Goal: Task Accomplishment & Management: Manage account settings

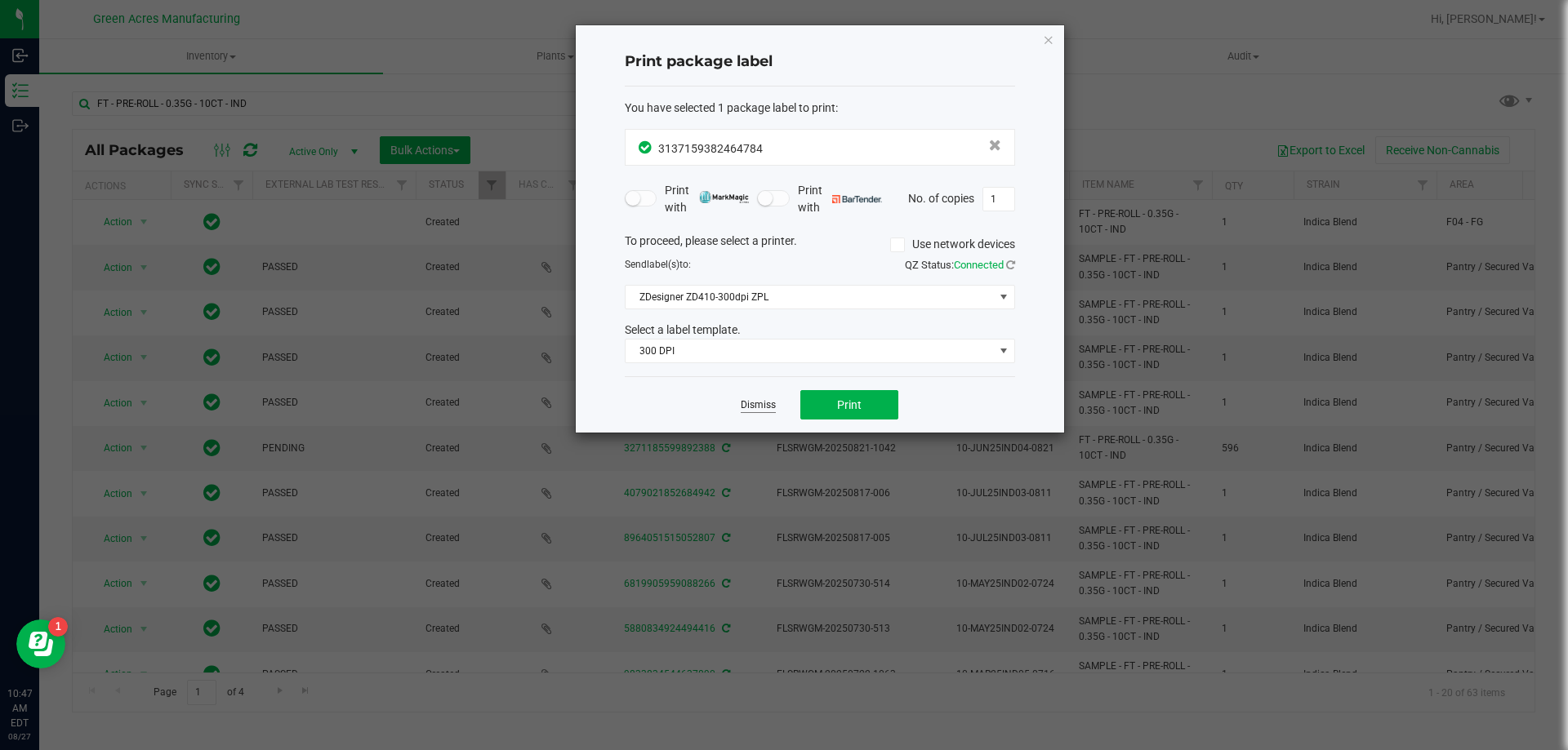
click at [760, 411] on link "Dismiss" at bounding box center [758, 405] width 35 height 14
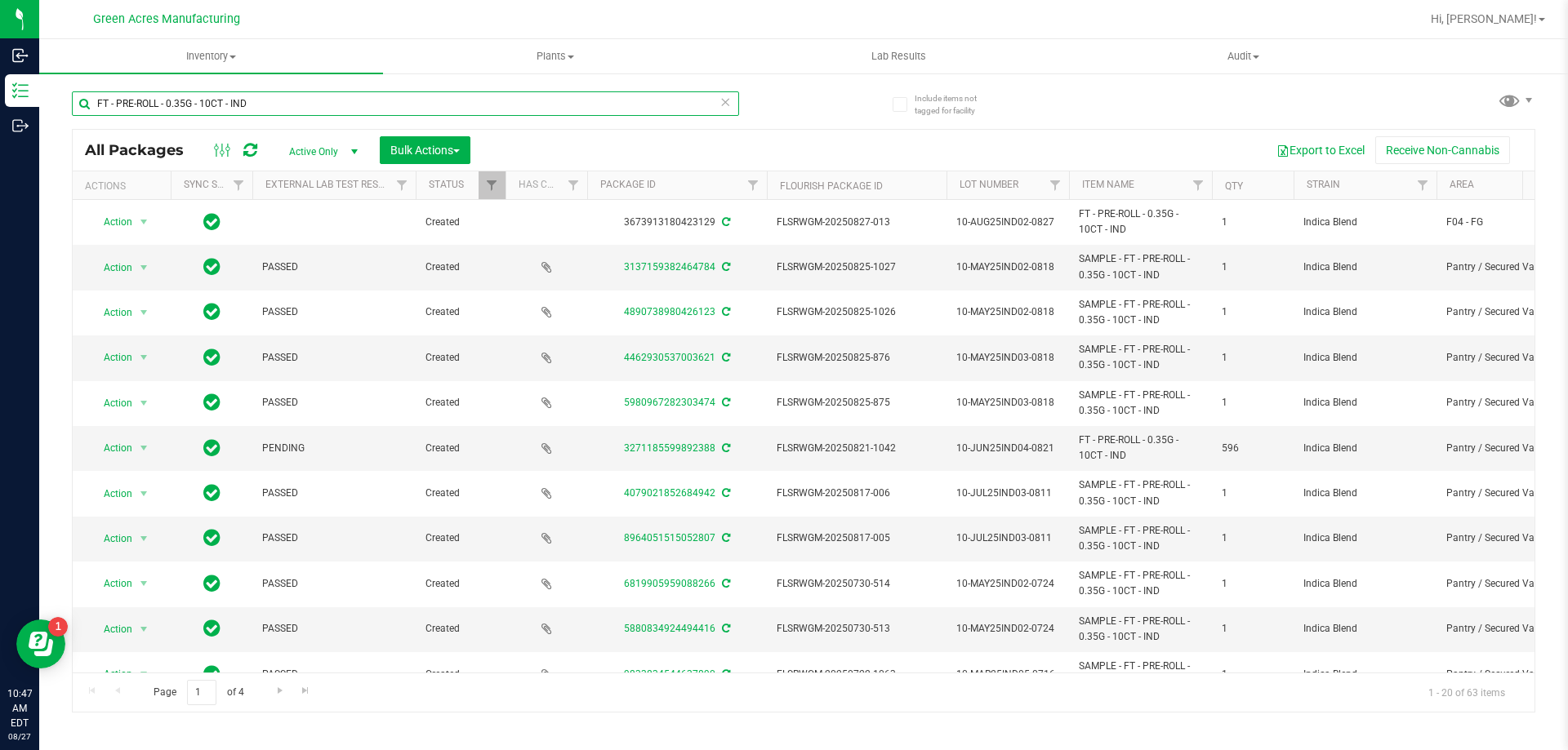
click at [276, 107] on input "FT - PRE-ROLL - 0.35G - 10CT - IND" at bounding box center [405, 104] width 667 height 25
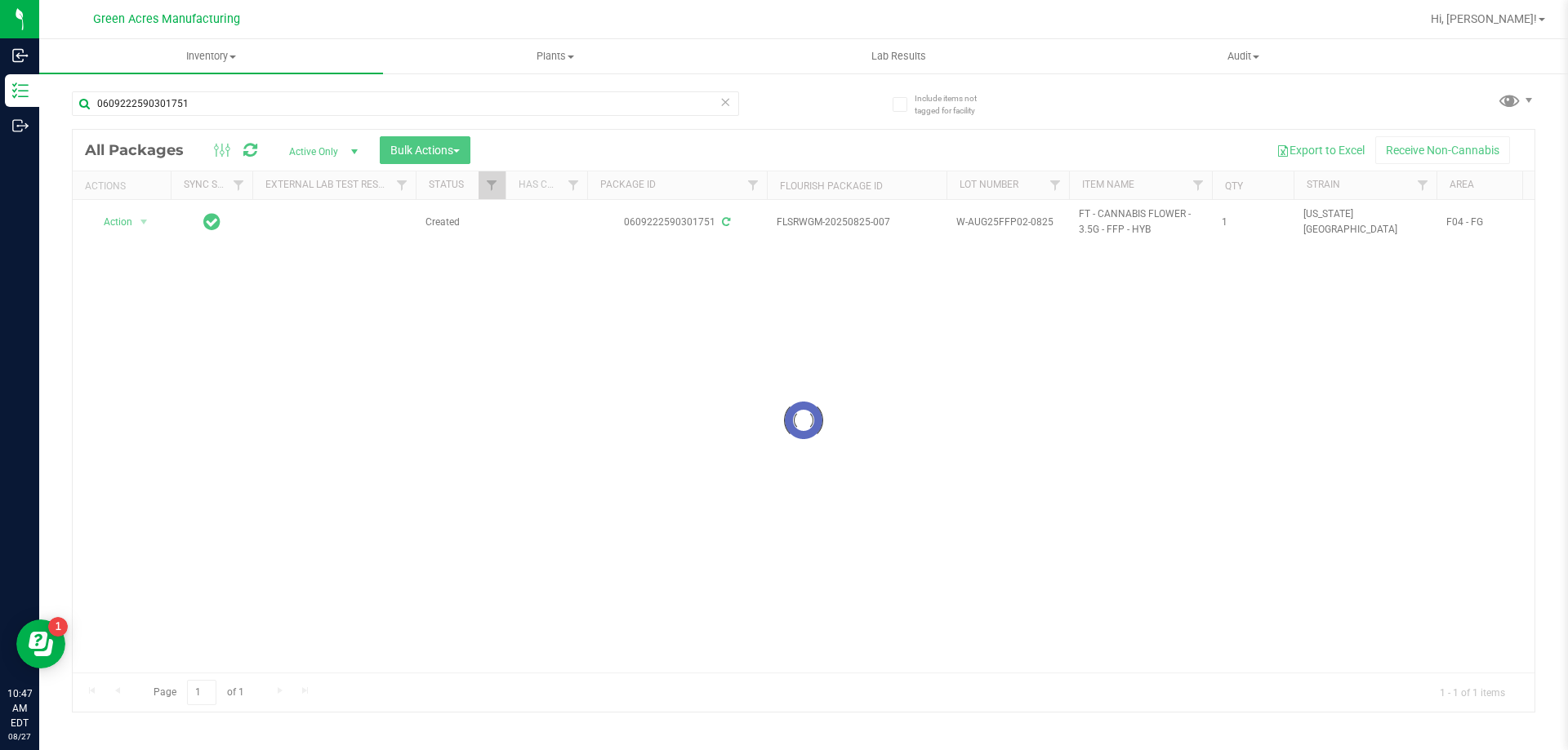
click at [887, 528] on div at bounding box center [803, 421] width 1462 height 582
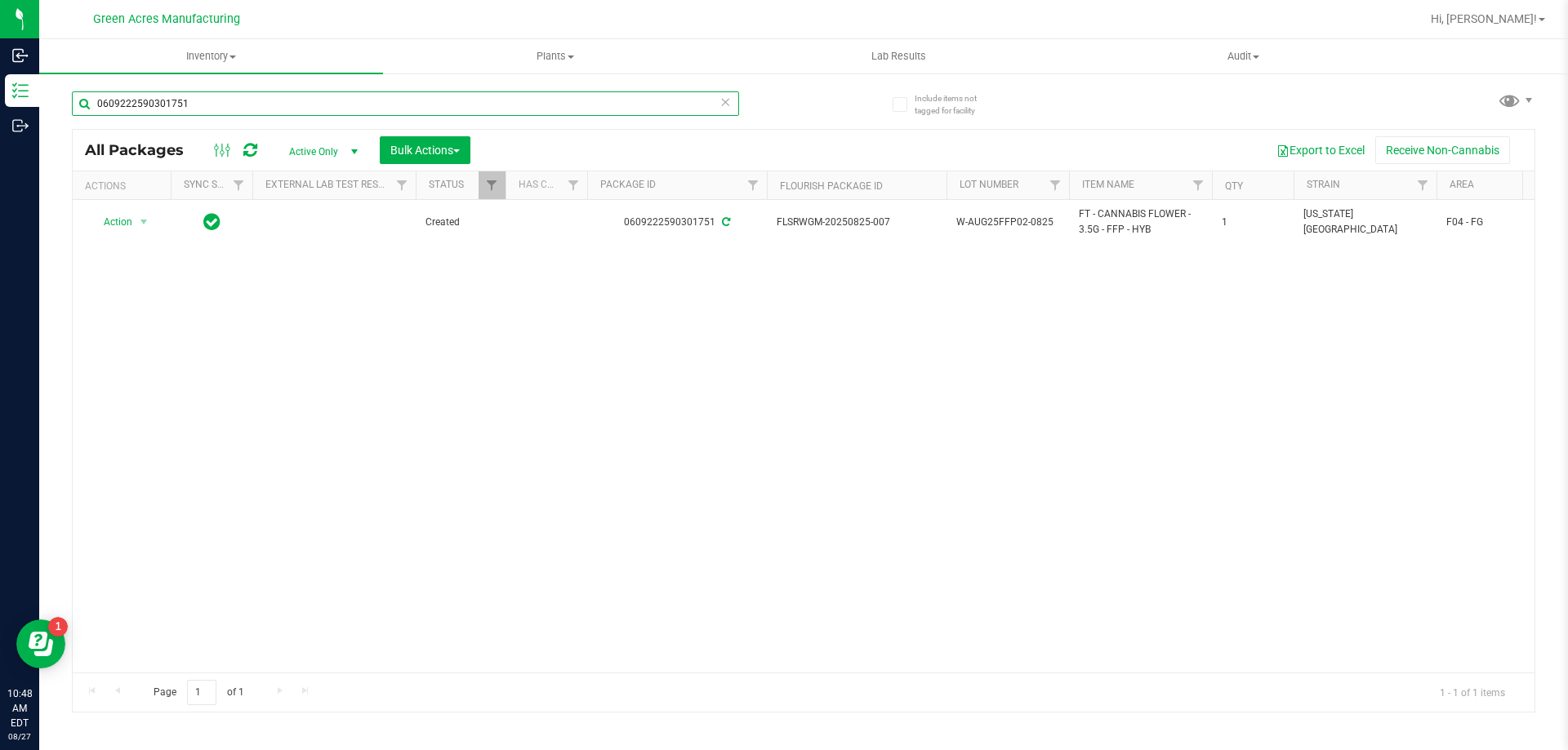
click at [201, 107] on input "0609222590301751" at bounding box center [405, 104] width 667 height 25
click at [201, 106] on input "0609222590301751" at bounding box center [405, 104] width 667 height 25
click at [202, 106] on input "0609222590301751" at bounding box center [405, 104] width 667 height 25
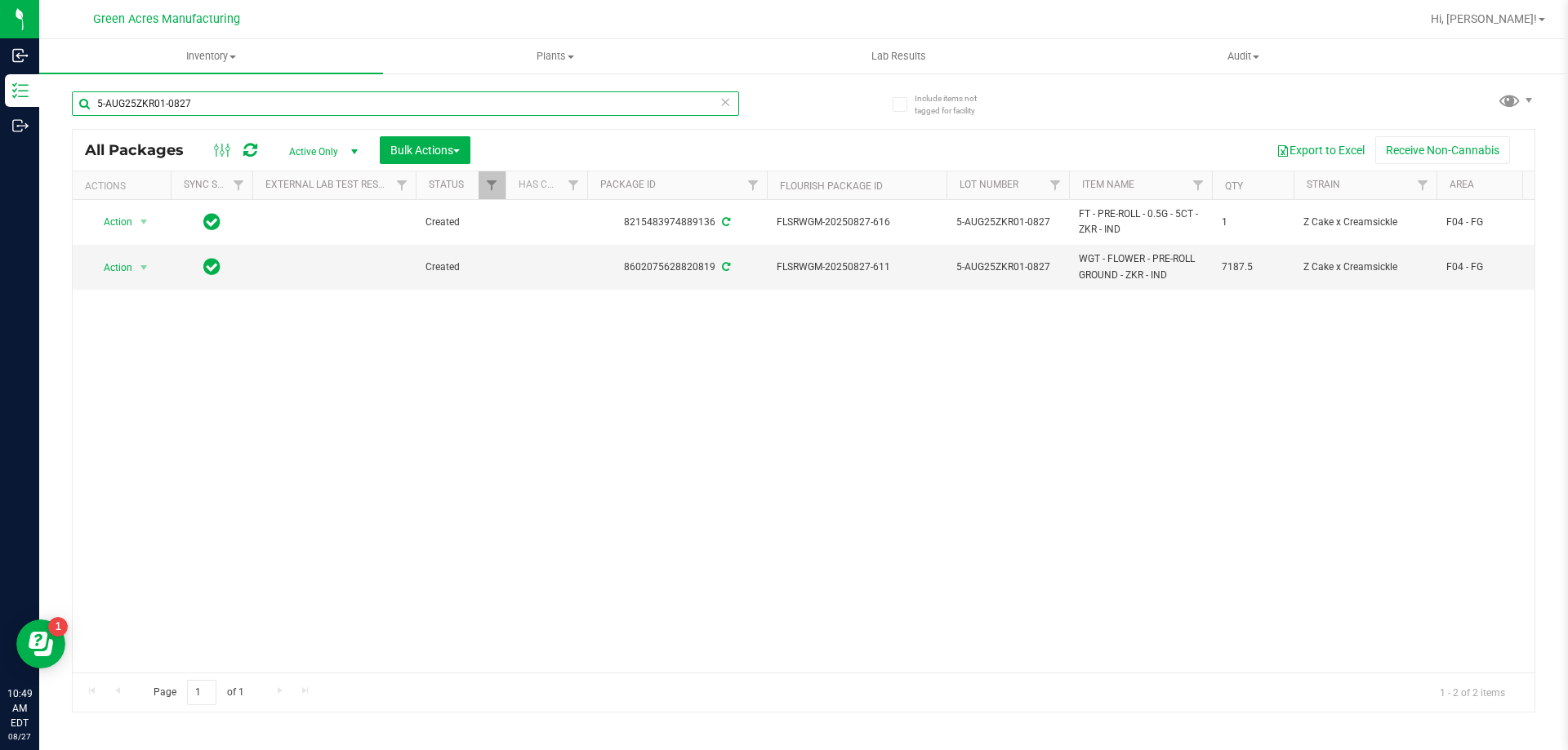
type input "5-AUG25ZKR01-0827"
click at [861, 622] on div "Action Action Adjust qty Create package Edit attributes Global inventory Locate…" at bounding box center [803, 437] width 1462 height 473
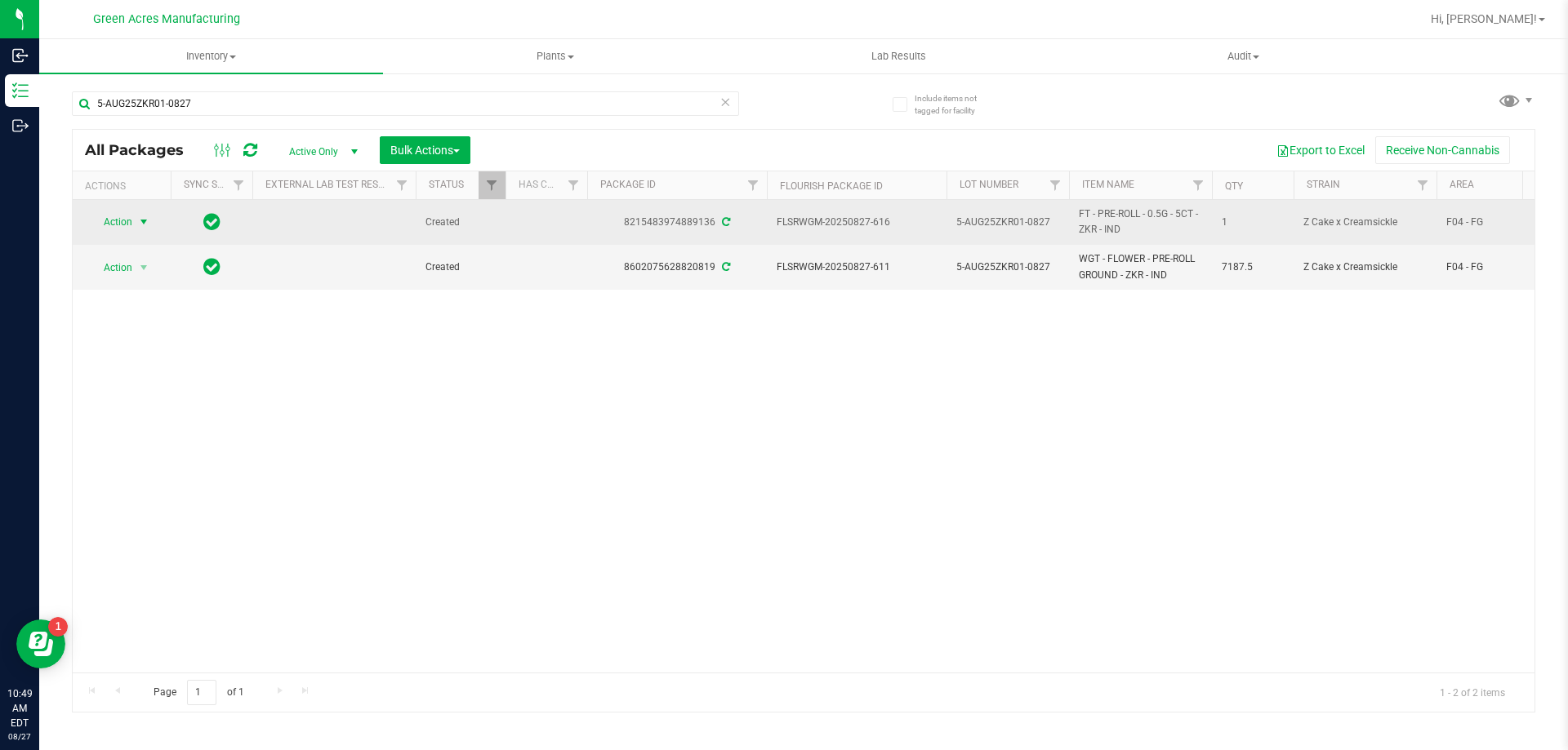
click at [145, 221] on span "select" at bounding box center [144, 222] width 13 height 13
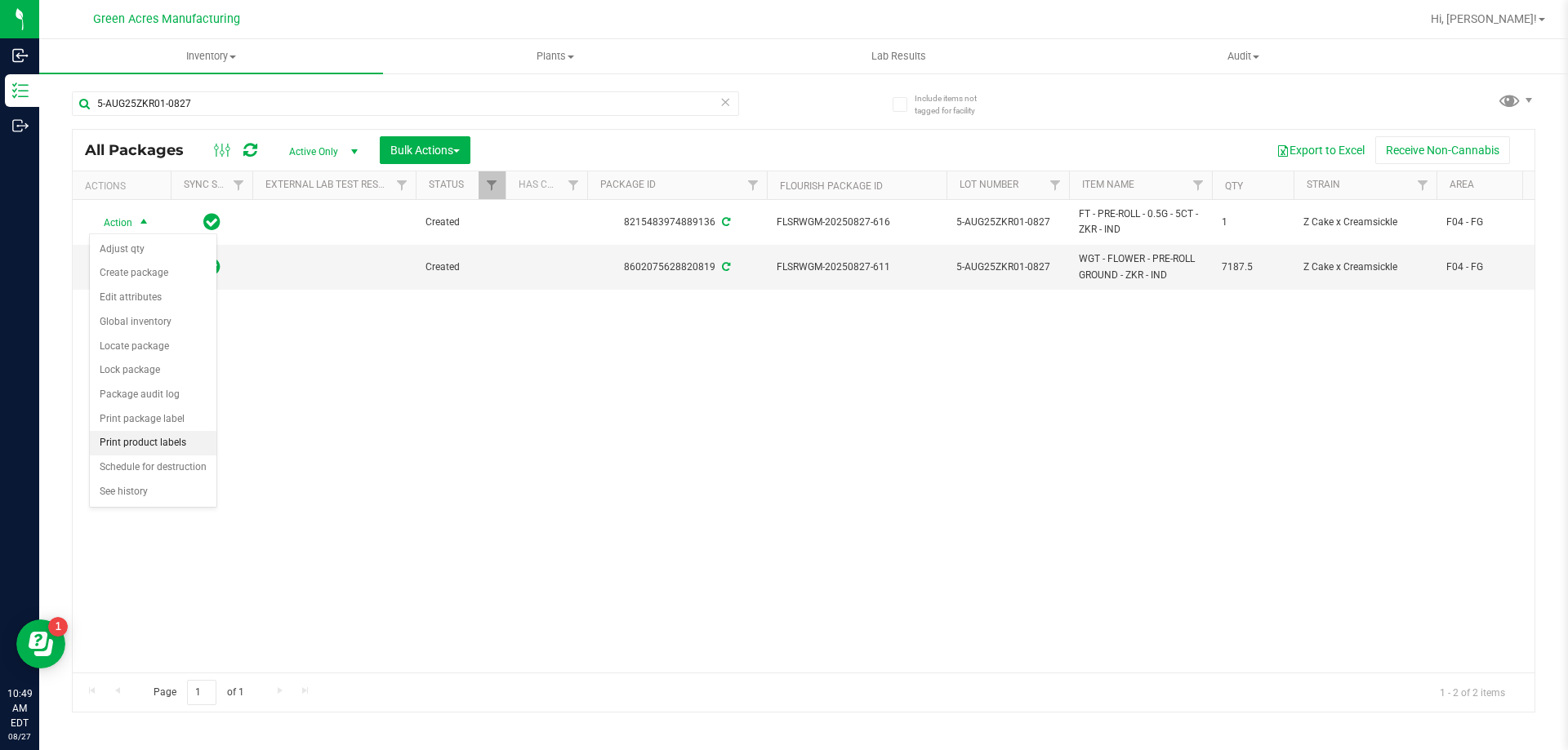
click at [134, 449] on li "Print product labels" at bounding box center [153, 443] width 127 height 25
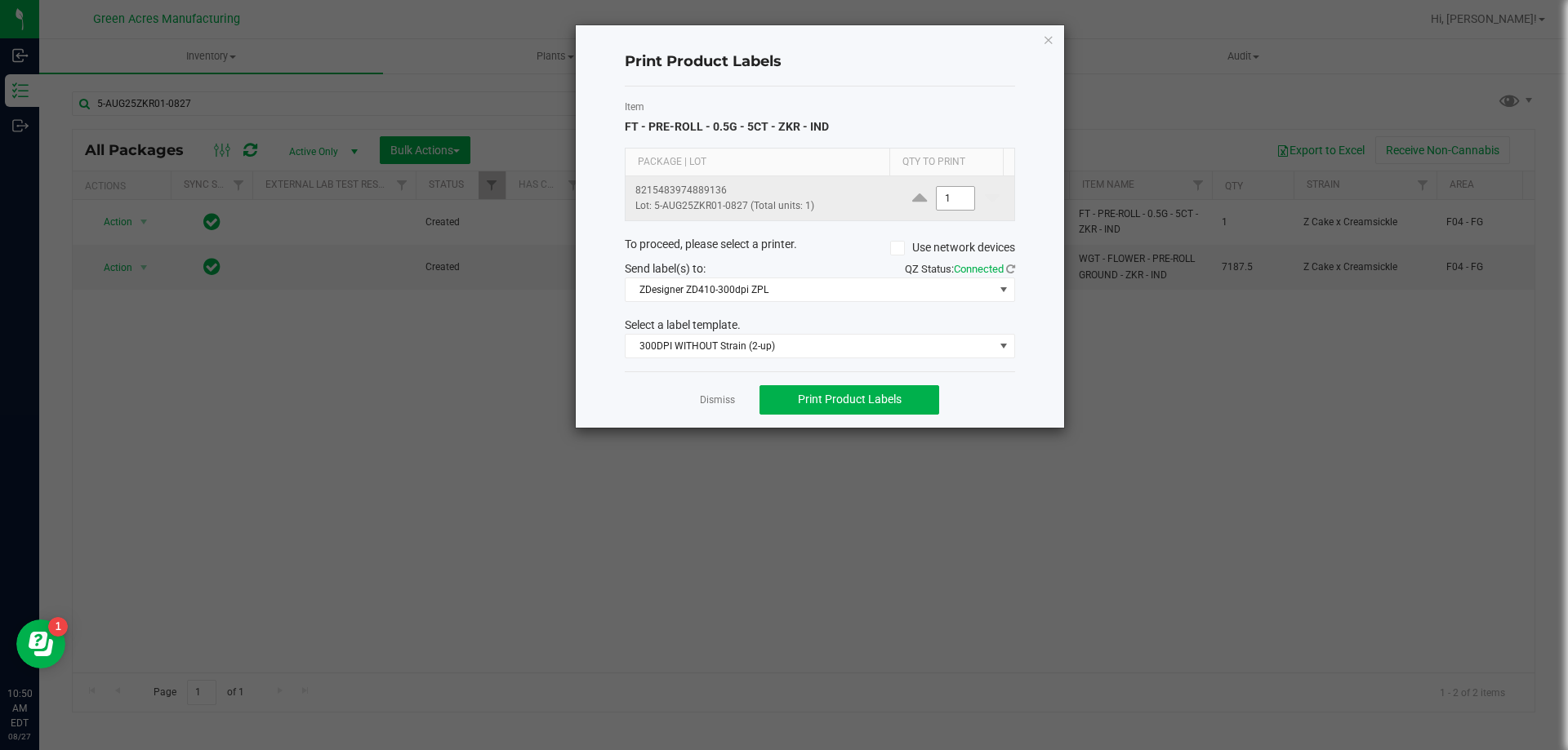
click at [943, 196] on input "1" at bounding box center [955, 198] width 37 height 23
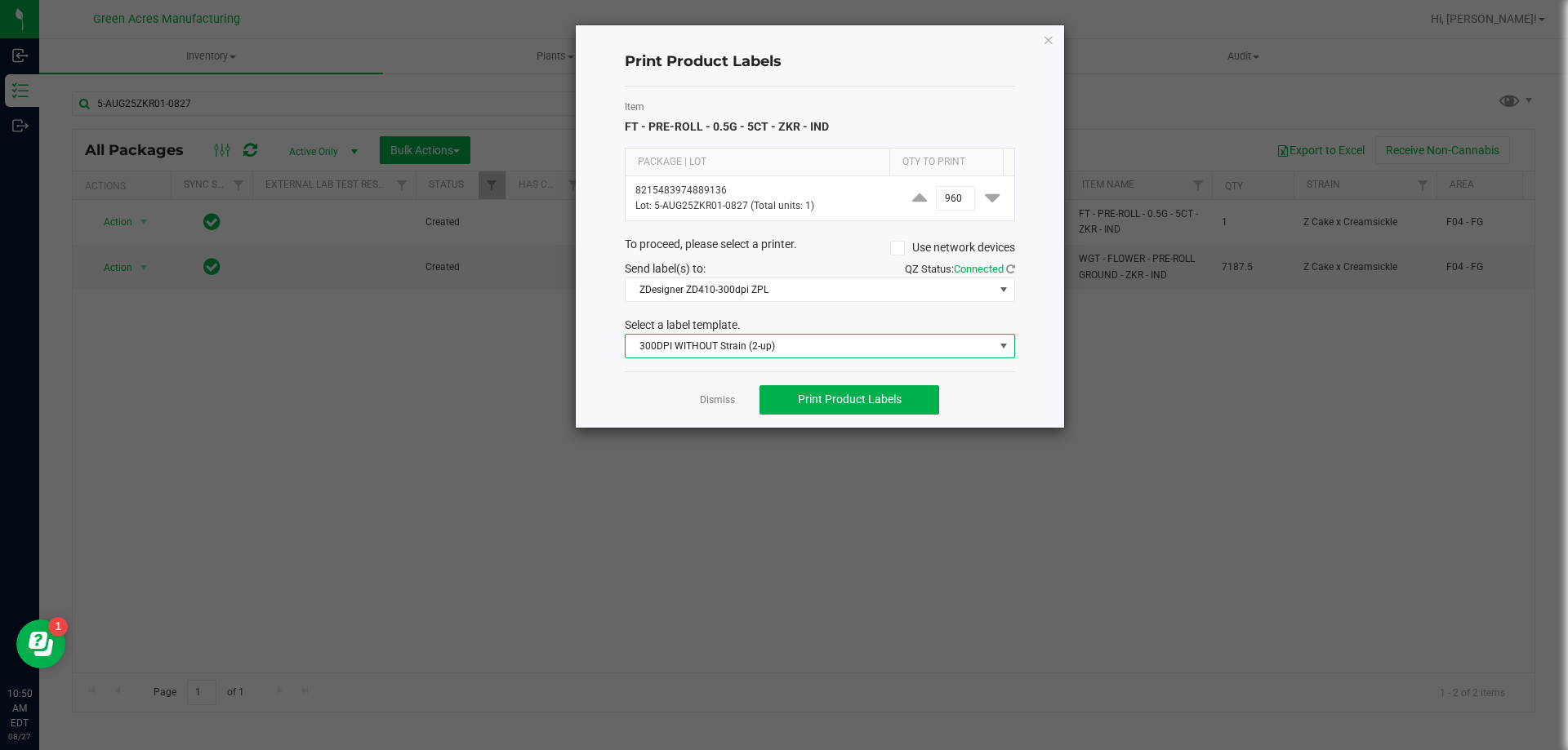
click at [800, 344] on span "300DPI WITHOUT Strain (2-up)" at bounding box center [809, 346] width 368 height 23
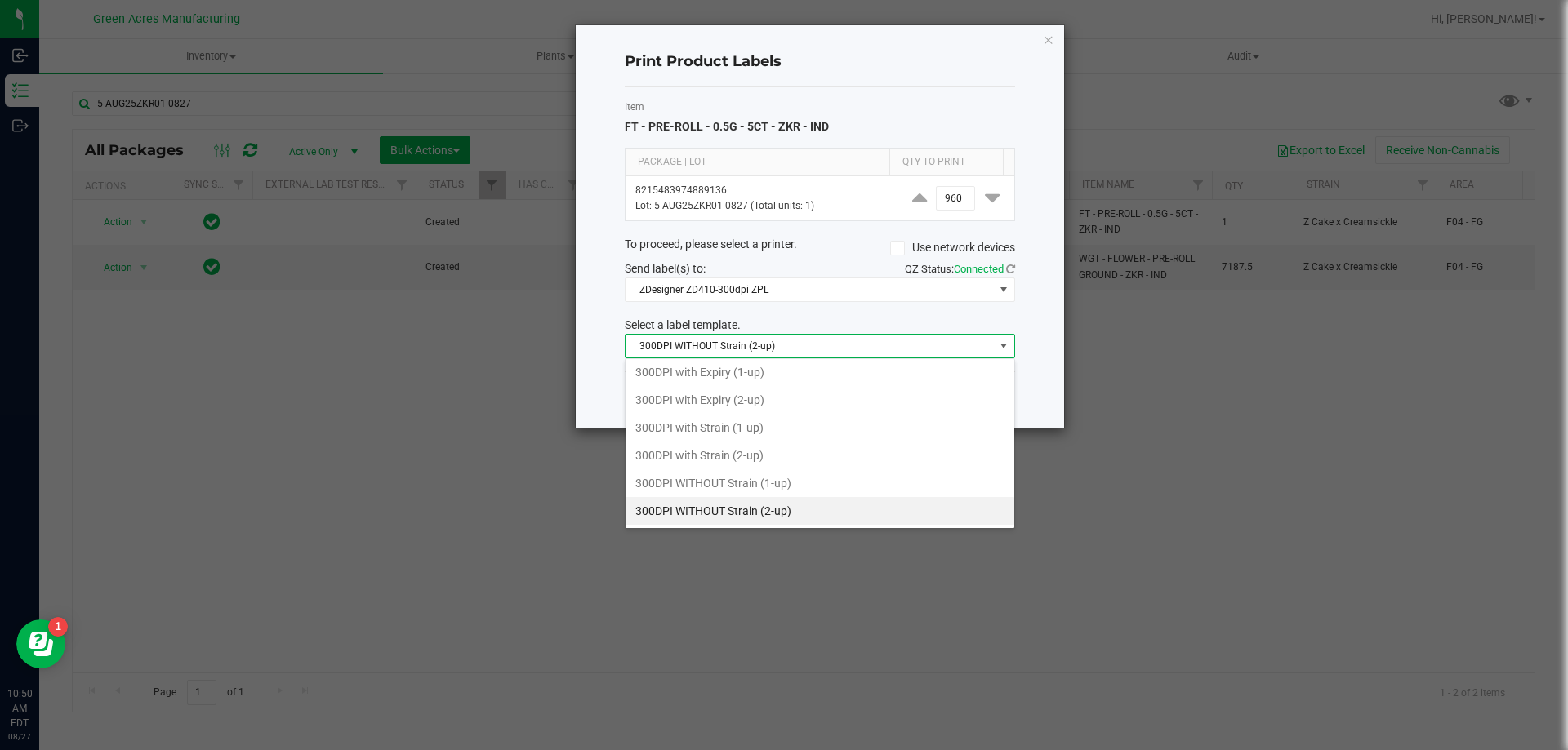
scroll to position [25, 391]
click at [740, 461] on li "300DPI with Strain (2-up)" at bounding box center [820, 456] width 389 height 28
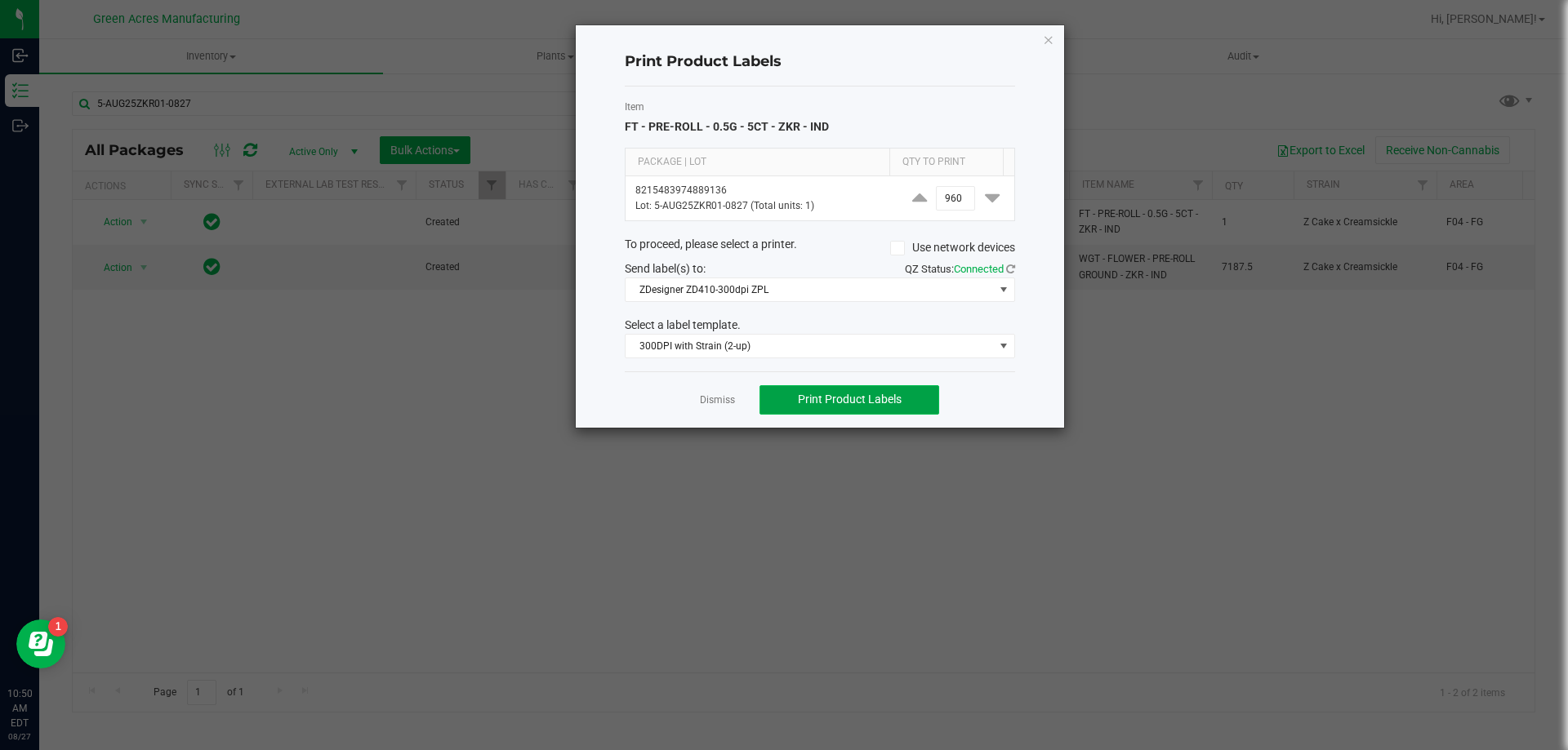
click at [885, 392] on button "Print Product Labels" at bounding box center [849, 400] width 180 height 30
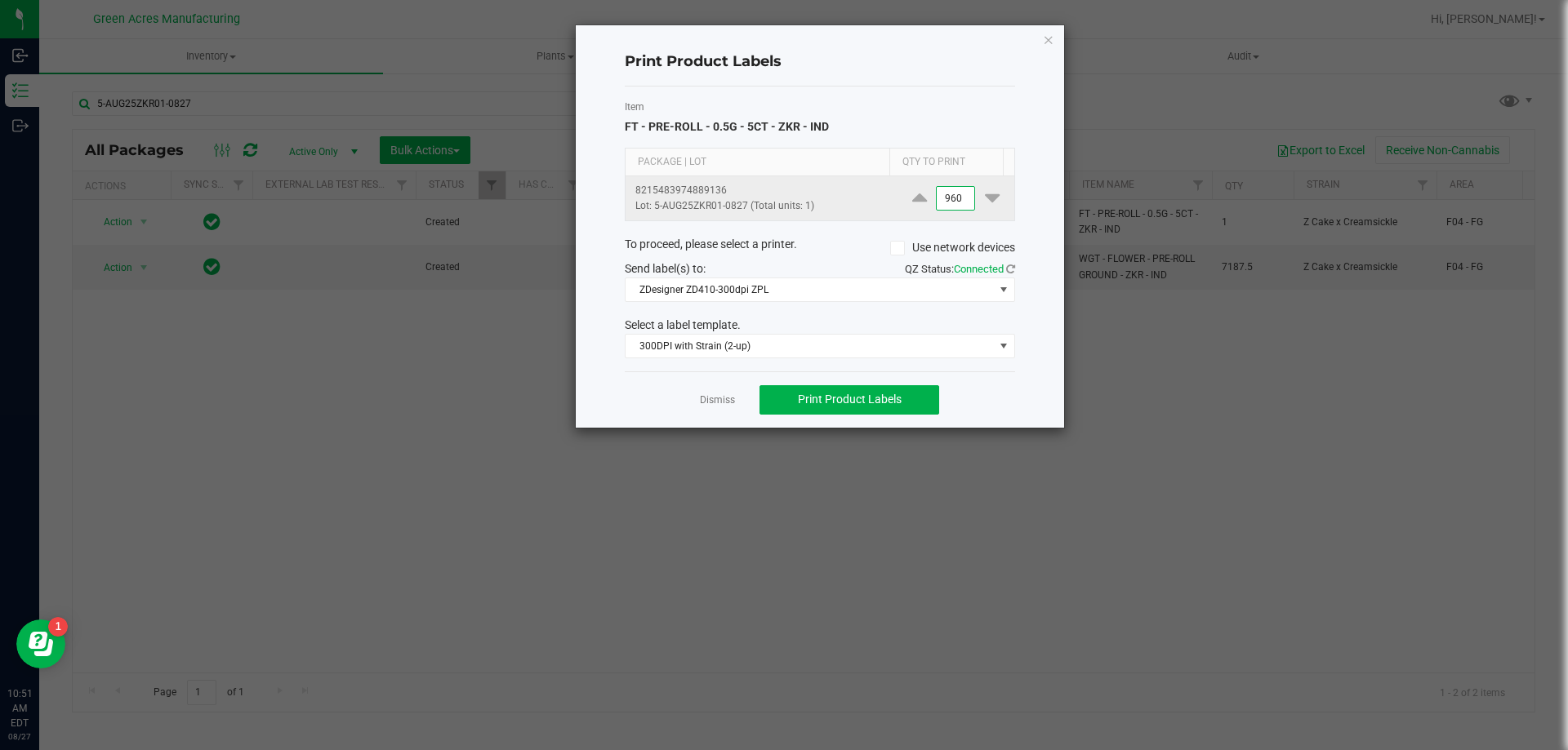
click at [946, 208] on input "960" at bounding box center [955, 198] width 37 height 23
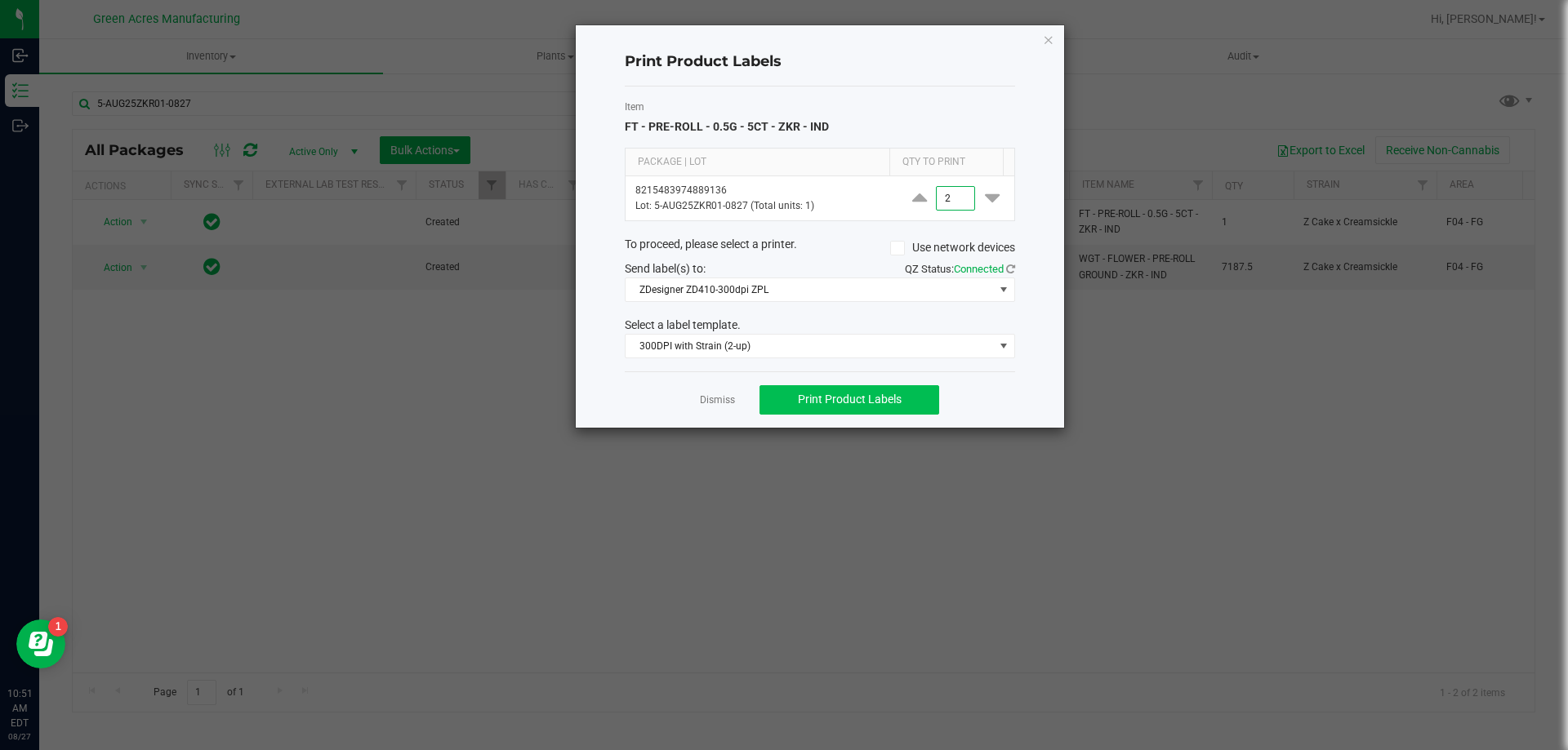
type input "2"
click at [879, 412] on button "Print Product Labels" at bounding box center [849, 400] width 180 height 30
click at [868, 345] on span "300DPI with Strain (2-up)" at bounding box center [809, 346] width 368 height 23
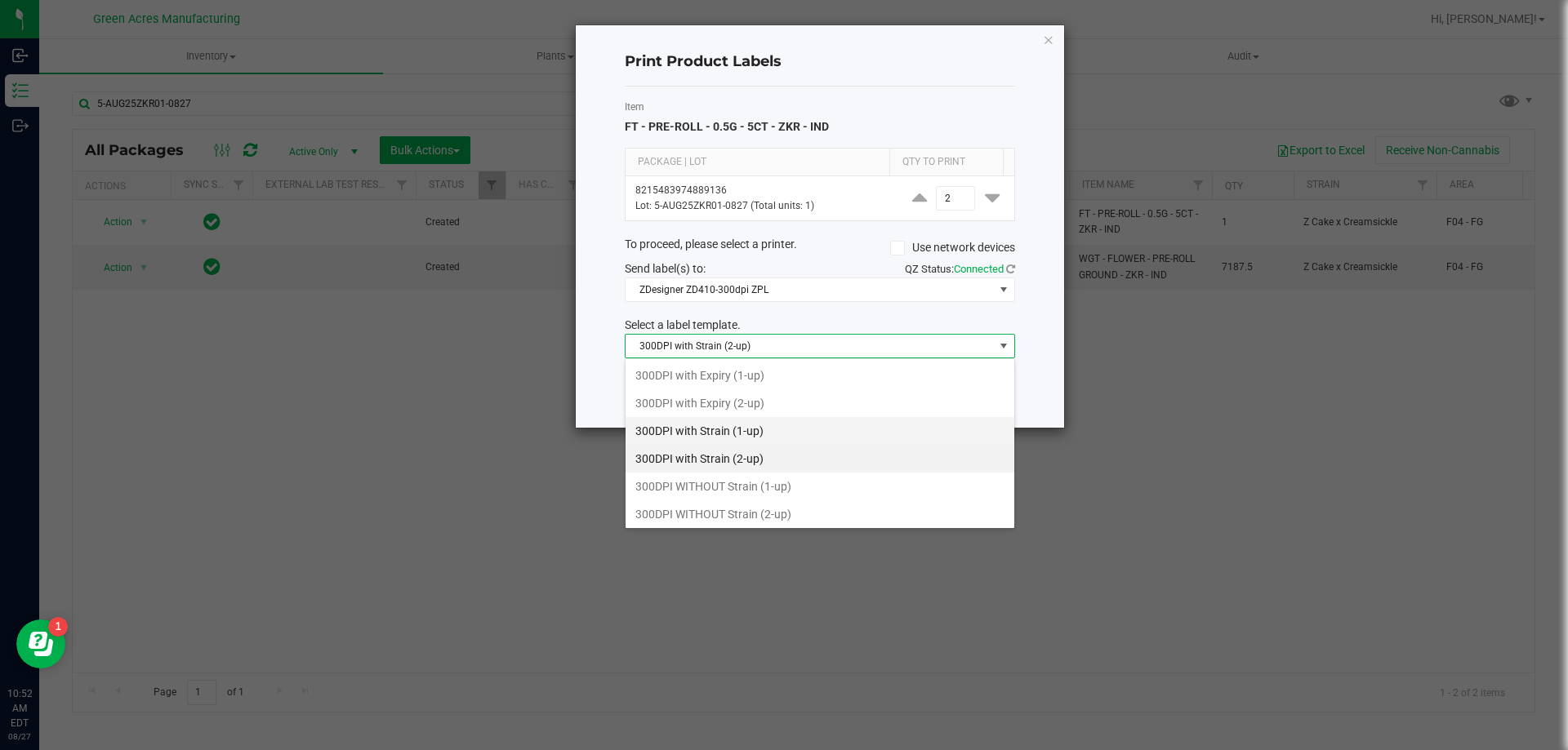
click at [757, 424] on li "300DPI with Strain (1-up)" at bounding box center [820, 431] width 389 height 28
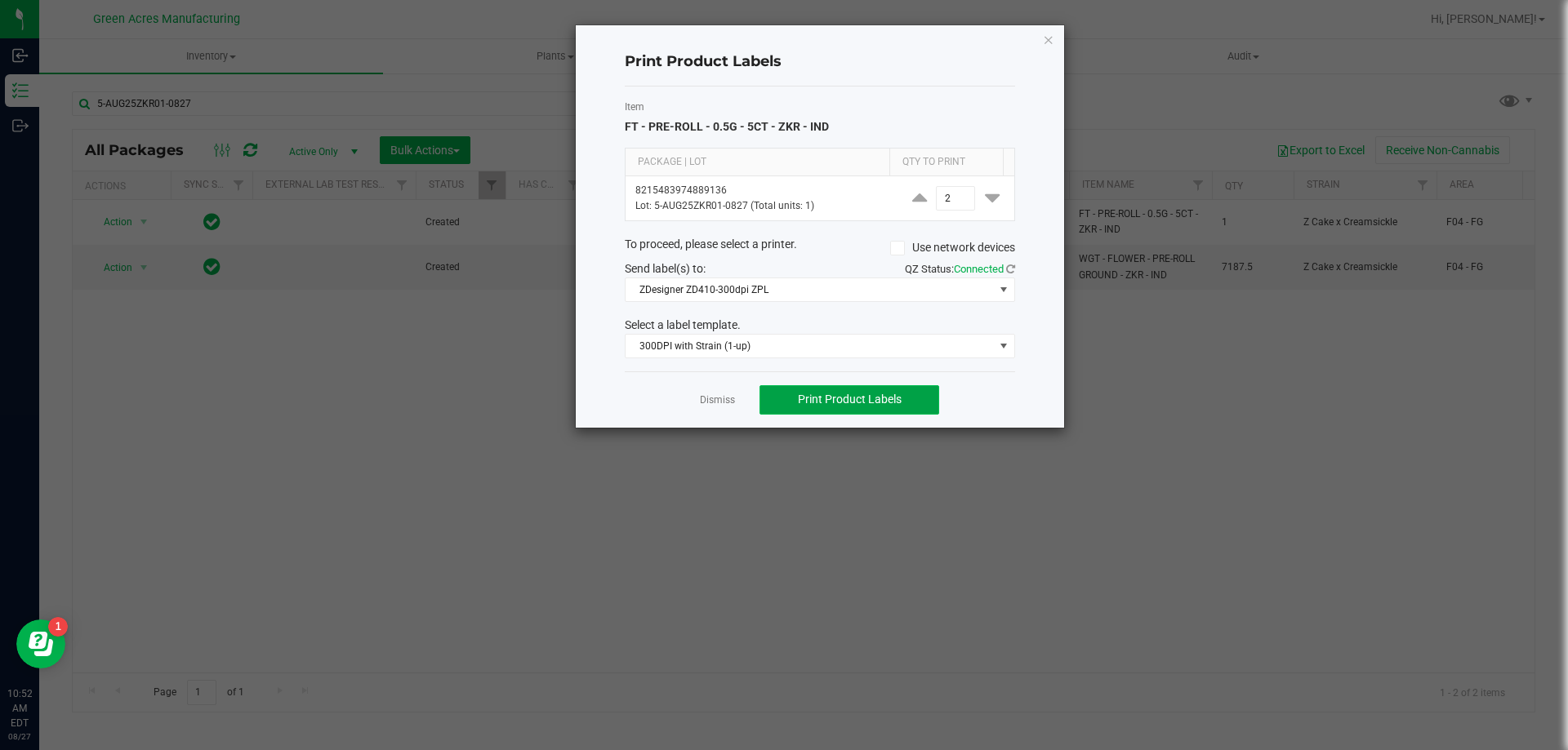
click at [809, 412] on button "Print Product Labels" at bounding box center [849, 400] width 180 height 30
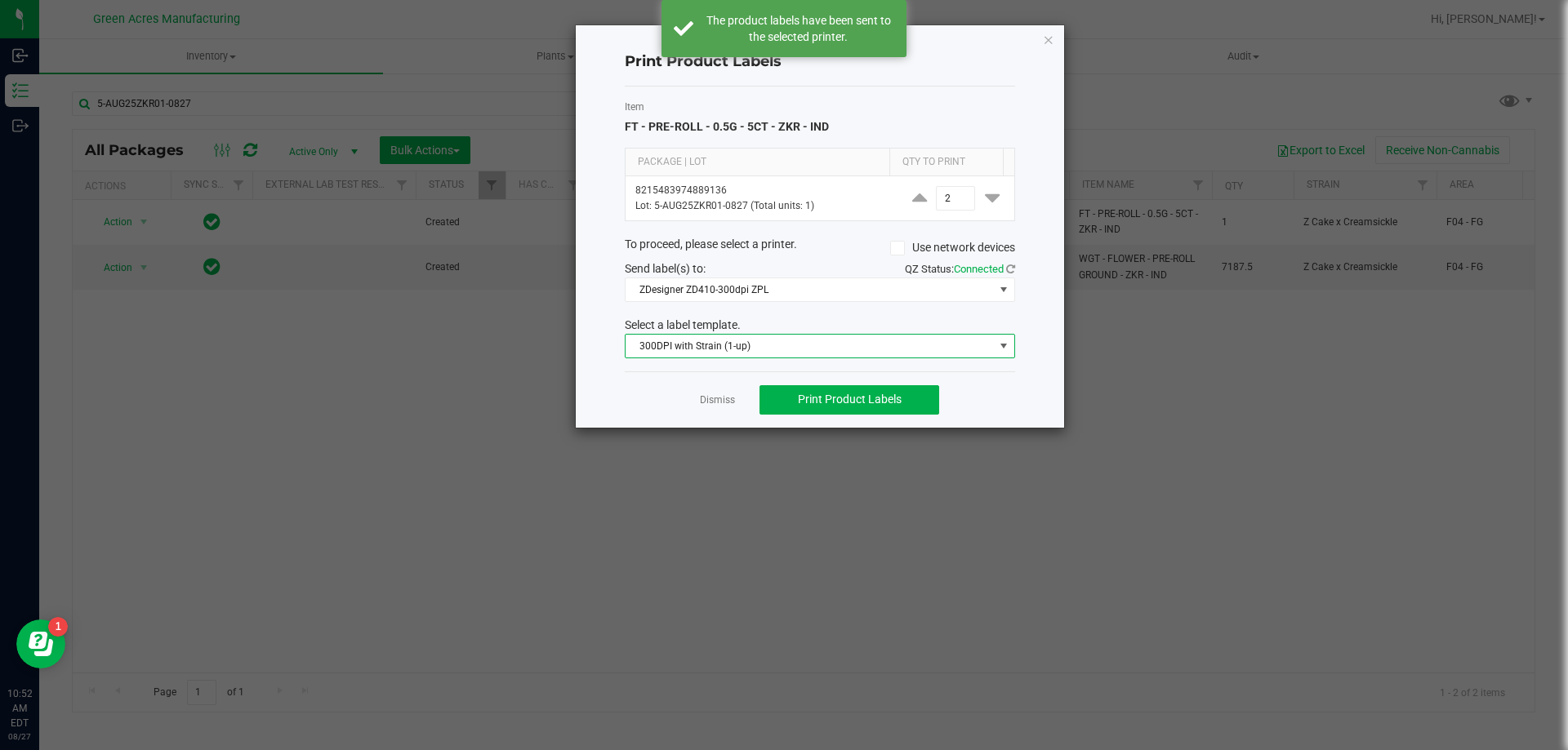
click at [827, 342] on span "300DPI with Strain (1-up)" at bounding box center [809, 346] width 368 height 23
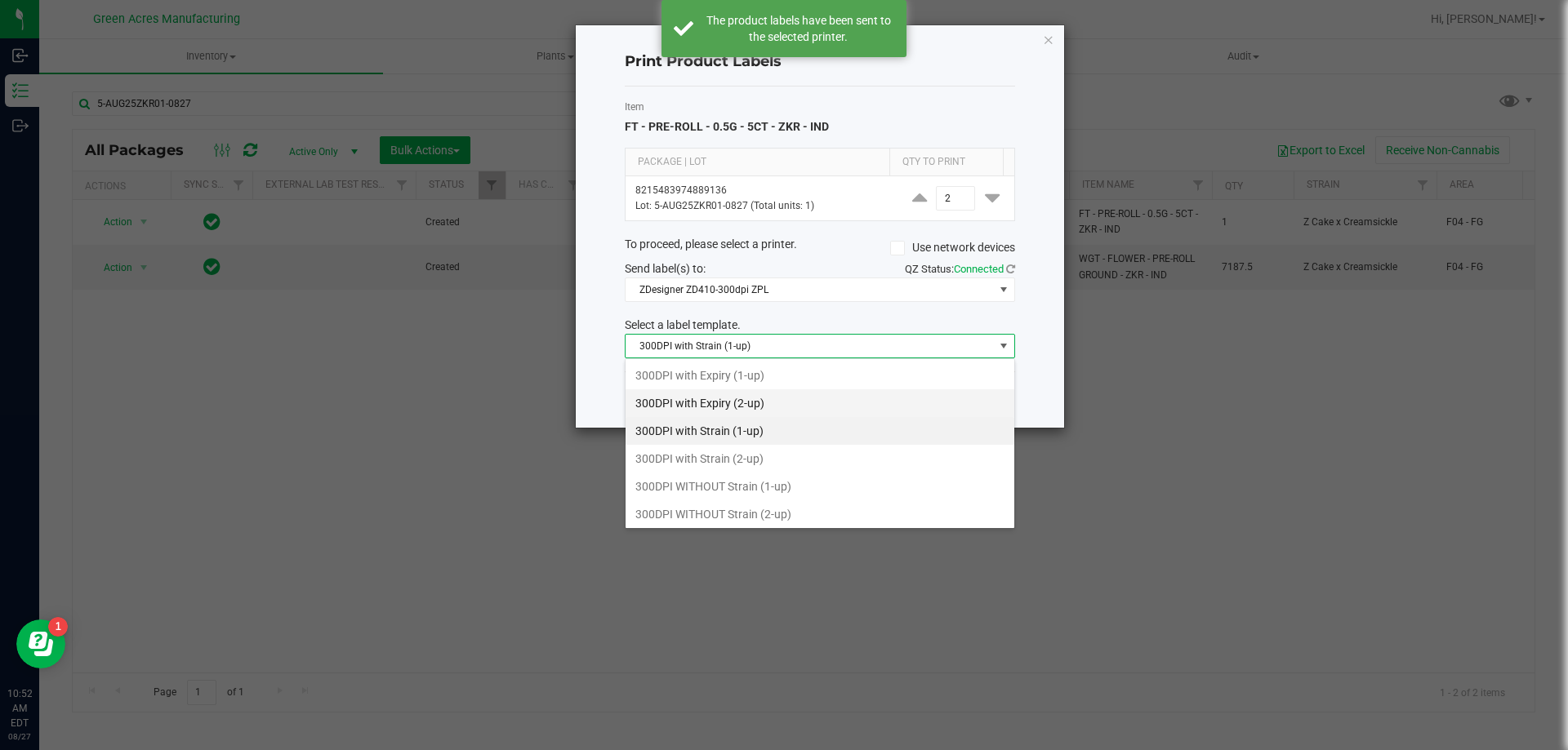
click at [756, 402] on li "300DPI with Expiry (2-up)" at bounding box center [820, 404] width 389 height 28
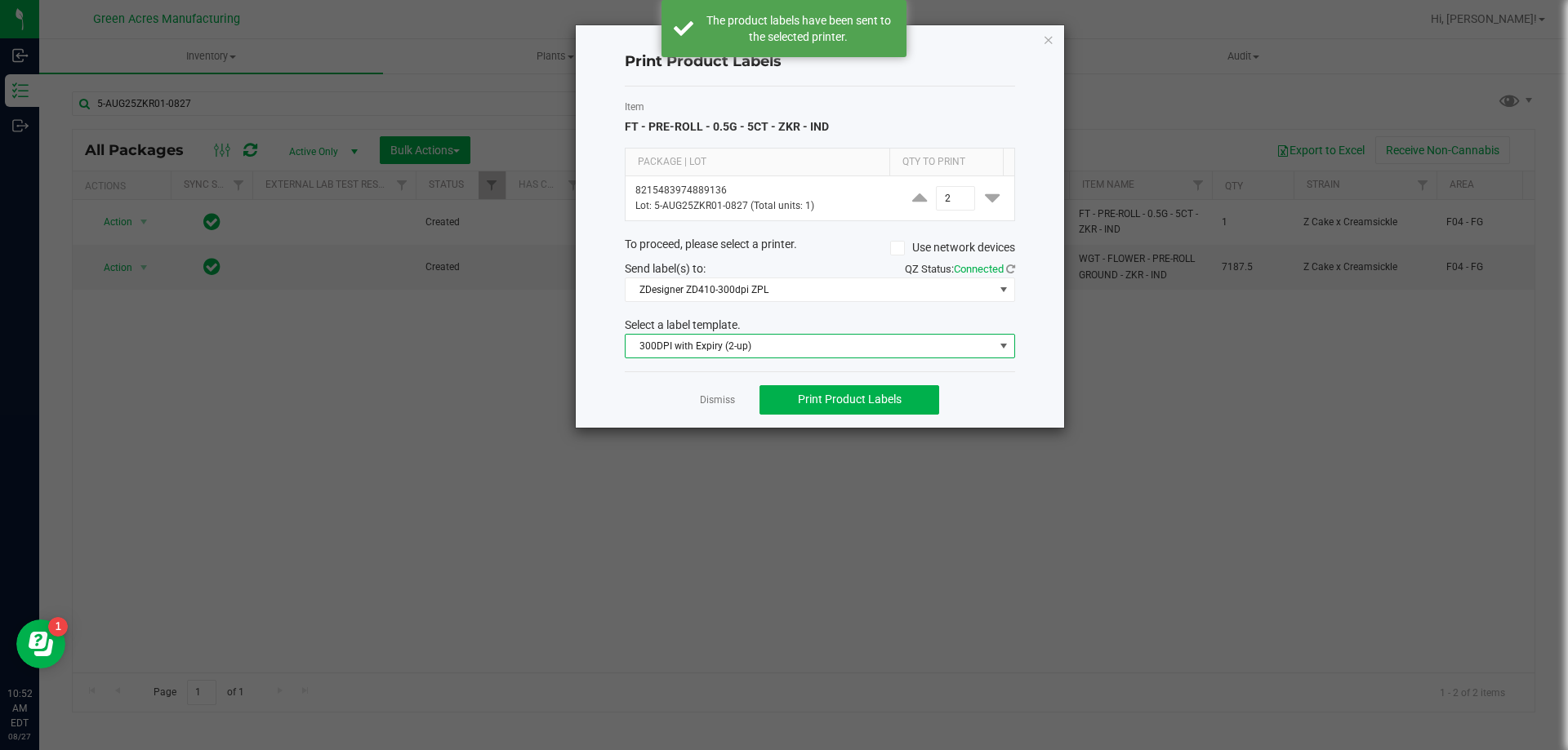
click at [781, 343] on span "300DPI with Expiry (2-up)" at bounding box center [809, 346] width 368 height 23
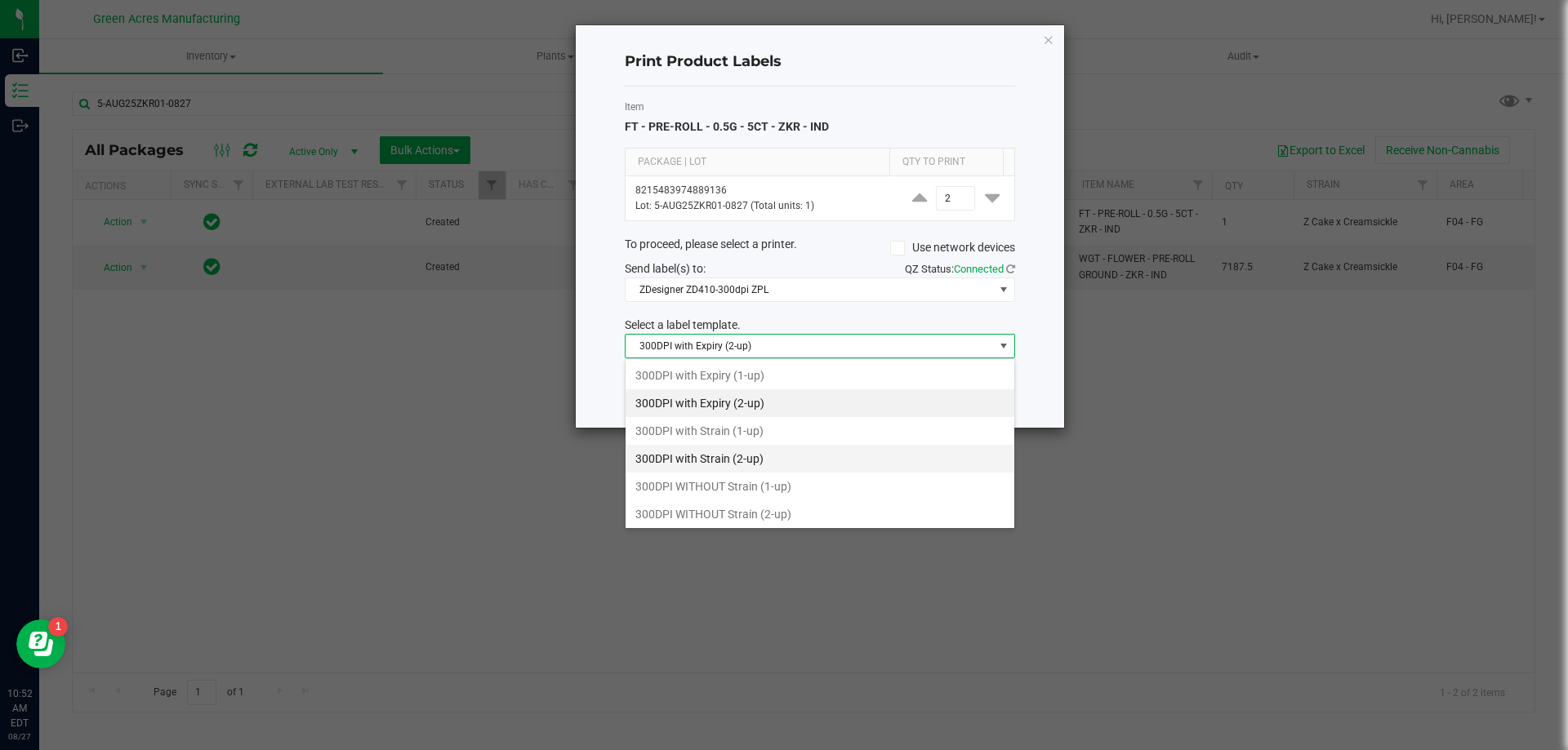
click at [763, 463] on li "300DPI with Strain (2-up)" at bounding box center [820, 459] width 389 height 28
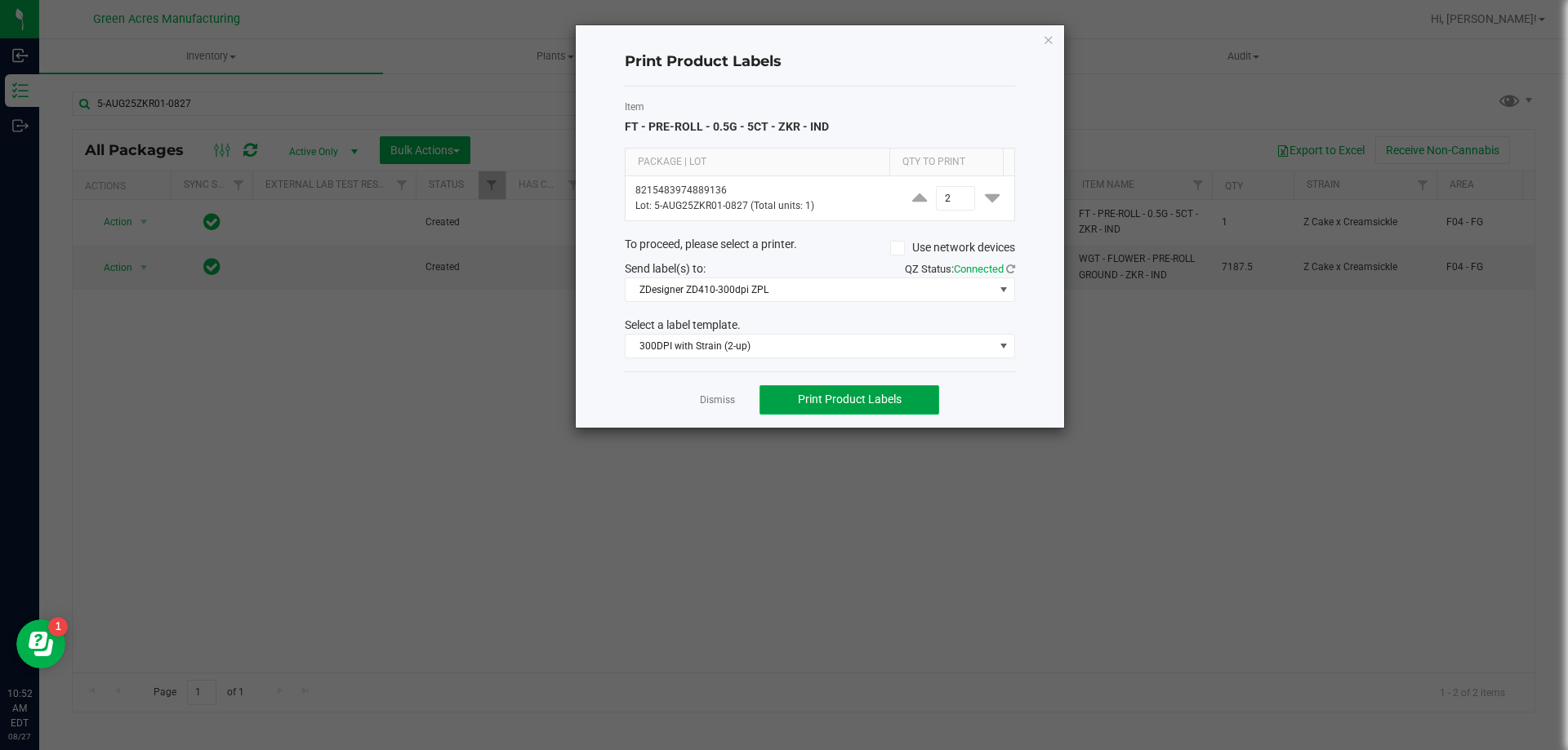
click at [834, 404] on span "Print Product Labels" at bounding box center [849, 399] width 103 height 13
click at [871, 345] on span "300DPI with Strain (2-up)" at bounding box center [809, 346] width 368 height 23
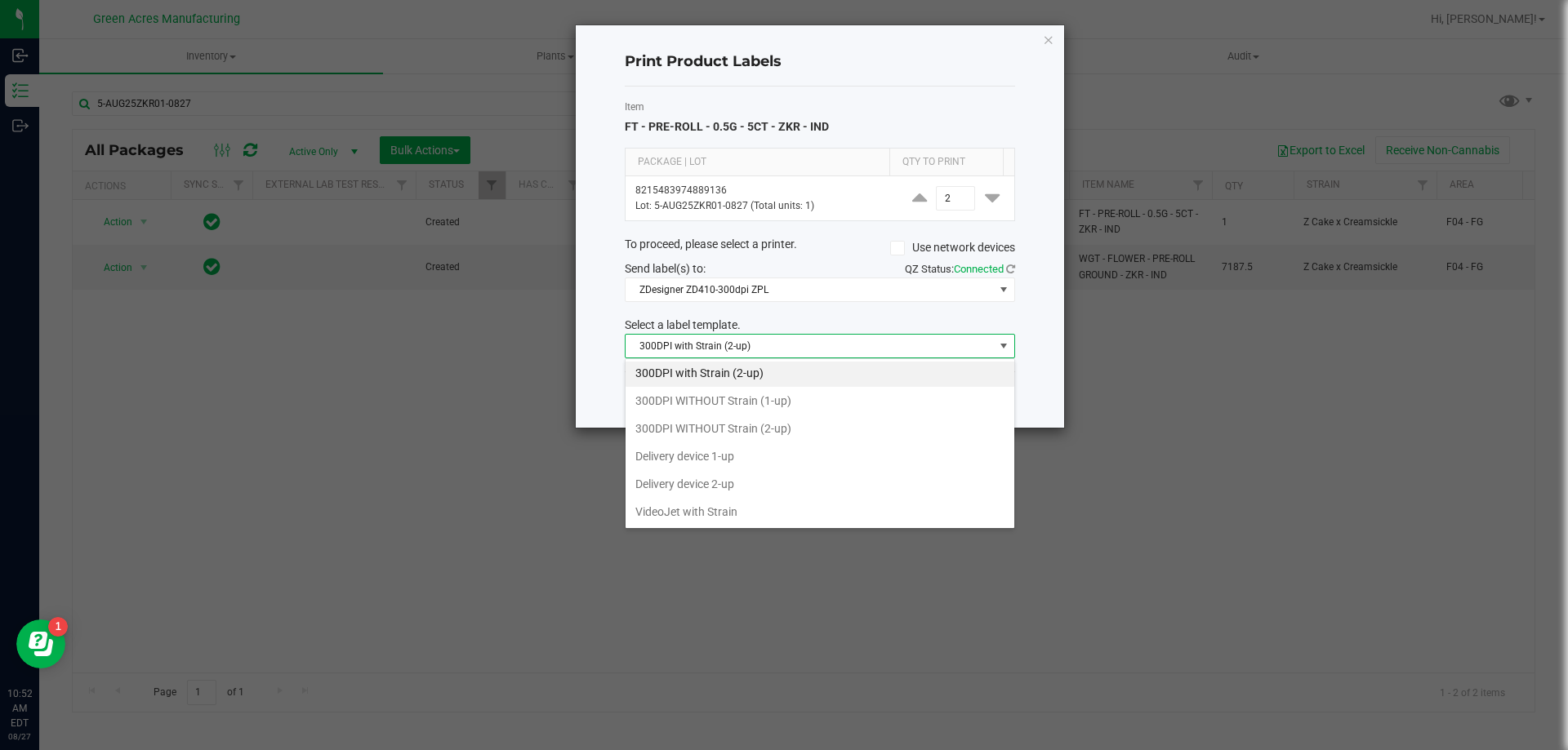
scroll to position [87, 0]
click at [736, 516] on li "VideoJet with Strain" at bounding box center [820, 511] width 389 height 28
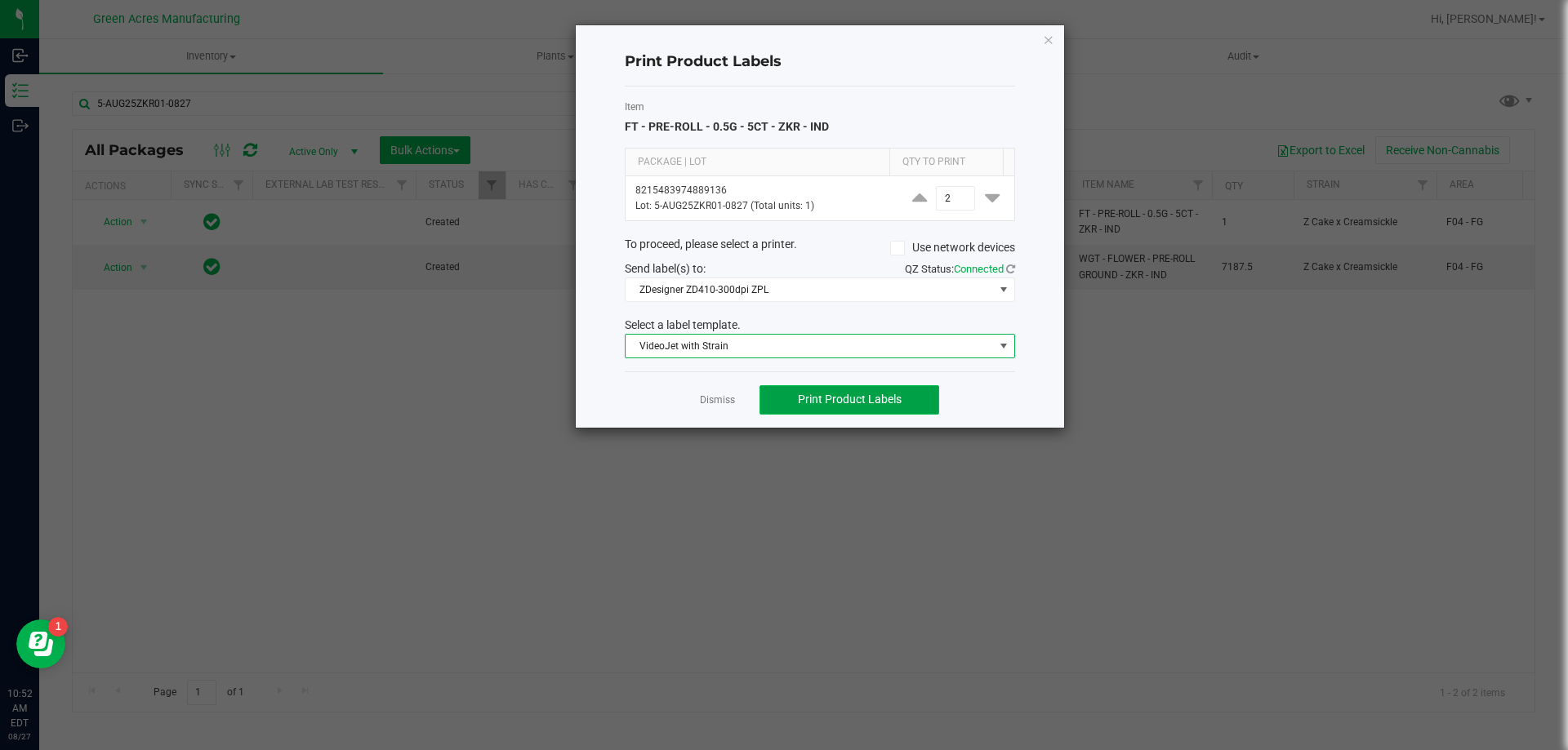
click at [833, 404] on span "Print Product Labels" at bounding box center [849, 399] width 103 height 13
click at [812, 343] on span "VideoJet with Strain" at bounding box center [809, 346] width 368 height 23
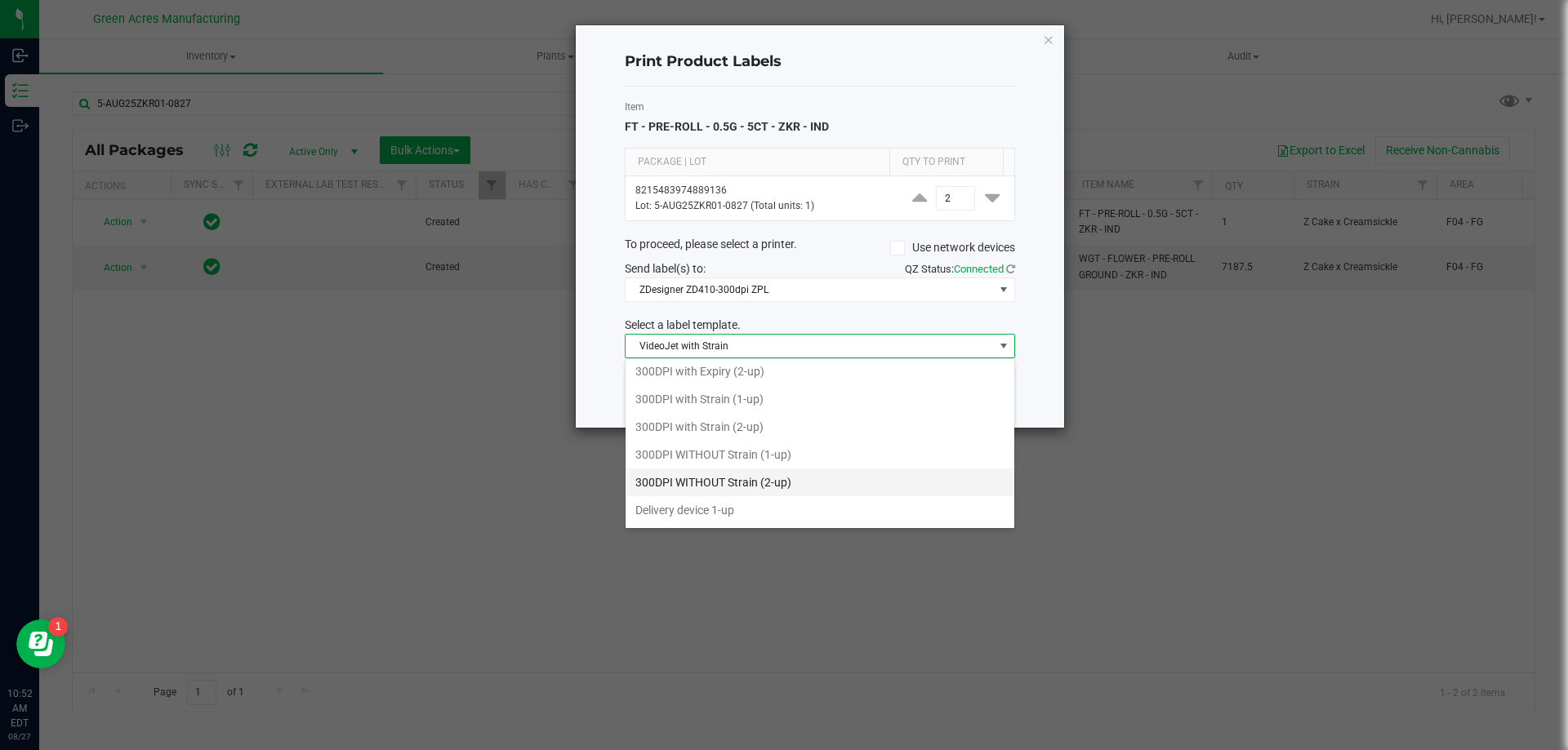
scroll to position [0, 0]
click at [739, 469] on li "300DPI with Strain (2-up)" at bounding box center [820, 459] width 389 height 28
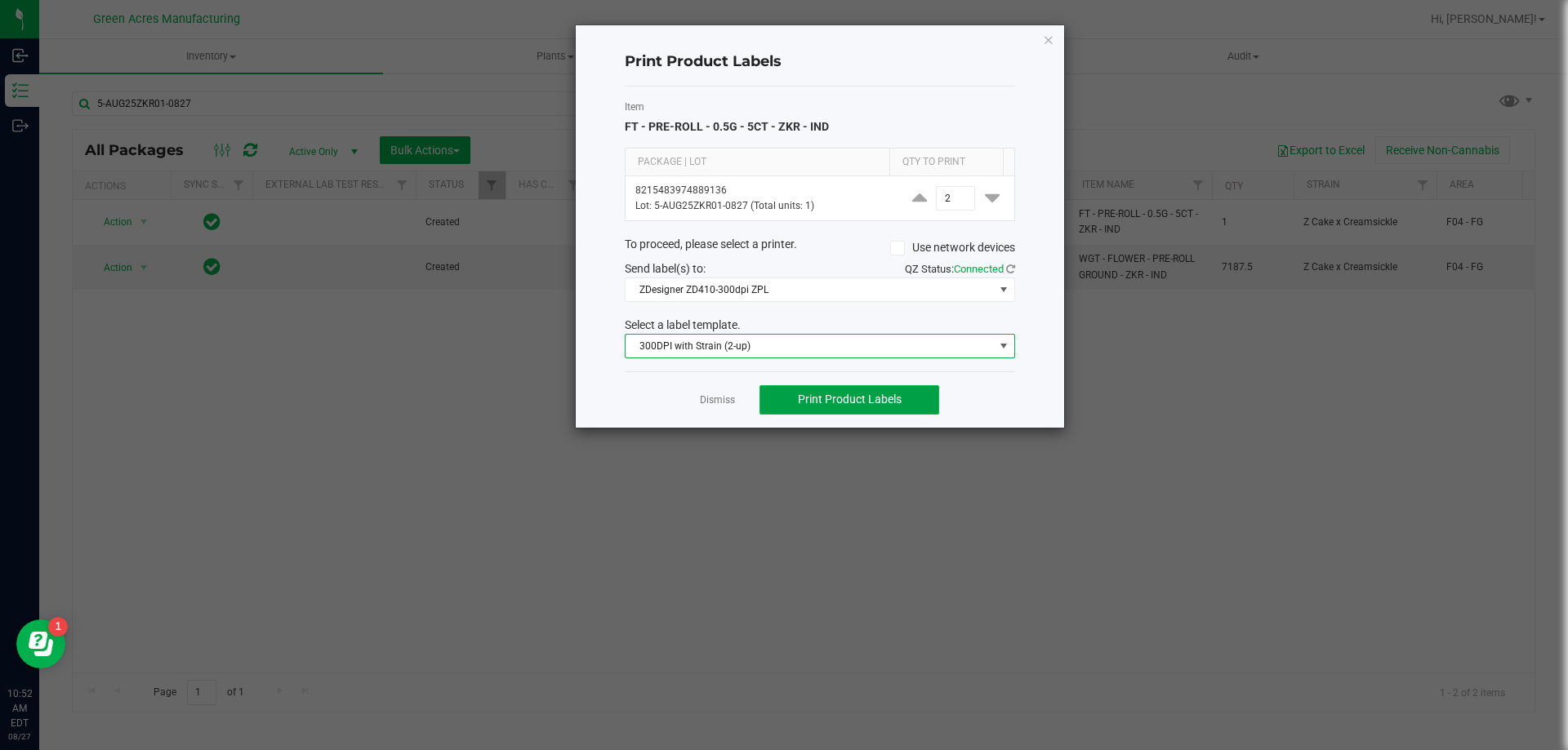
click at [812, 398] on span "Print Product Labels" at bounding box center [849, 399] width 103 height 13
click at [707, 409] on div "Dismiss Print Product Labels" at bounding box center [820, 399] width 391 height 56
click at [730, 390] on div "Dismiss Print Product Labels" at bounding box center [820, 399] width 391 height 56
click at [725, 402] on link "Dismiss" at bounding box center [717, 400] width 35 height 14
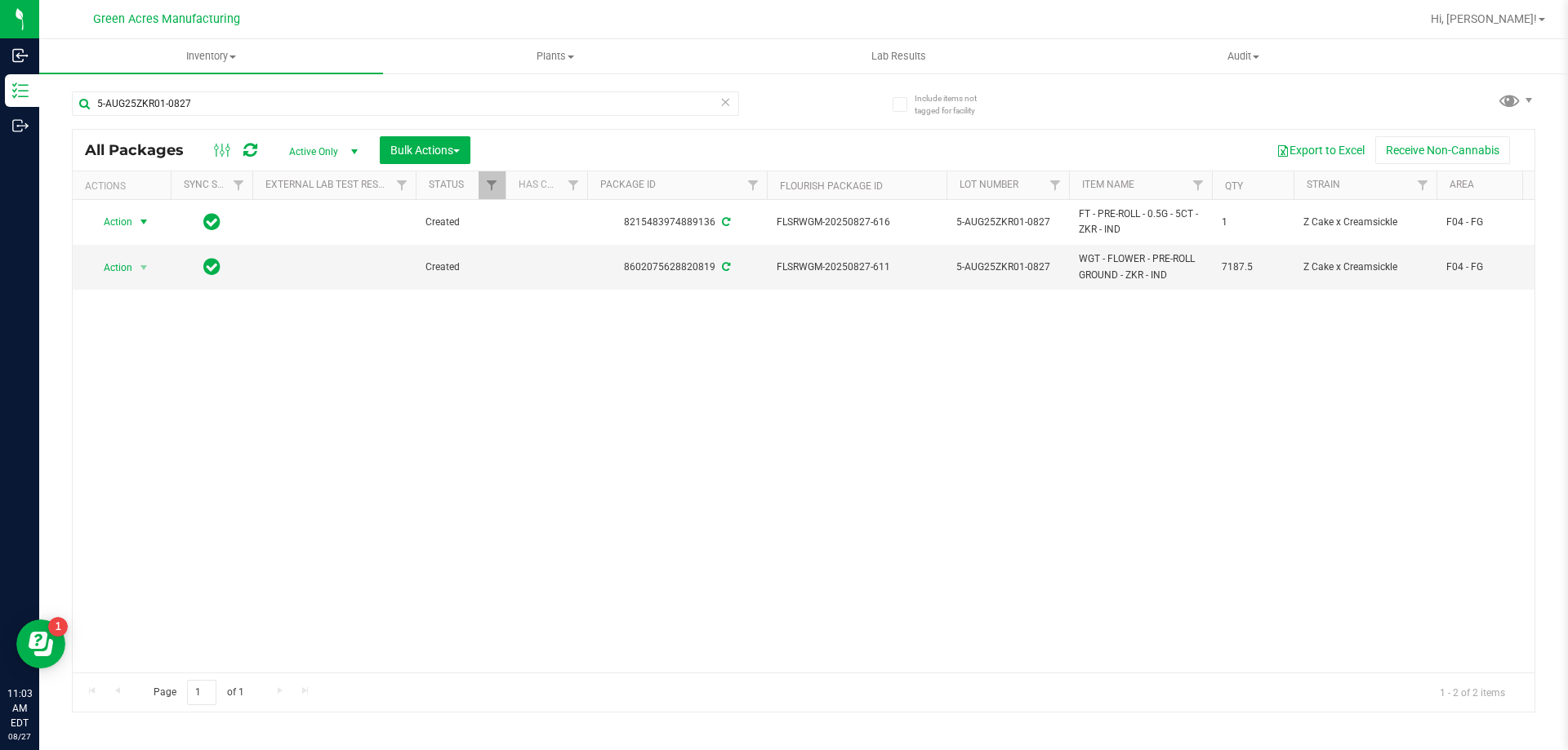
click at [709, 479] on div "Action Action Adjust qty Create package Edit attributes Global inventory Locate…" at bounding box center [803, 437] width 1462 height 473
click at [228, 56] on span "Inventory" at bounding box center [211, 56] width 344 height 15
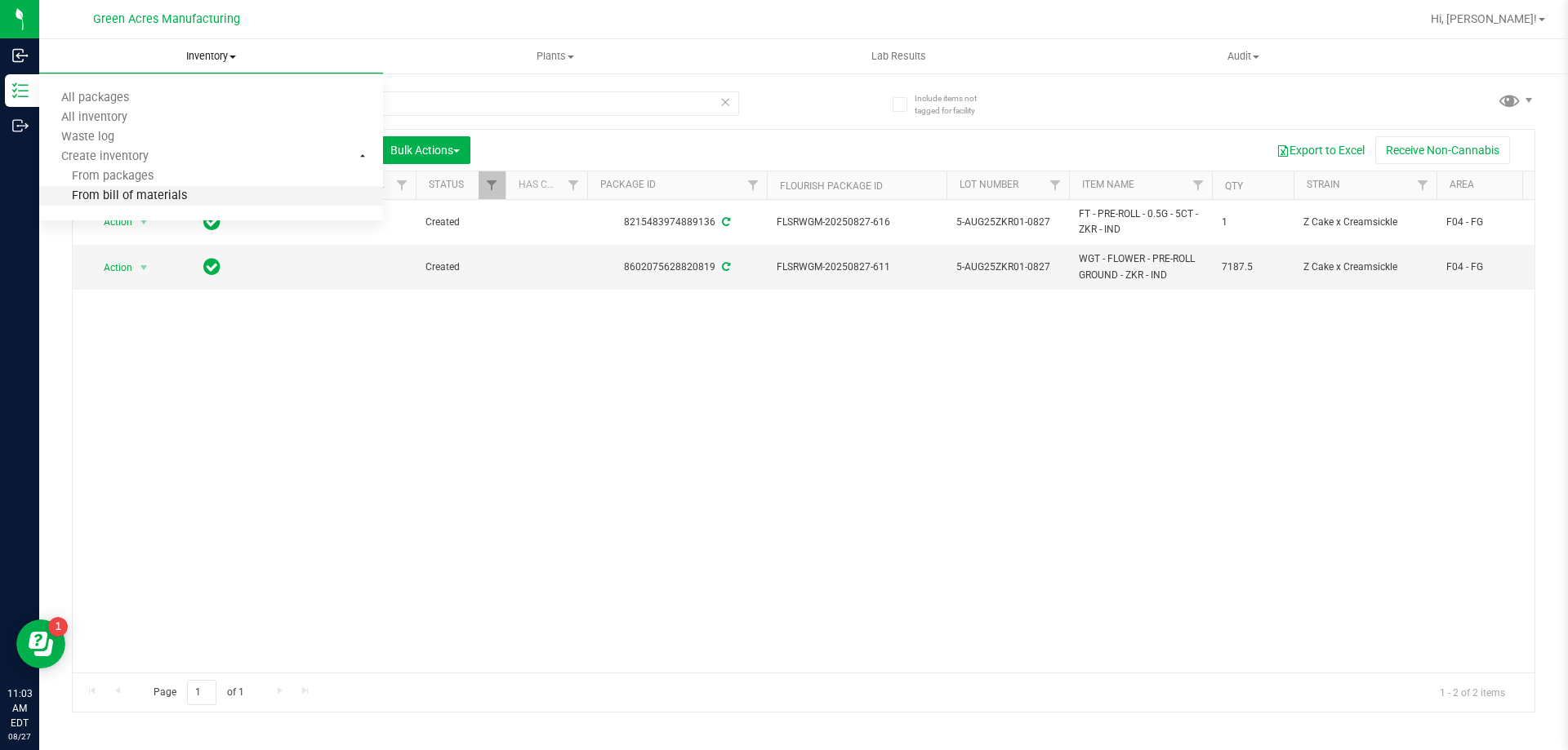
click at [146, 191] on span "From bill of materials" at bounding box center [113, 196] width 148 height 14
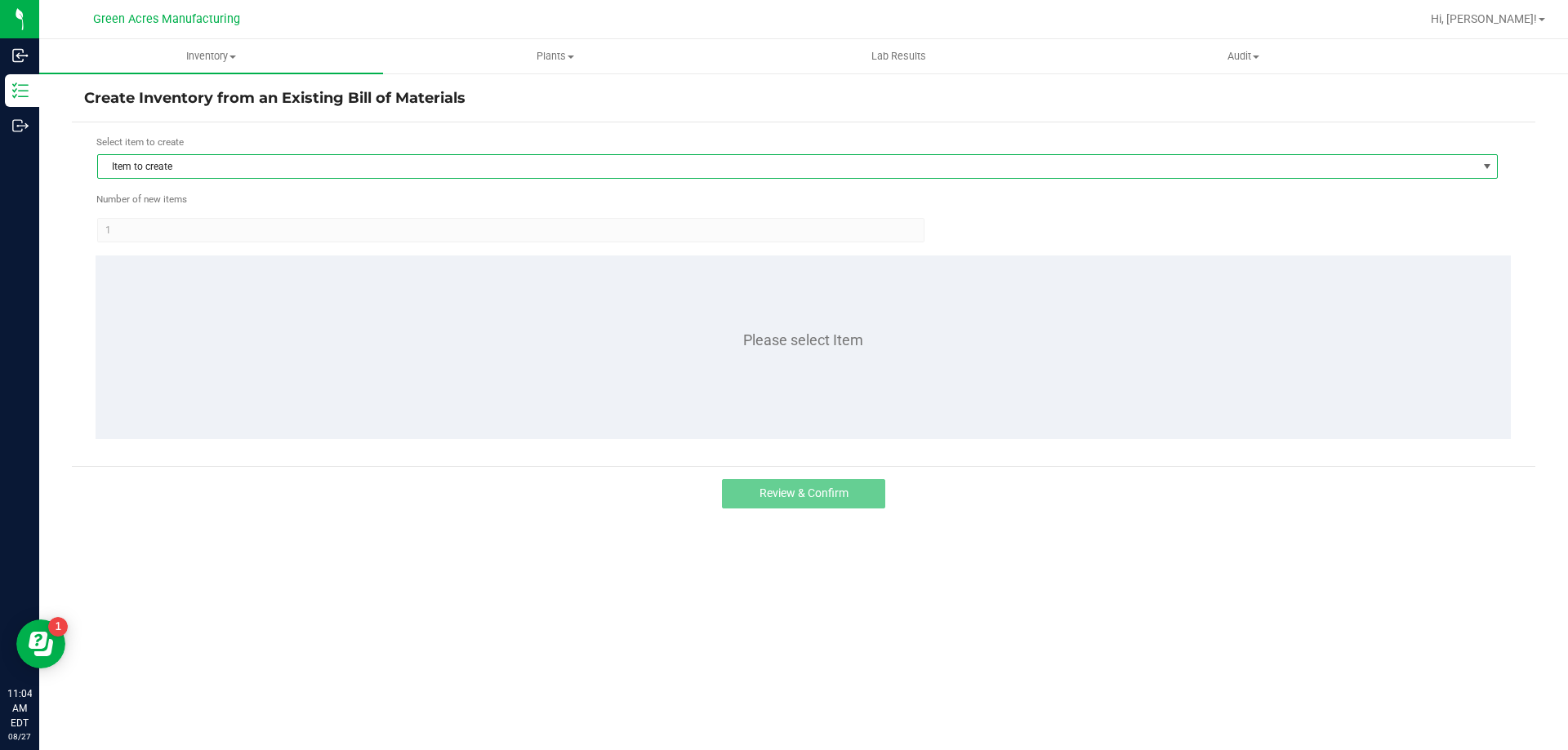
click at [158, 162] on span "Item to create" at bounding box center [787, 167] width 1379 height 23
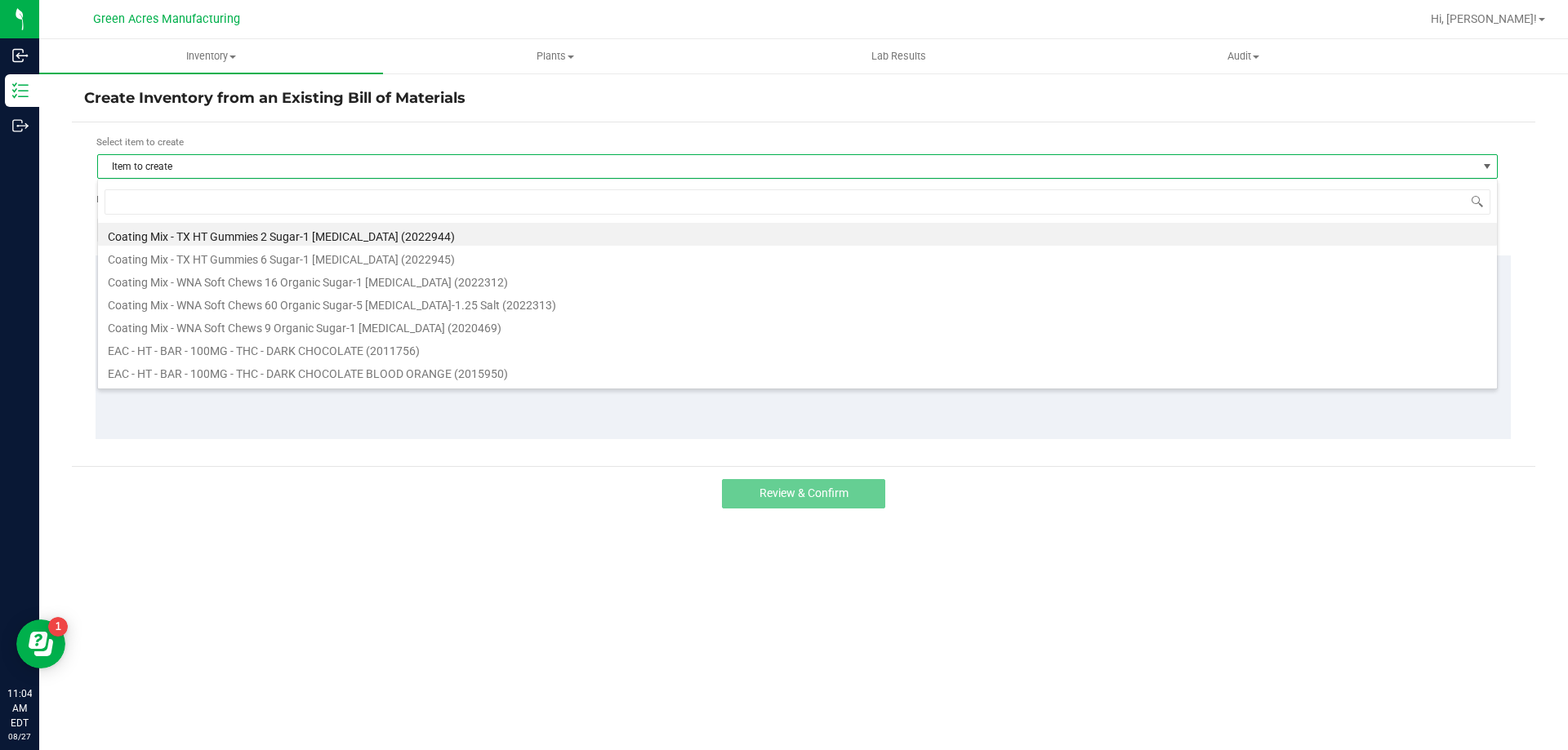
scroll to position [25, 1401]
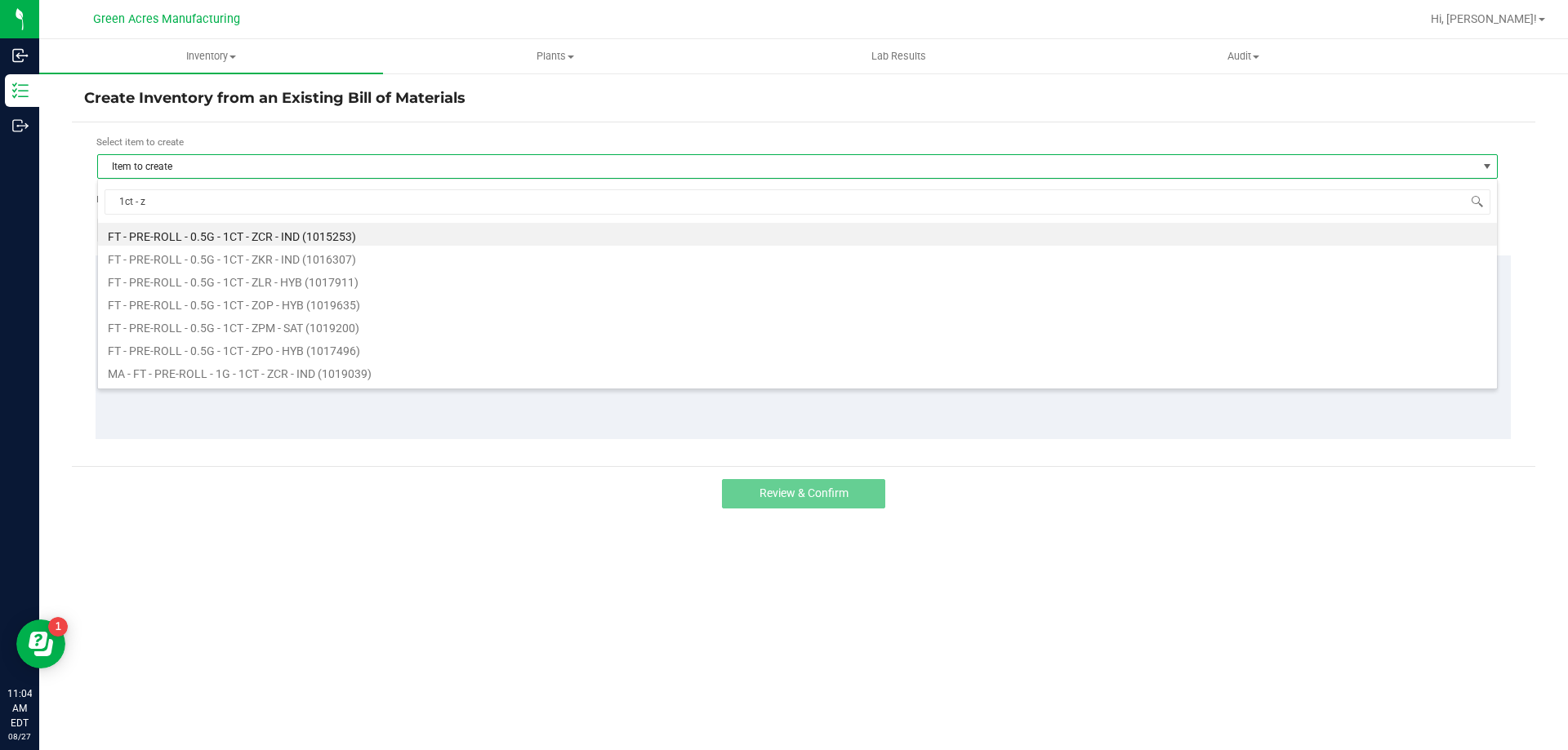
type input "1ct - zk"
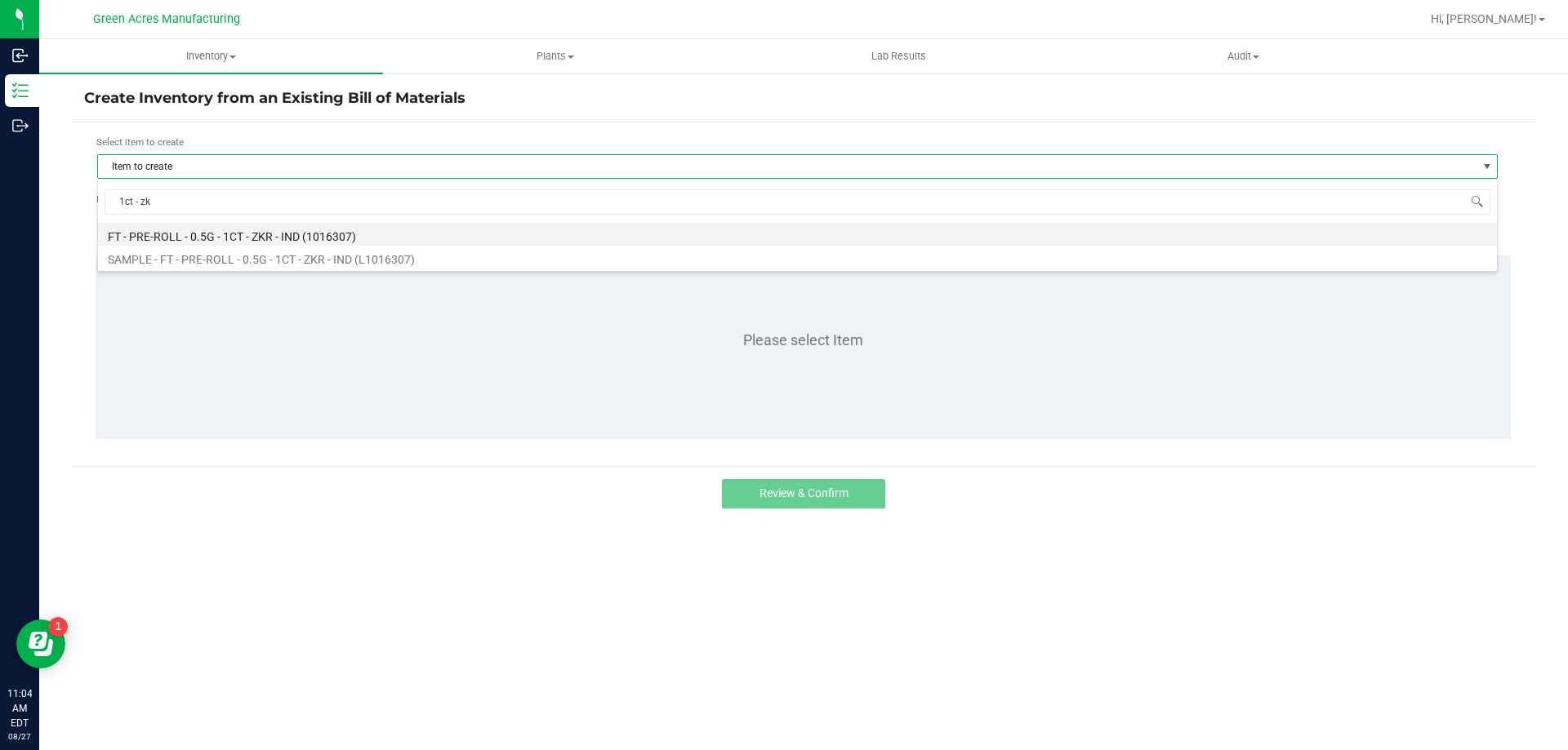
click at [257, 241] on li "FT - PRE-ROLL - 0.5G - 1CT - ZKR - IND (1016307)" at bounding box center [797, 234] width 1399 height 23
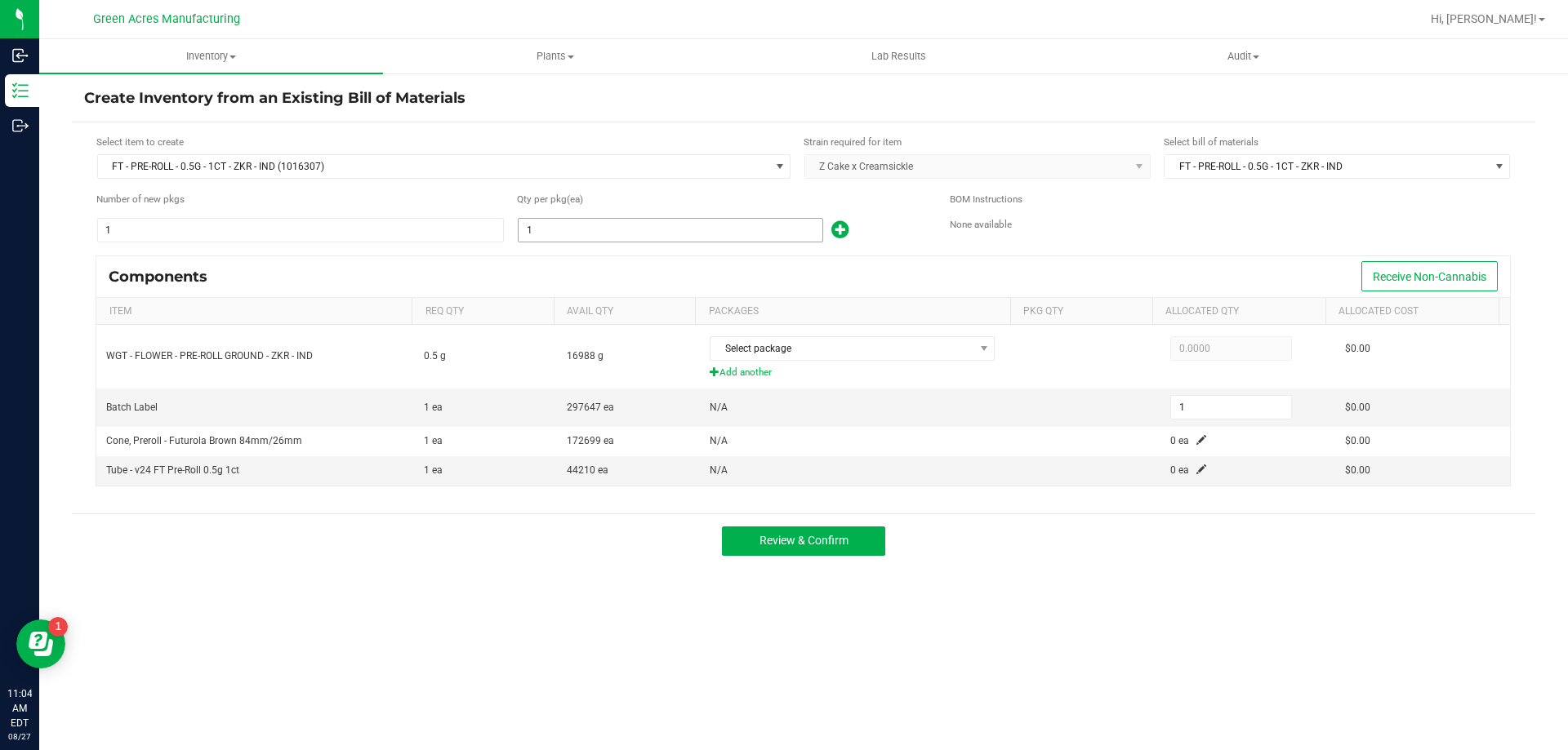
click at [584, 233] on input "1" at bounding box center [670, 231] width 304 height 23
type input "18"
type input "189"
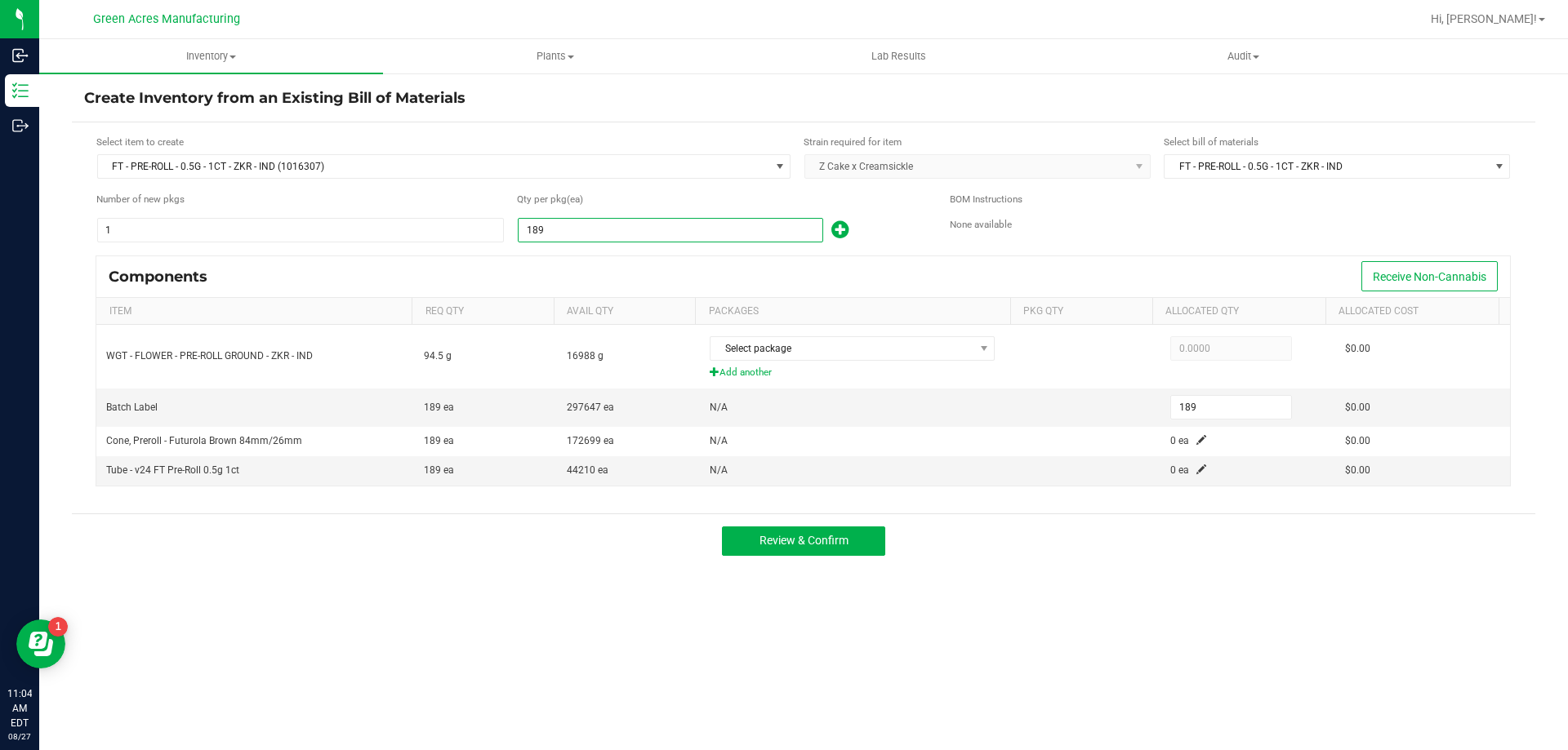
type input "1891"
type input "1,891"
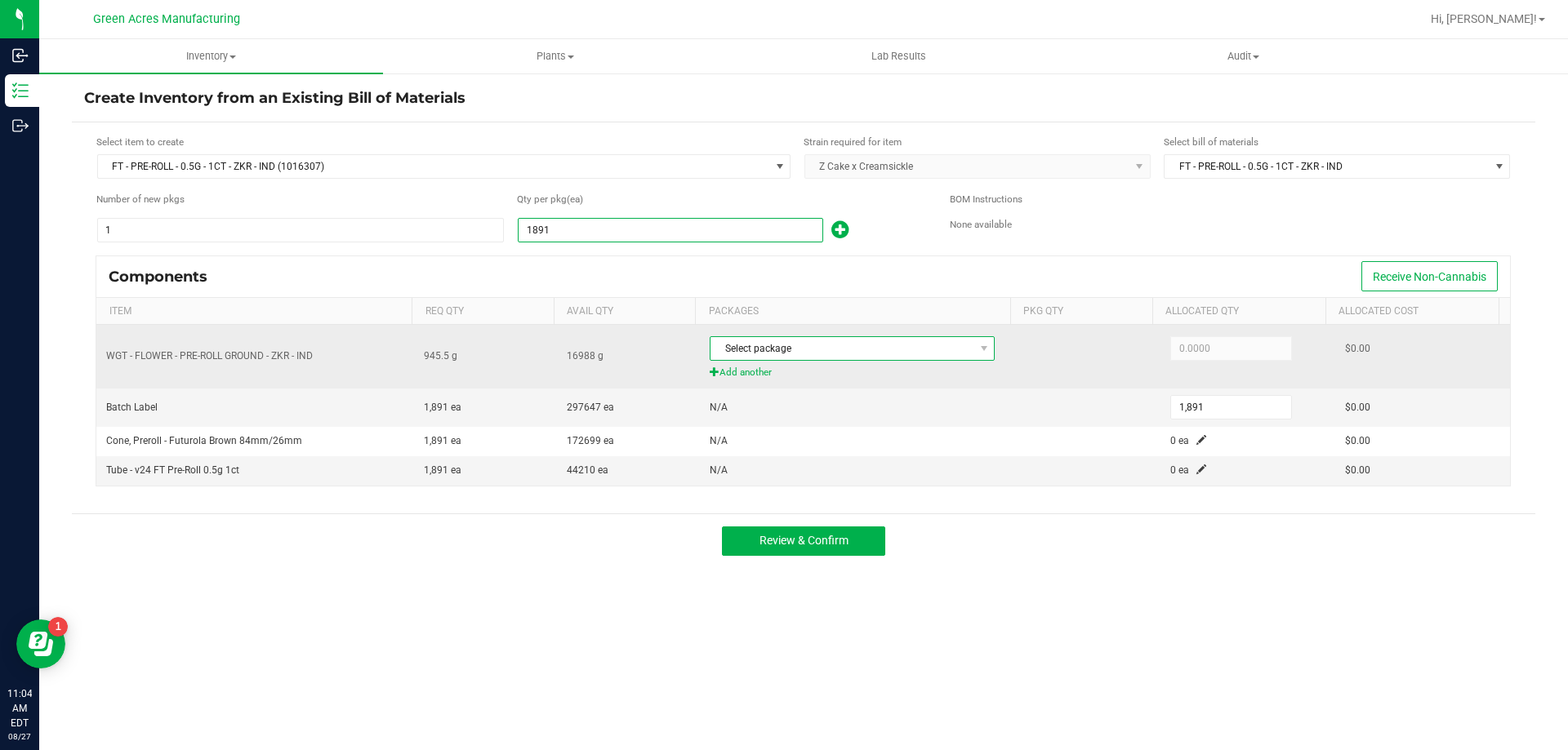
type input "1,891"
click at [916, 354] on span "Select package" at bounding box center [842, 349] width 263 height 23
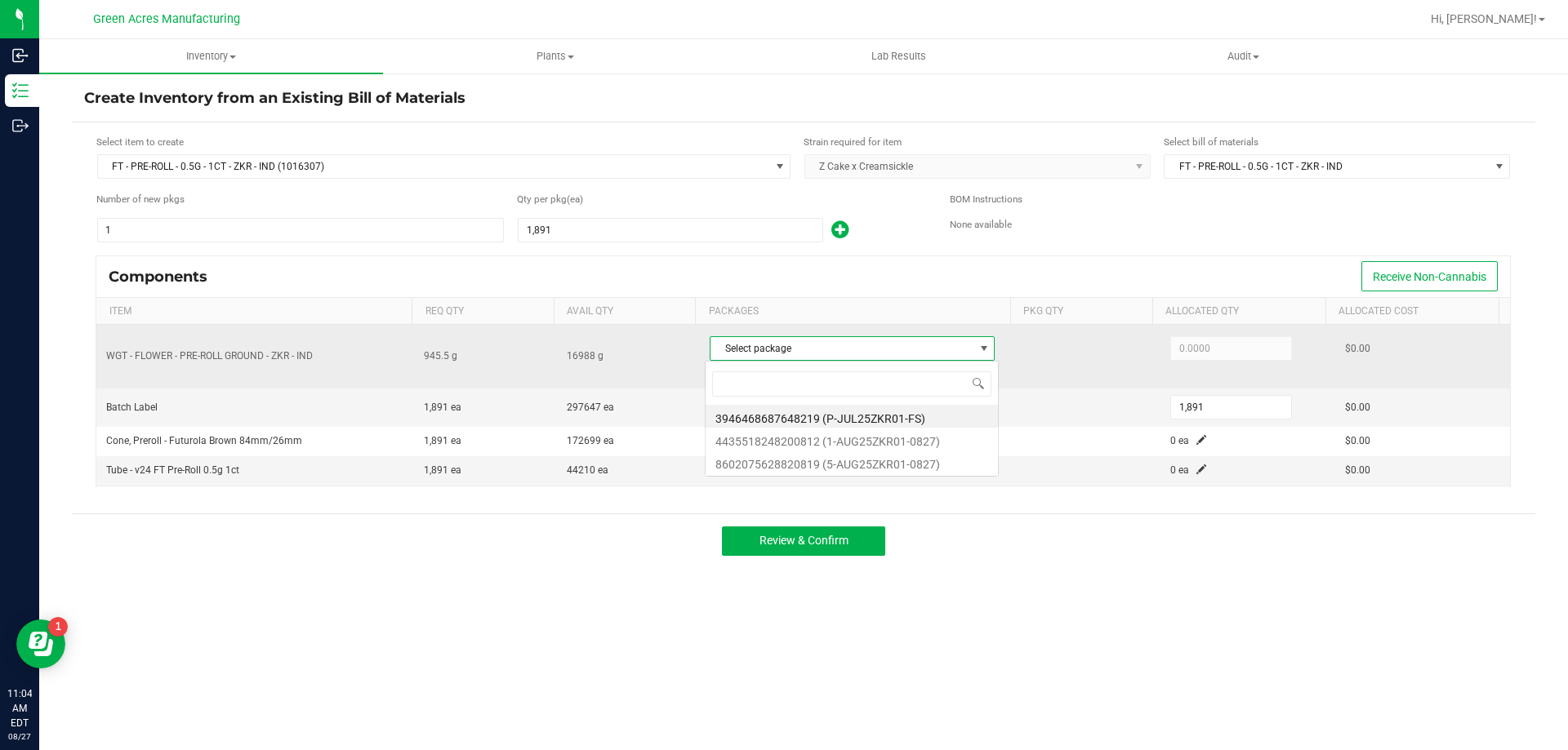
scroll to position [25, 282]
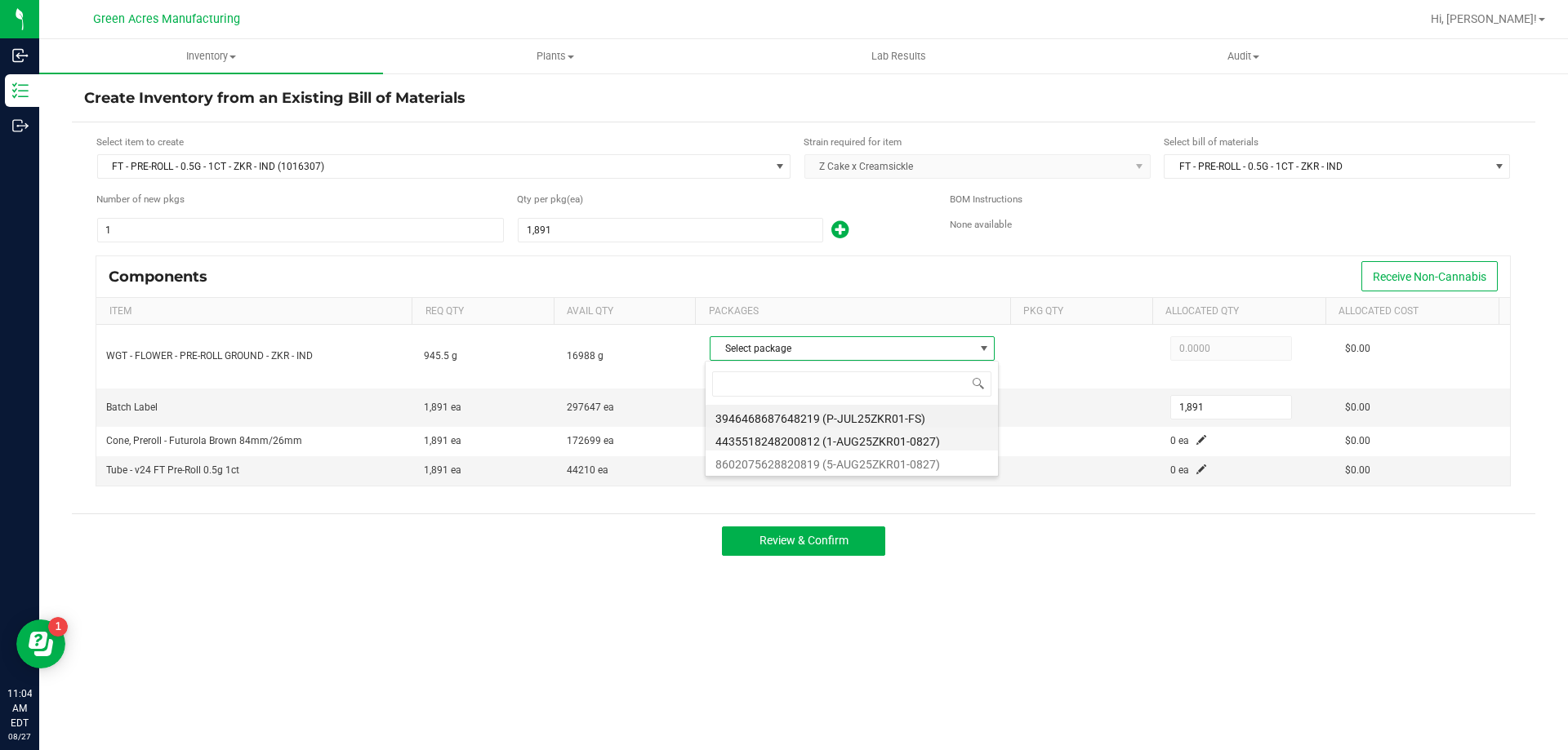
click at [933, 441] on li "4435518248200812 (1-AUG25ZKR01-0827)" at bounding box center [851, 439] width 292 height 23
type input "945.5000"
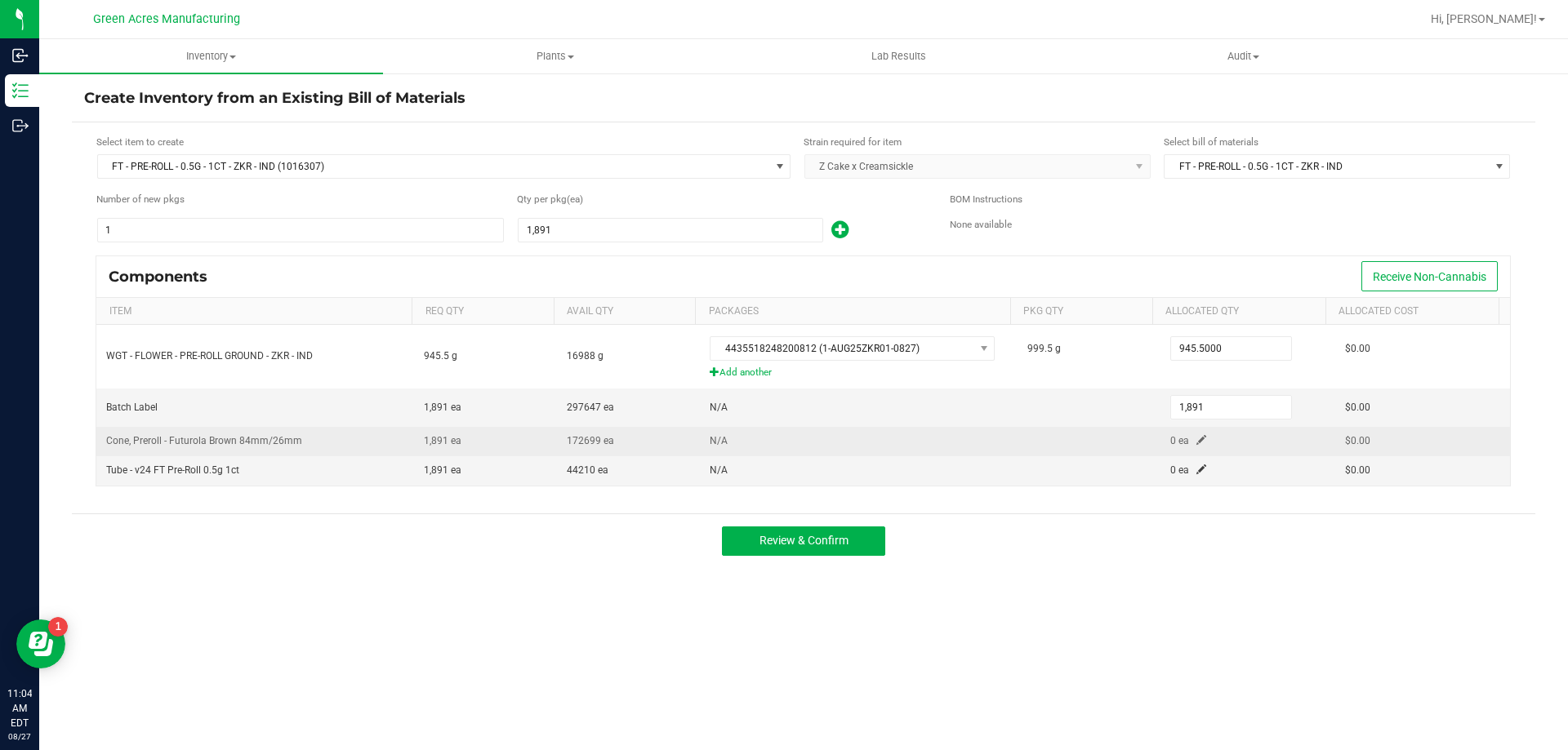
click at [1196, 440] on span at bounding box center [1201, 440] width 10 height 10
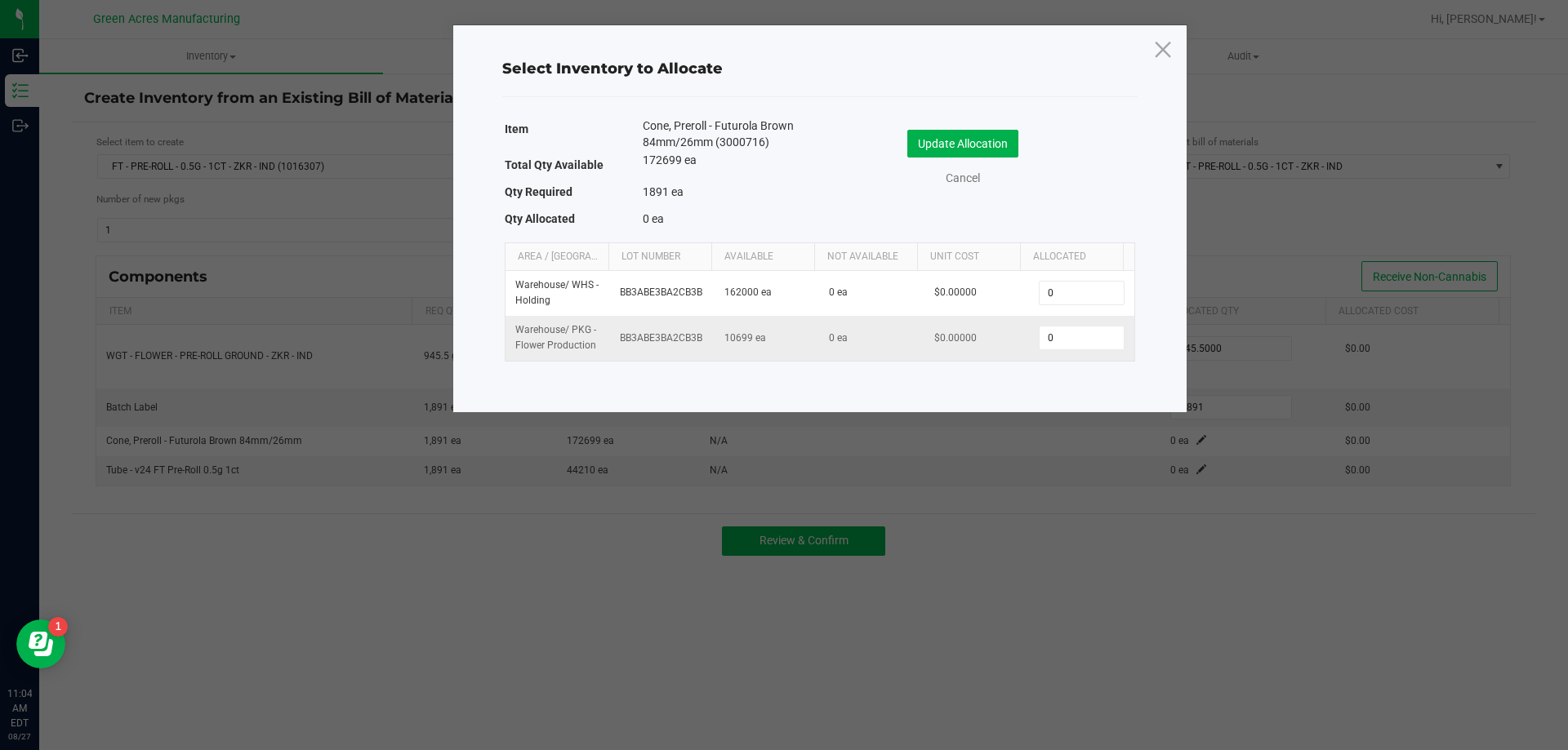
click at [1060, 354] on td "0" at bounding box center [1081, 337] width 104 height 44
click at [1079, 340] on input "0" at bounding box center [1081, 338] width 84 height 23
type input "1,891"
click at [957, 146] on button "Update Allocation" at bounding box center [963, 144] width 111 height 28
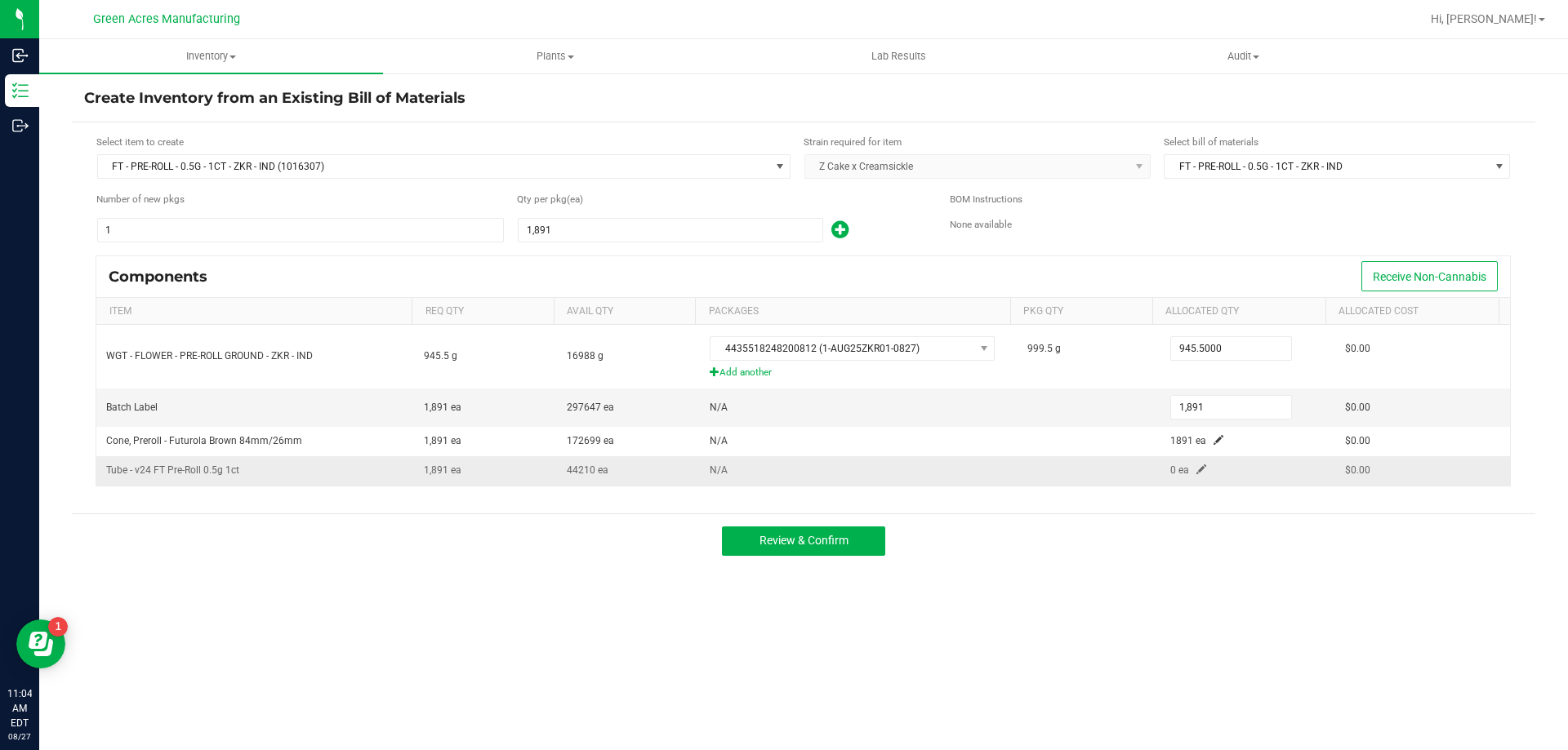
click at [1196, 473] on span at bounding box center [1201, 470] width 10 height 10
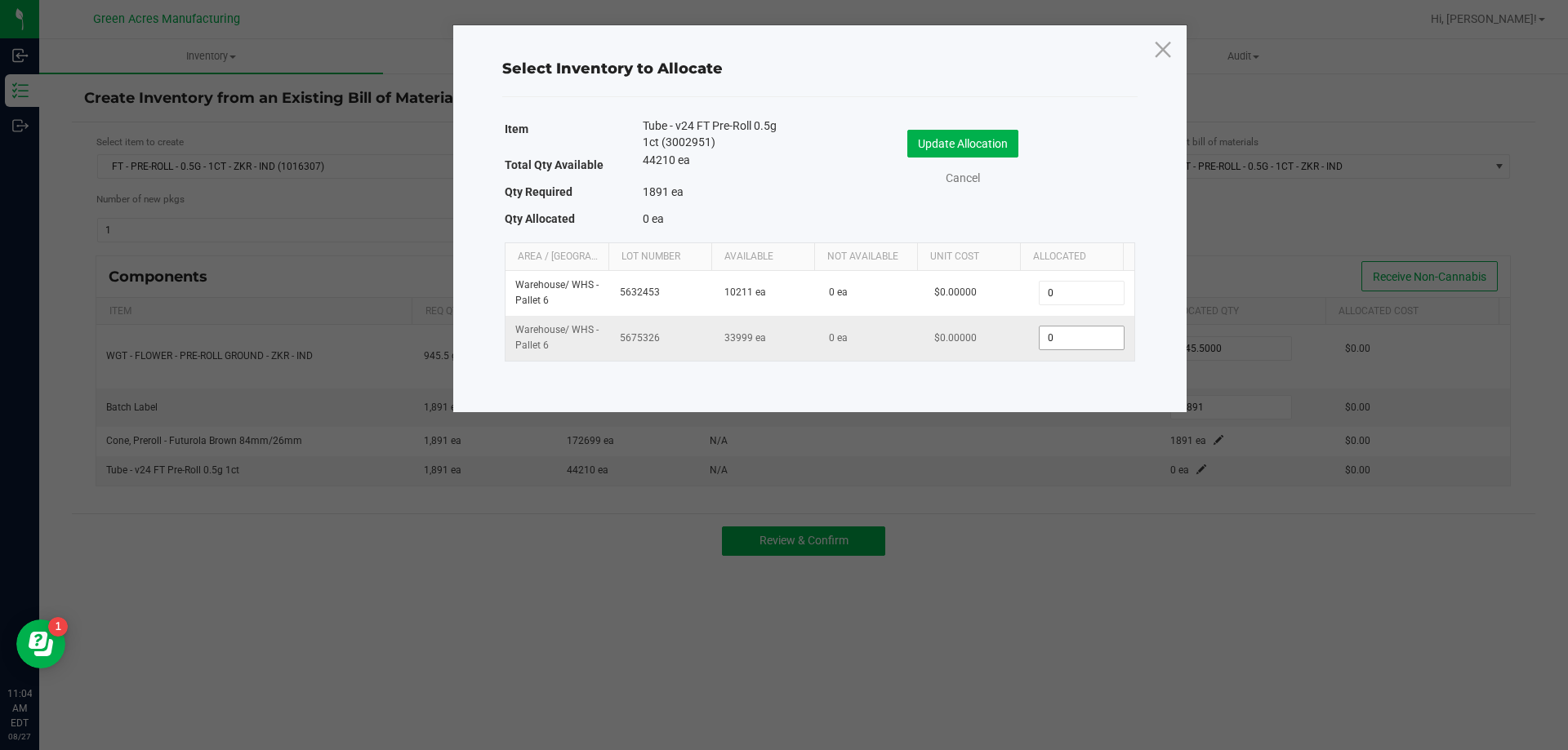
click at [1076, 347] on input "0" at bounding box center [1081, 338] width 84 height 23
type input "1,891"
click at [985, 138] on button "Update Allocation" at bounding box center [963, 144] width 111 height 28
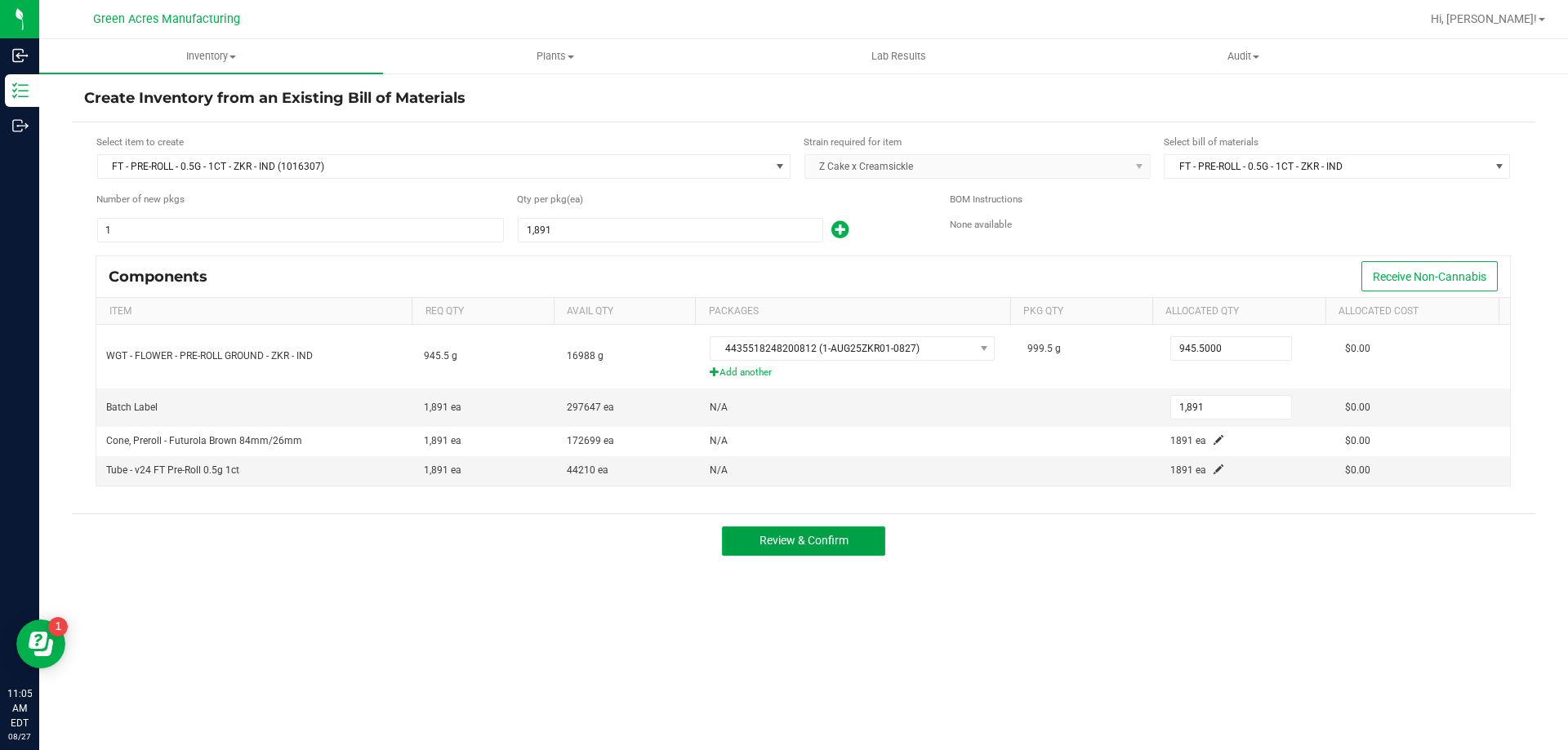
click at [769, 542] on span "Review & Confirm" at bounding box center [804, 541] width 89 height 13
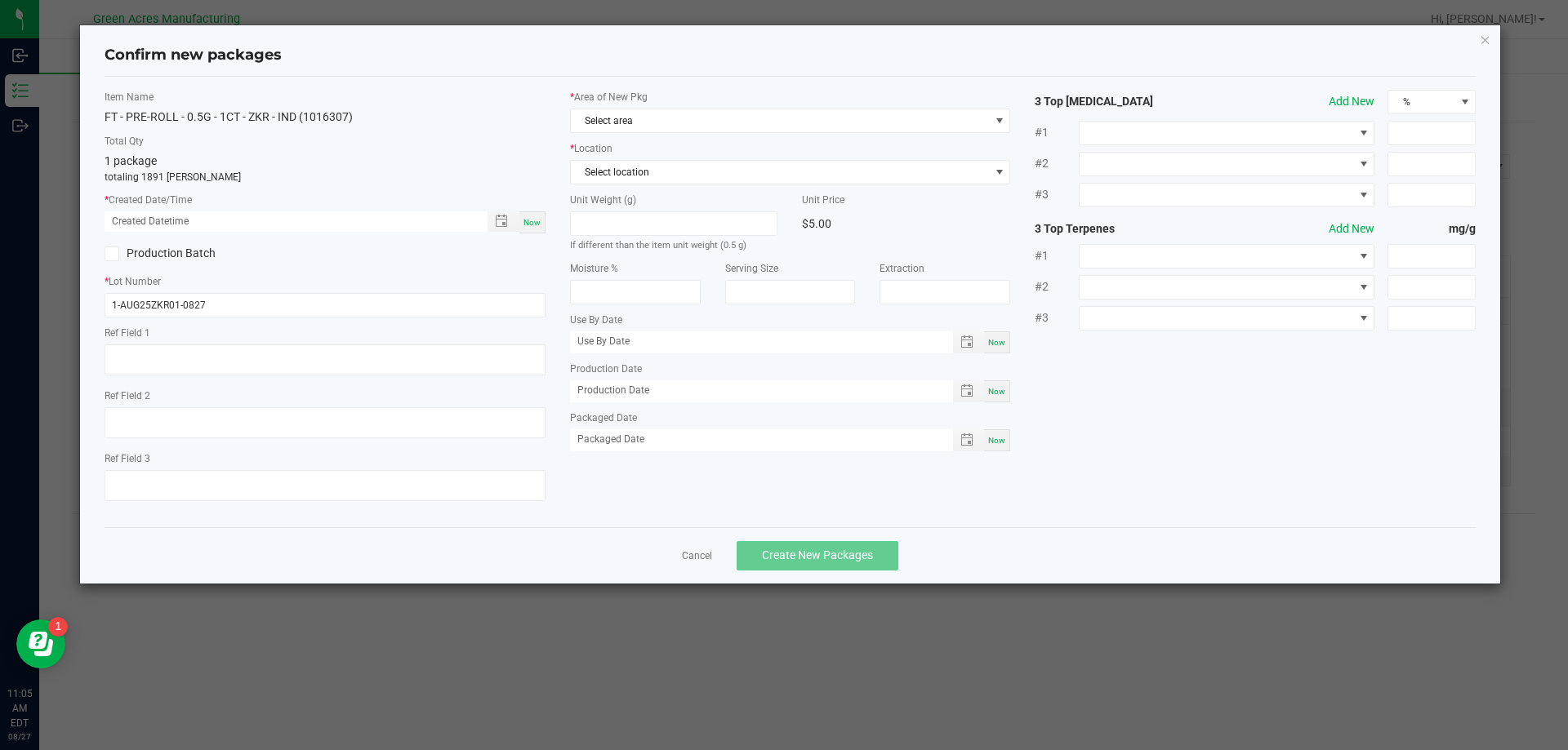
click at [539, 224] on span "Now" at bounding box center [532, 222] width 17 height 9
type input "[DATE] 11:05 AM"
click at [773, 131] on span "Select area" at bounding box center [780, 121] width 419 height 23
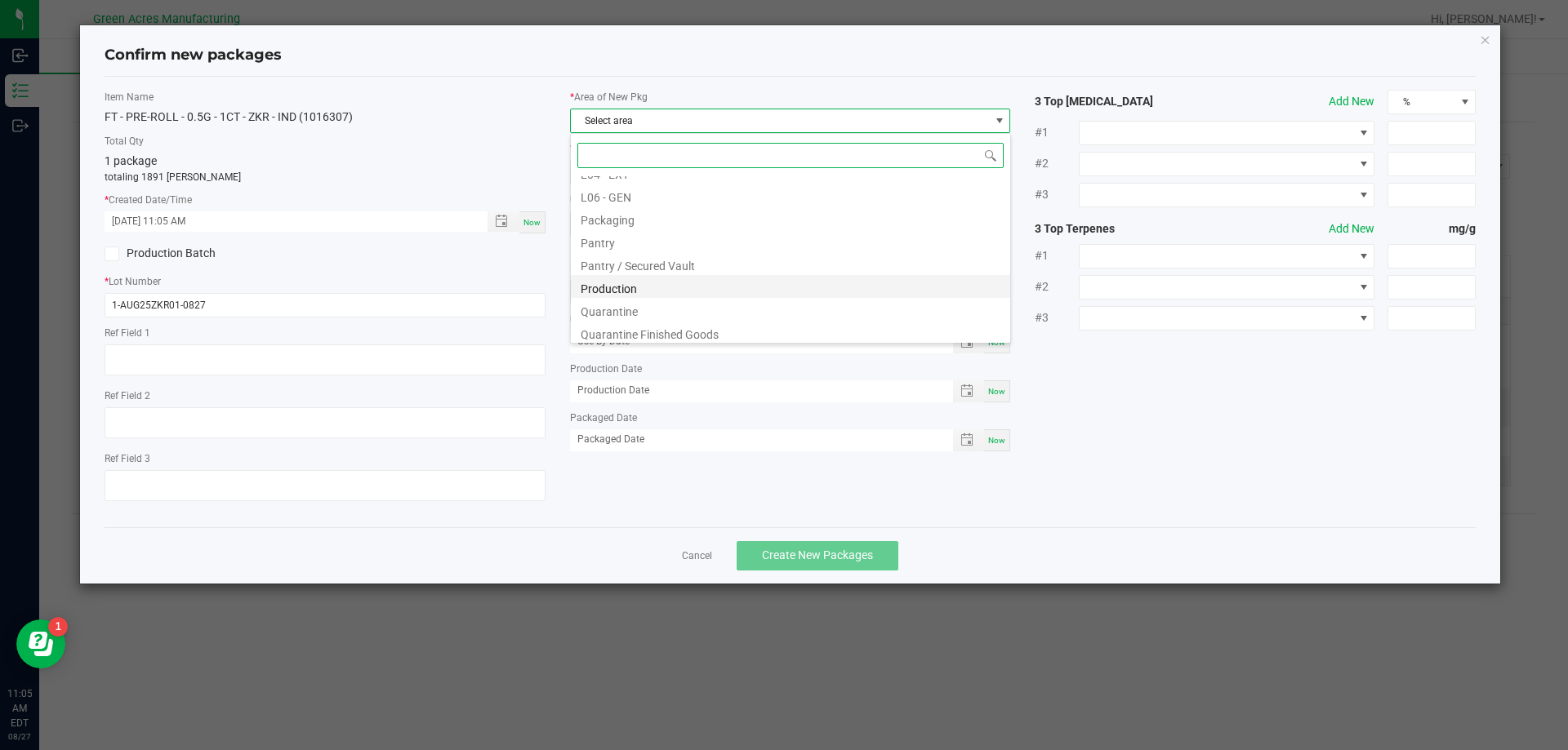
scroll to position [408, 0]
click at [631, 264] on li "Pantry / Secured Vault" at bounding box center [790, 260] width 439 height 23
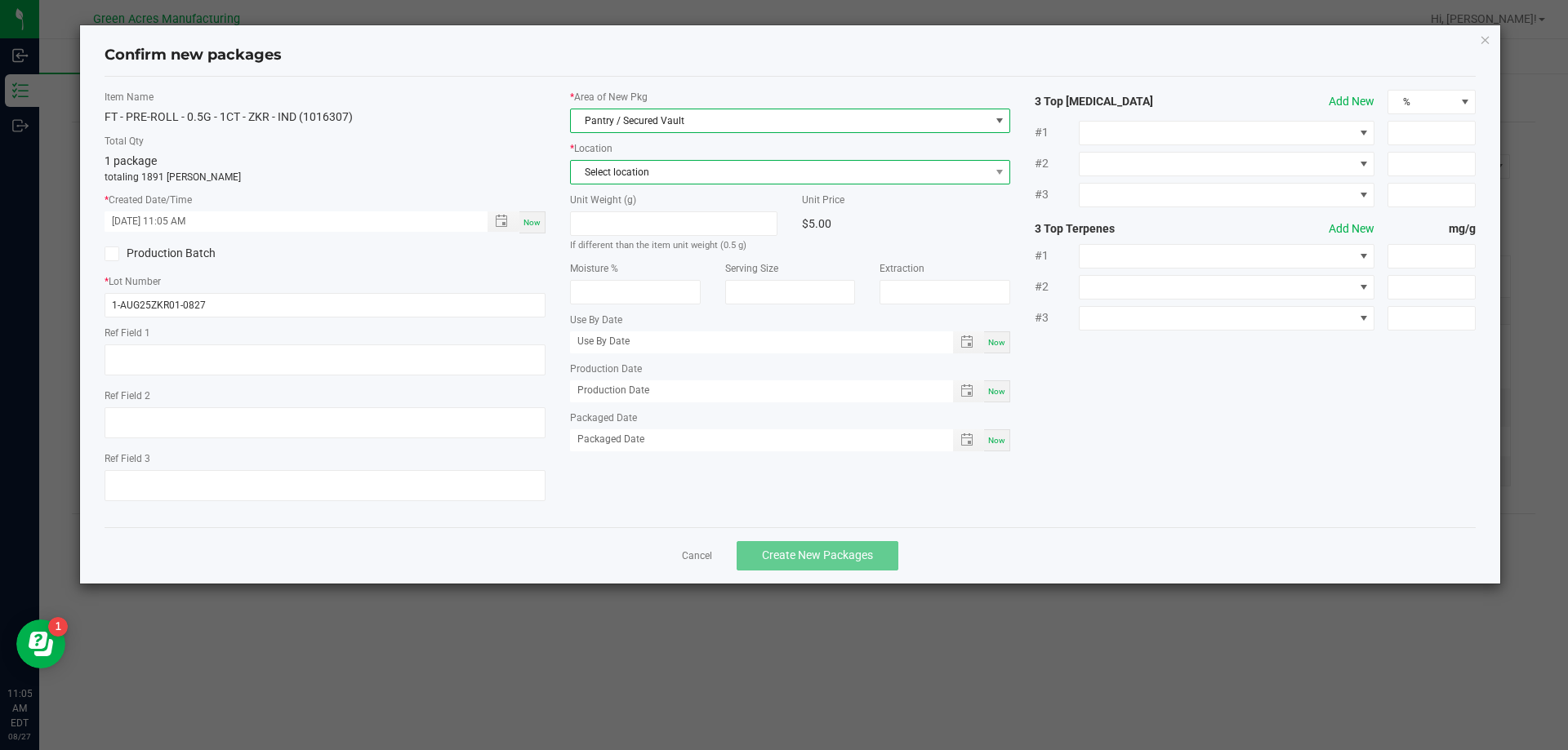
click at [642, 169] on span "Select location" at bounding box center [780, 172] width 419 height 23
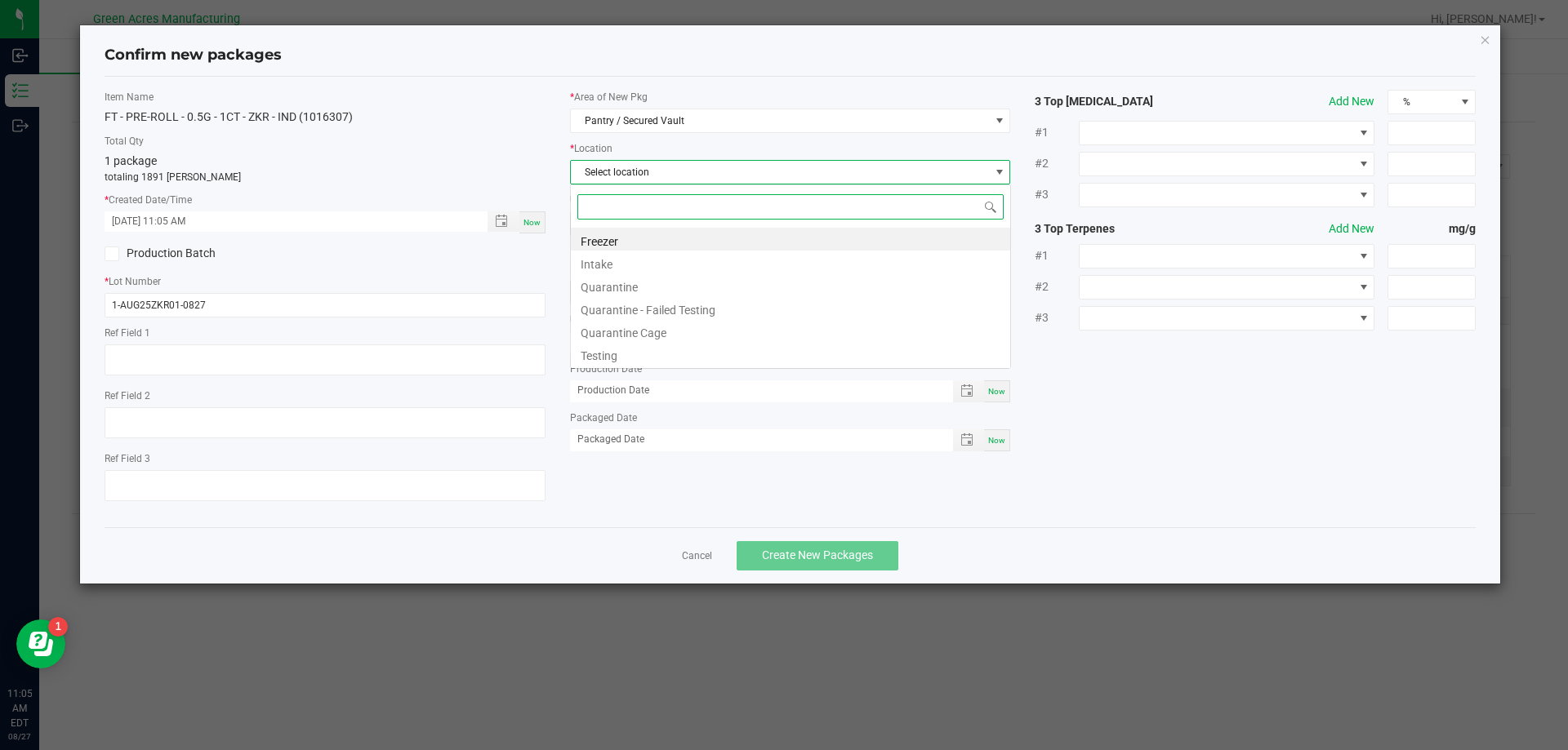
scroll to position [25, 441]
click at [615, 263] on li "Intake" at bounding box center [790, 262] width 439 height 23
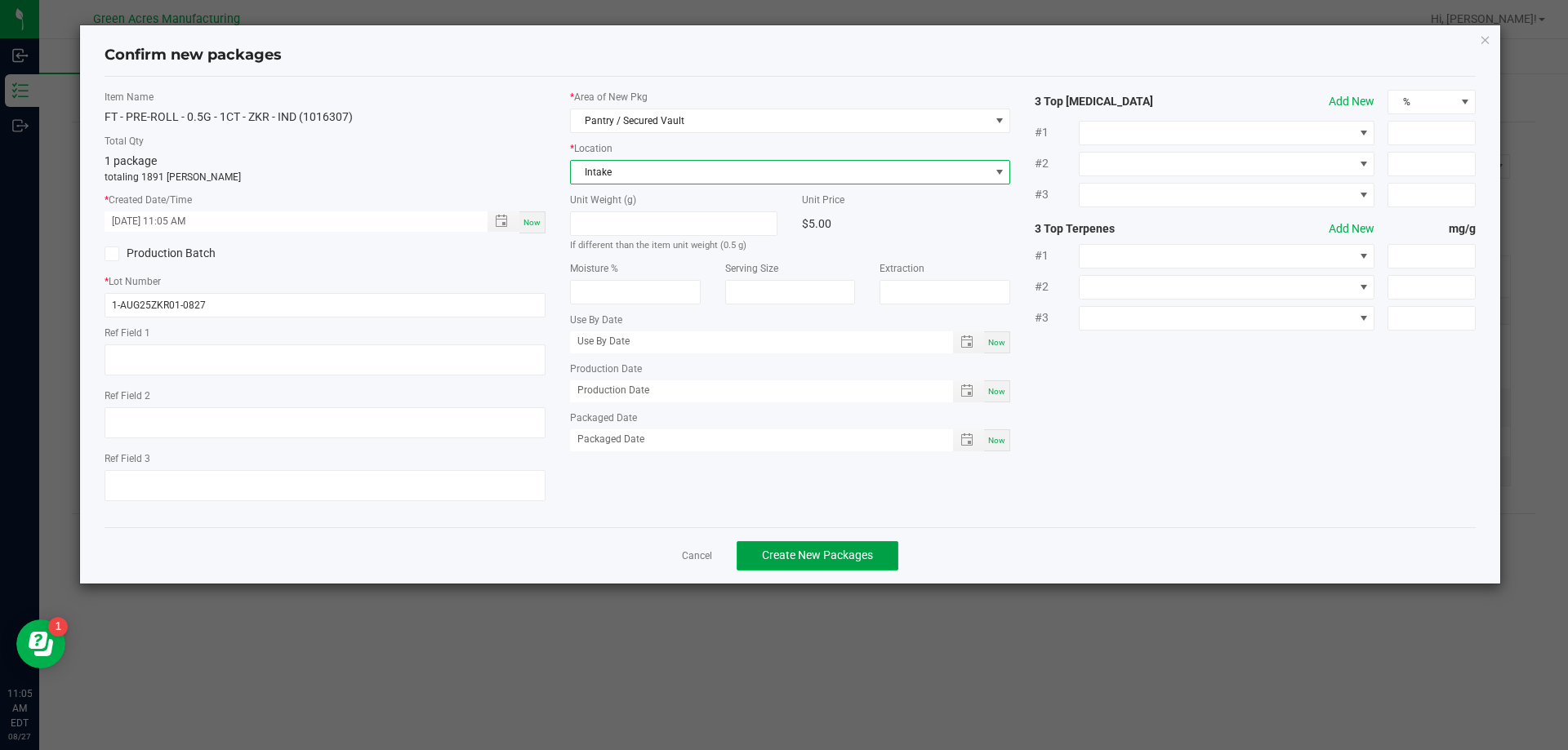
click at [814, 554] on span "Create New Packages" at bounding box center [818, 555] width 111 height 13
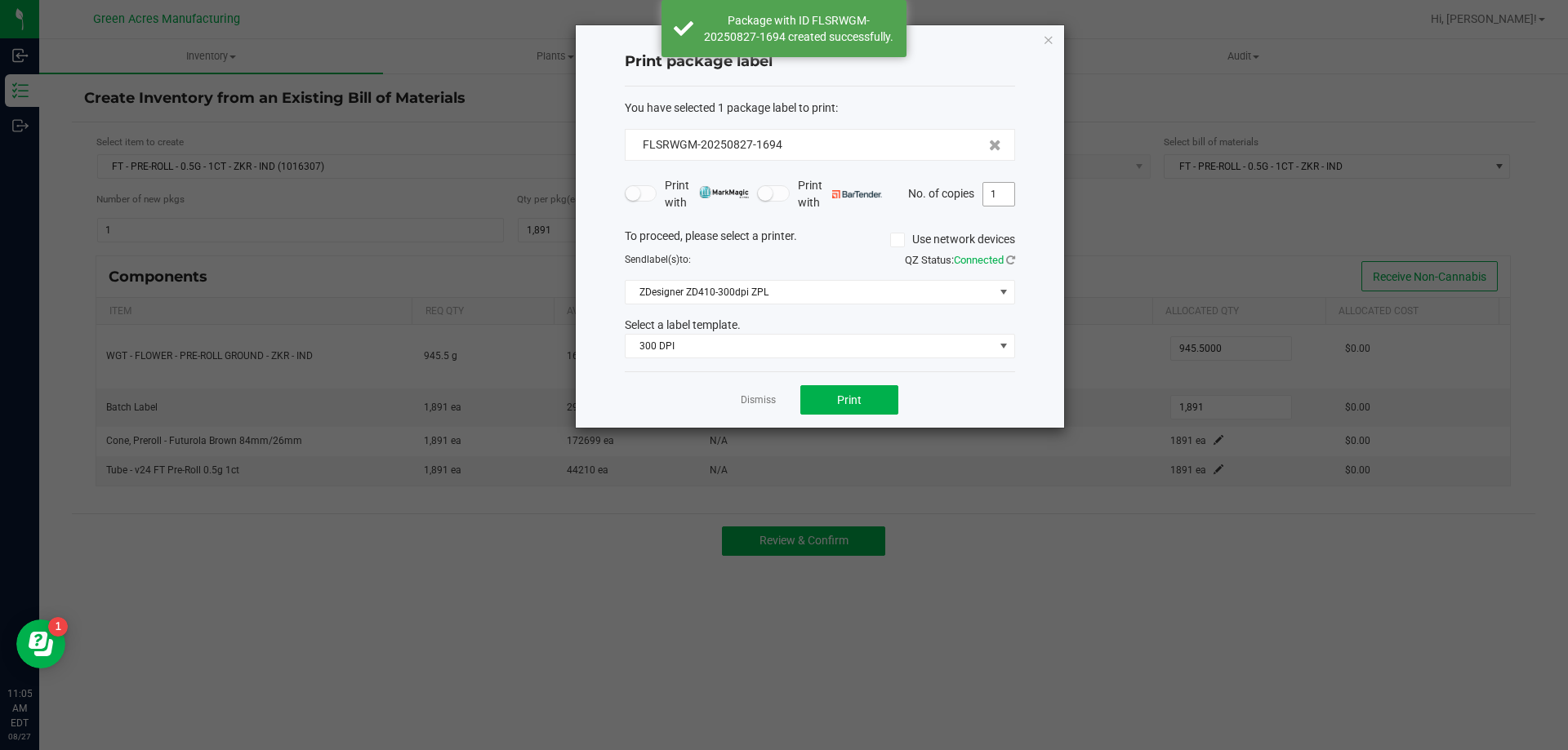
click at [995, 195] on input "1" at bounding box center [999, 194] width 31 height 23
type input "2"
click at [985, 413] on div "Dismiss Print" at bounding box center [820, 399] width 391 height 56
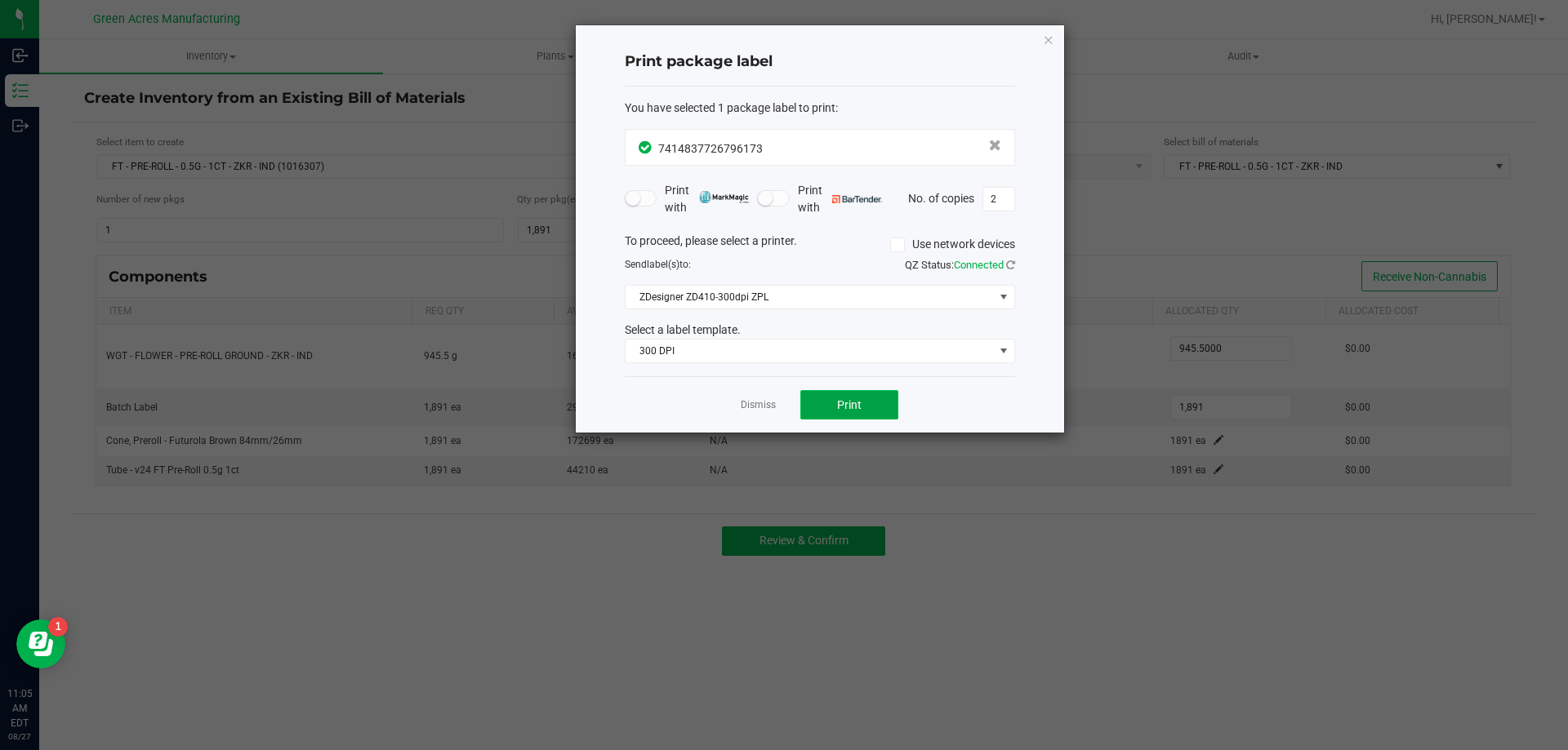
click at [858, 396] on button "Print" at bounding box center [849, 405] width 98 height 30
click at [767, 410] on link "Dismiss" at bounding box center [758, 405] width 35 height 14
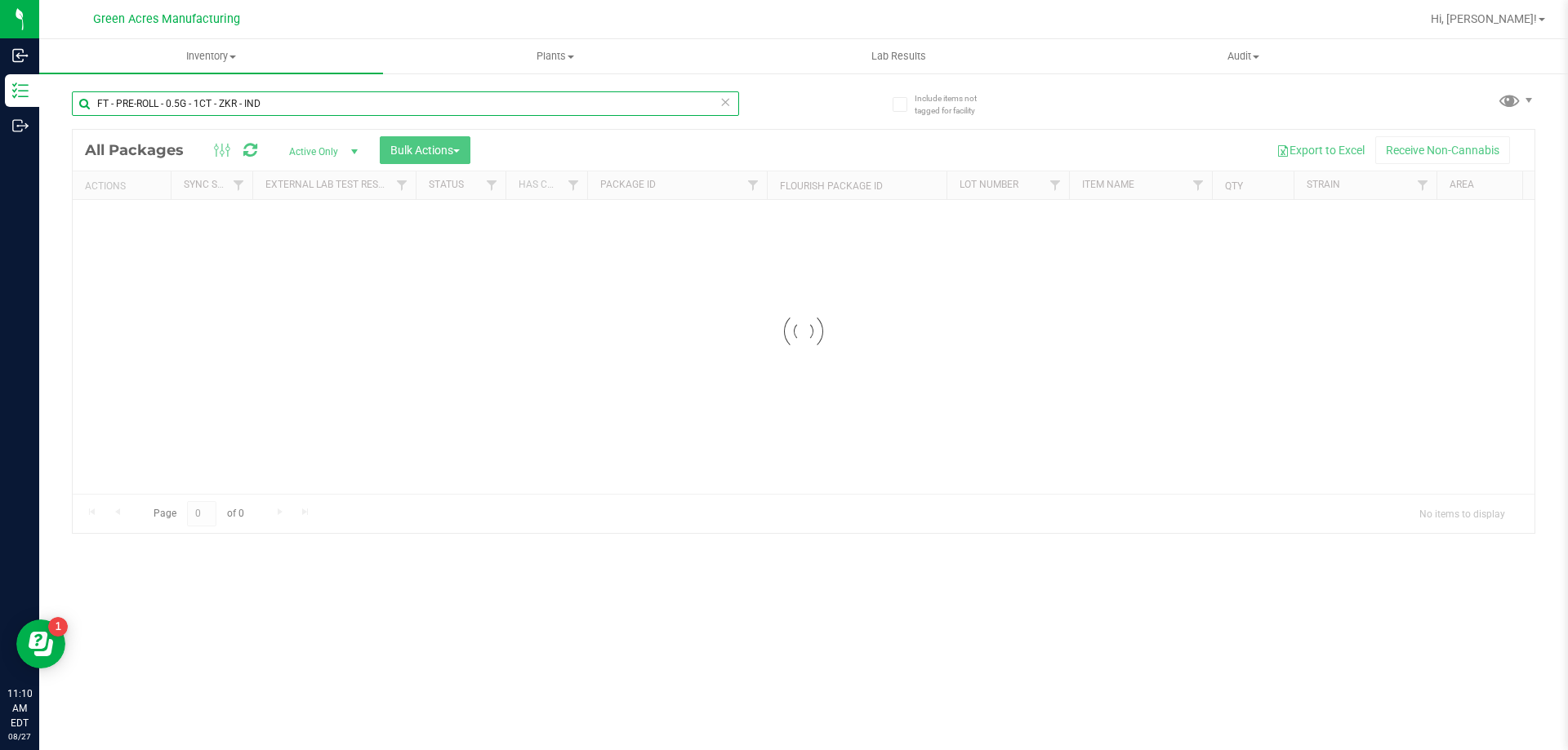
click at [284, 102] on input "FT - PRE-ROLL - 0.5G - 1CT - ZKR - IND" at bounding box center [405, 104] width 667 height 25
type input "1-AUG25ZKR01-0827"
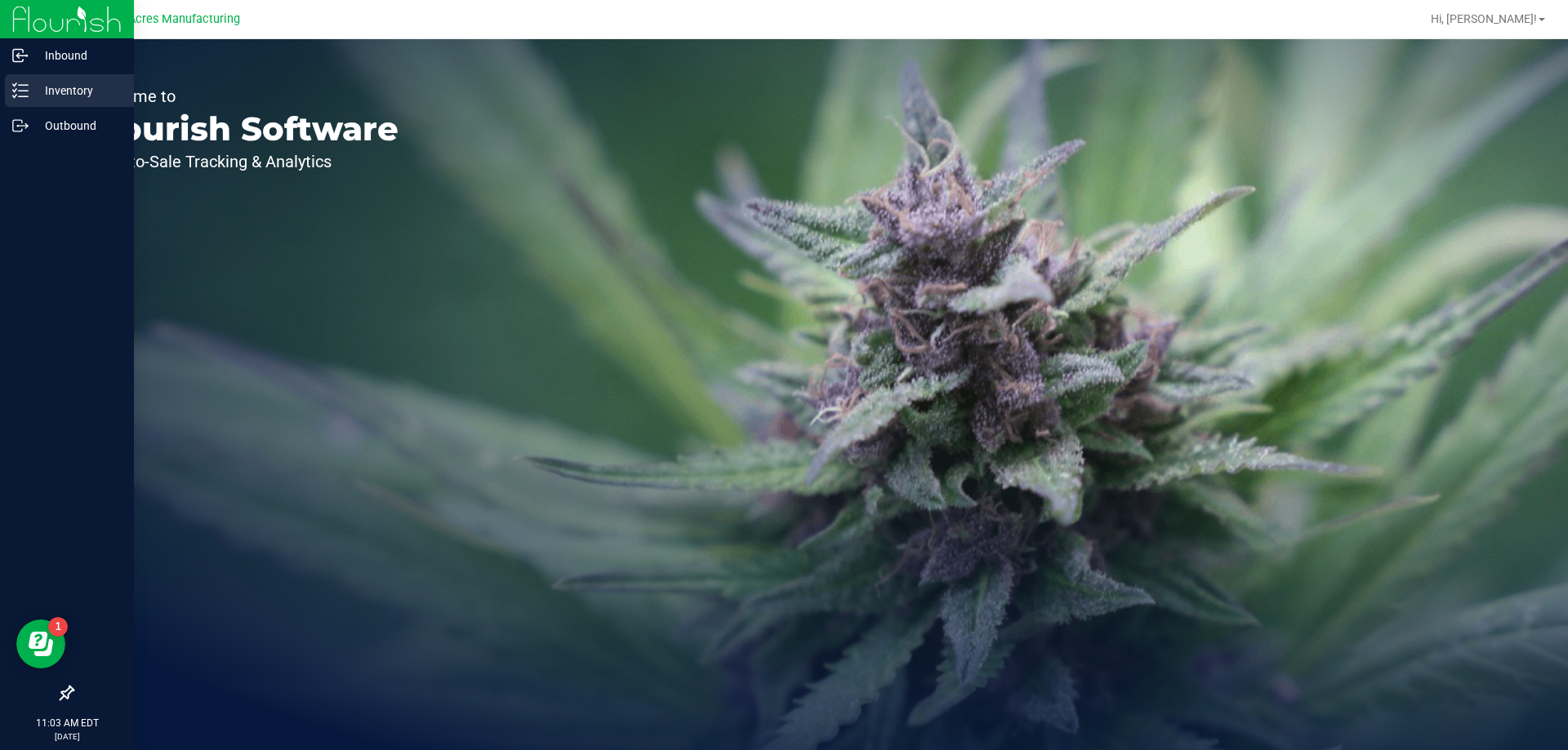
click at [79, 94] on p "Inventory" at bounding box center [78, 91] width 98 height 20
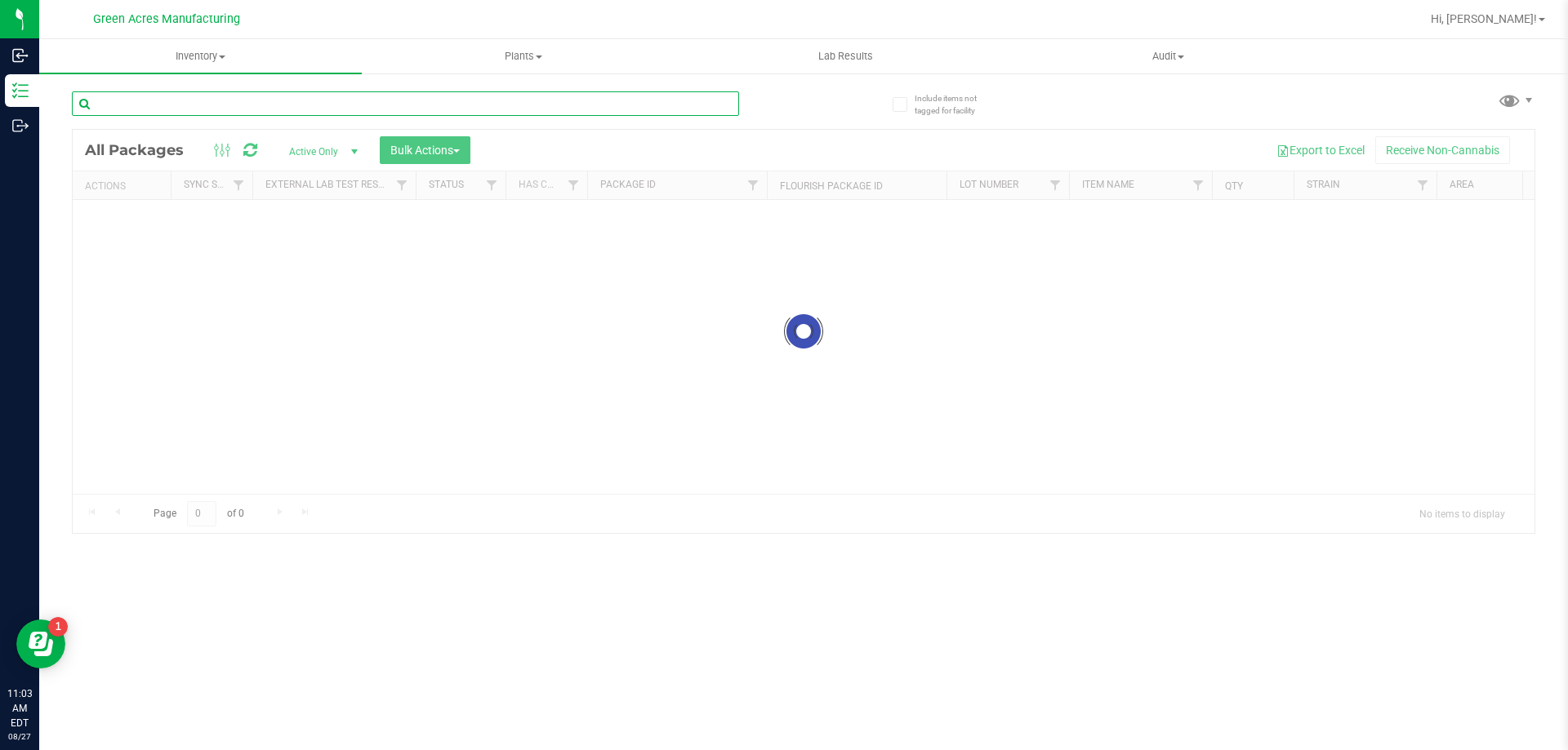
click at [224, 106] on input "text" at bounding box center [405, 104] width 667 height 25
type input "1-AUG25ZKR01-0827"
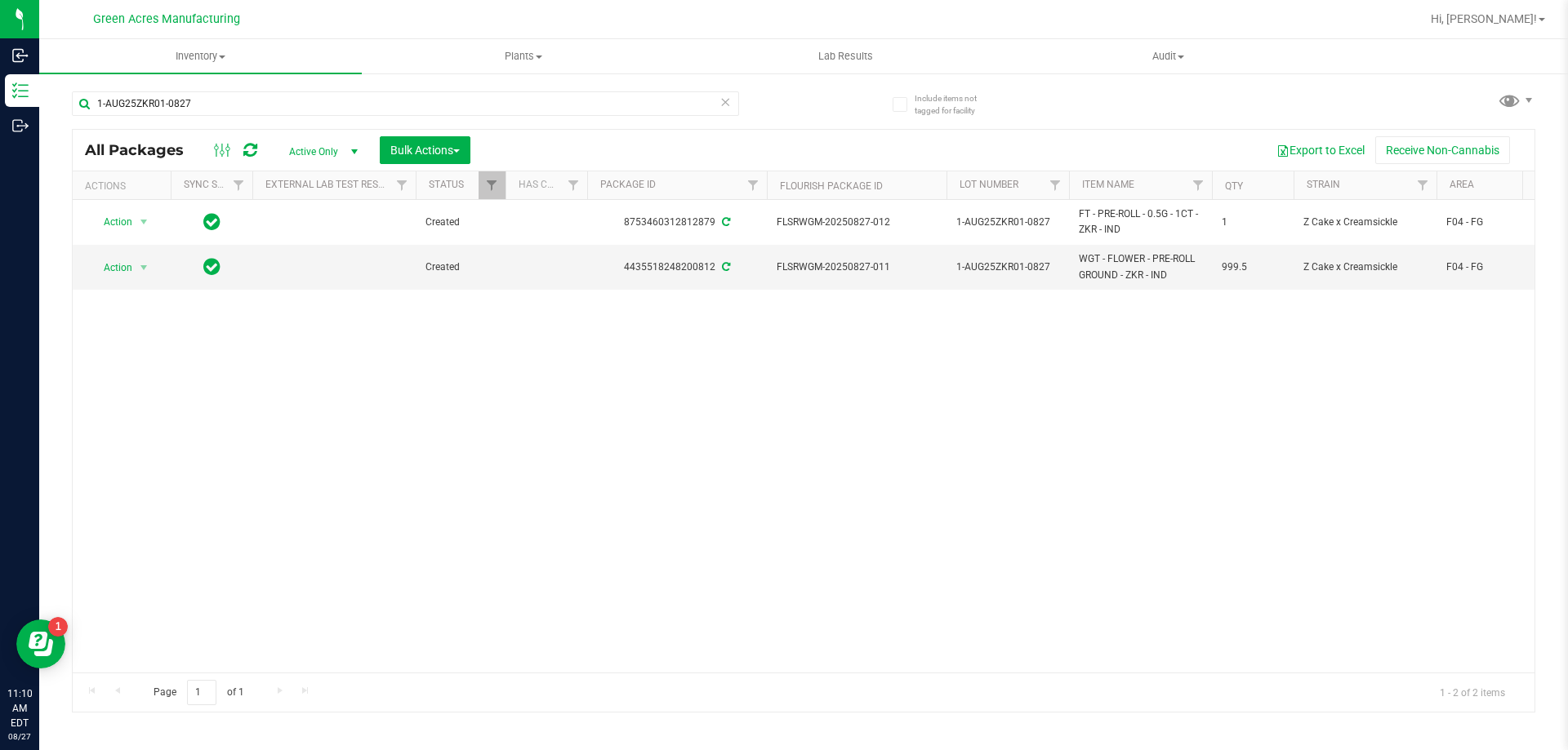
click at [253, 154] on icon at bounding box center [250, 150] width 14 height 17
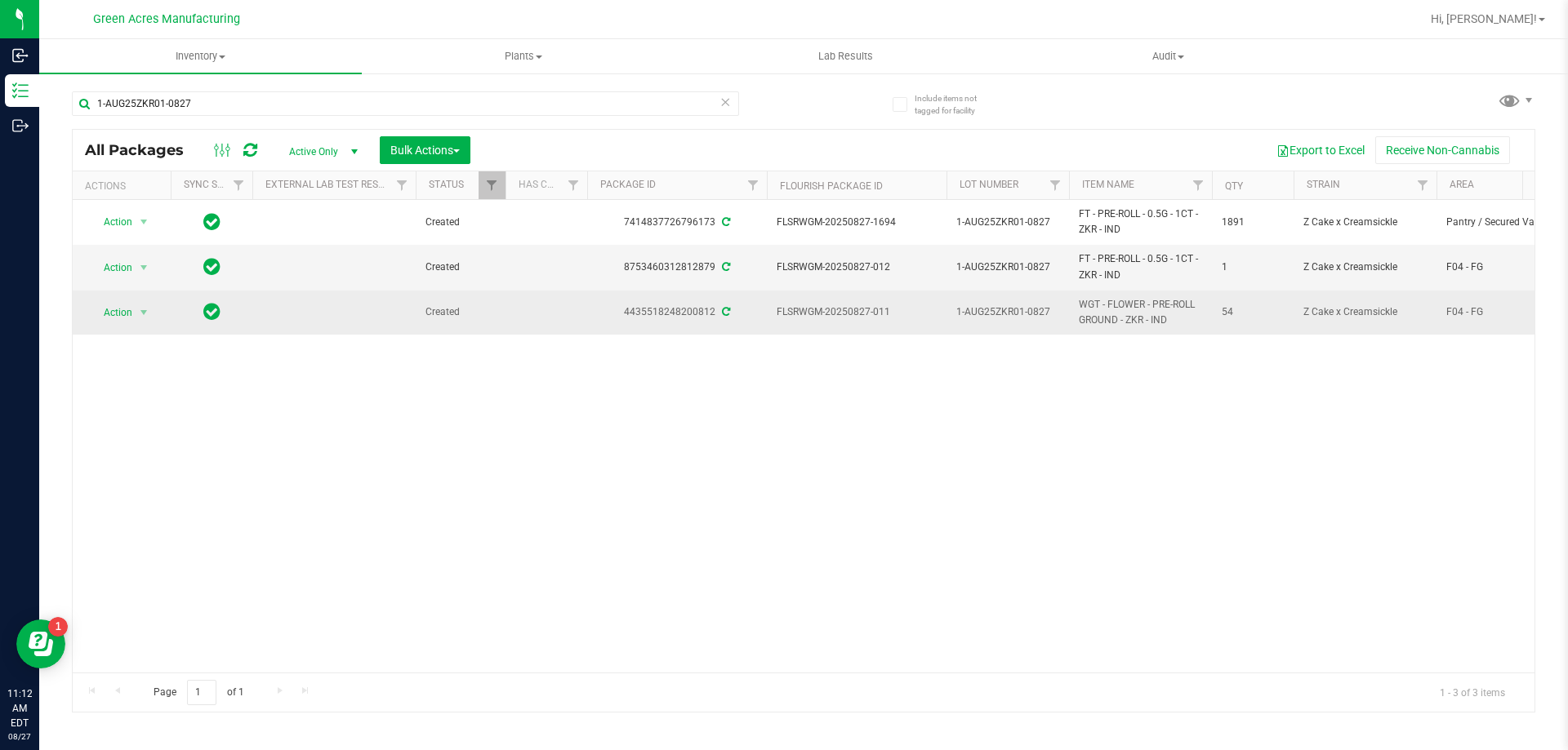
drag, startPoint x: 778, startPoint y: 307, endPoint x: 899, endPoint y: 303, distance: 121.1
click at [899, 303] on td "FLSRWGM-20250827-011" at bounding box center [856, 312] width 180 height 44
drag, startPoint x: 832, startPoint y: 303, endPoint x: 813, endPoint y: 310, distance: 20.2
click at [813, 310] on span "FLSRWGM-20250827-011" at bounding box center [856, 312] width 160 height 16
drag, startPoint x: 777, startPoint y: 313, endPoint x: 887, endPoint y: 303, distance: 110.5
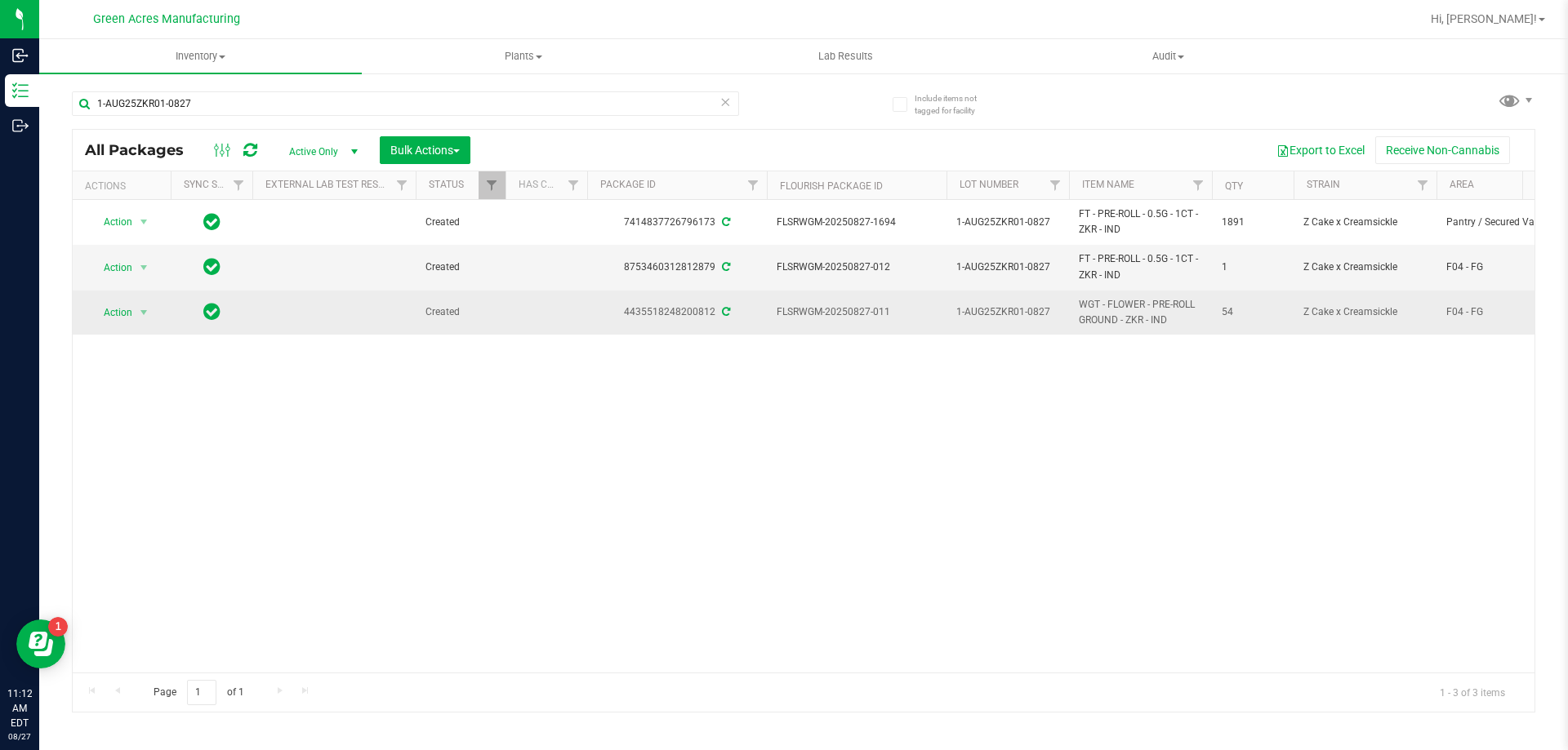
click at [887, 303] on td "FLSRWGM-20250827-011" at bounding box center [856, 312] width 180 height 44
drag, startPoint x: 866, startPoint y: 303, endPoint x: 770, endPoint y: 315, distance: 96.7
click at [770, 315] on td "FLSRWGM-20250827-011" at bounding box center [856, 312] width 180 height 44
drag, startPoint x: 779, startPoint y: 313, endPoint x: 887, endPoint y: 314, distance: 108.0
click at [887, 314] on span "FLSRWGM-20250827-011" at bounding box center [856, 312] width 160 height 16
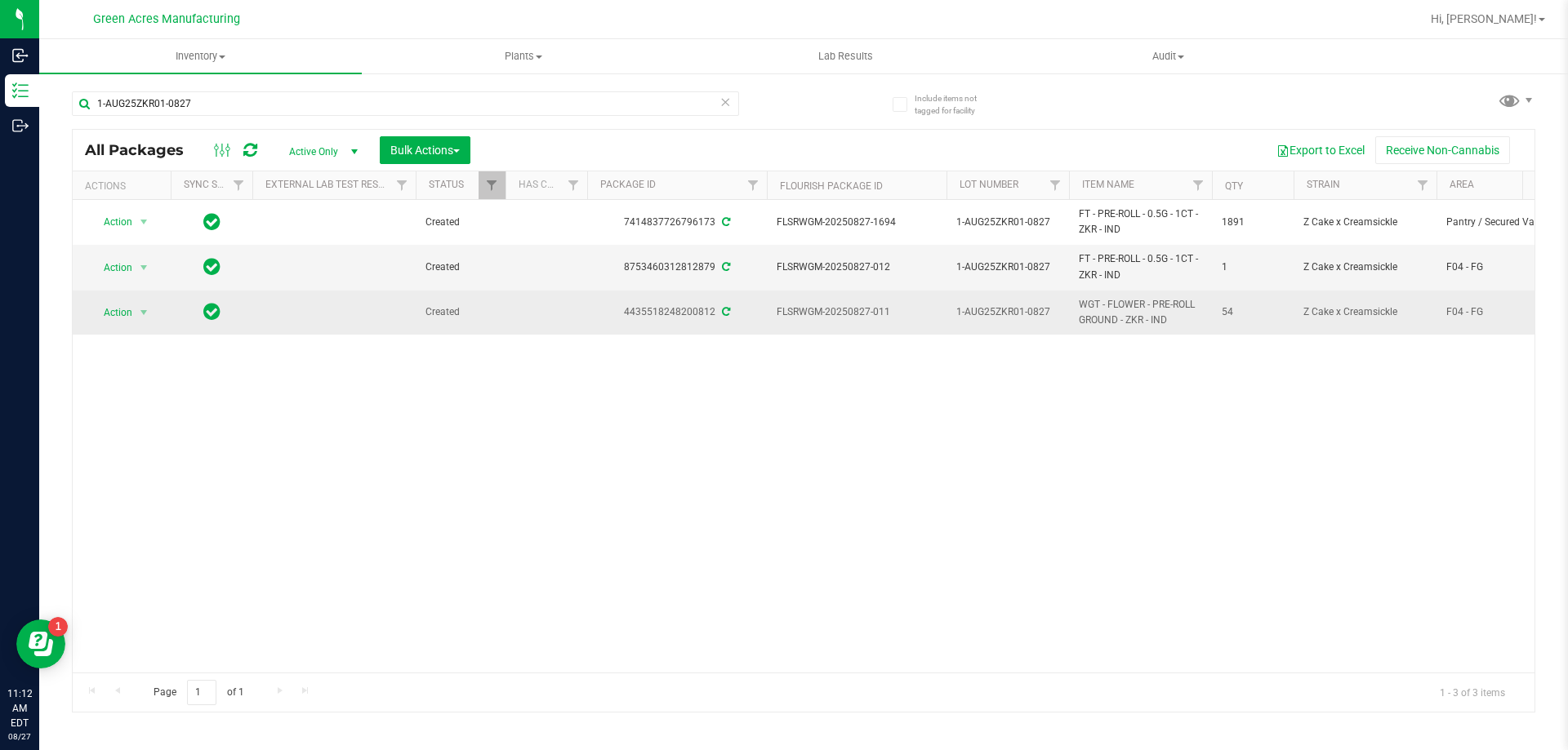
copy span "FLSRWGM-20250827-011"
click at [149, 314] on span "select" at bounding box center [144, 313] width 13 height 13
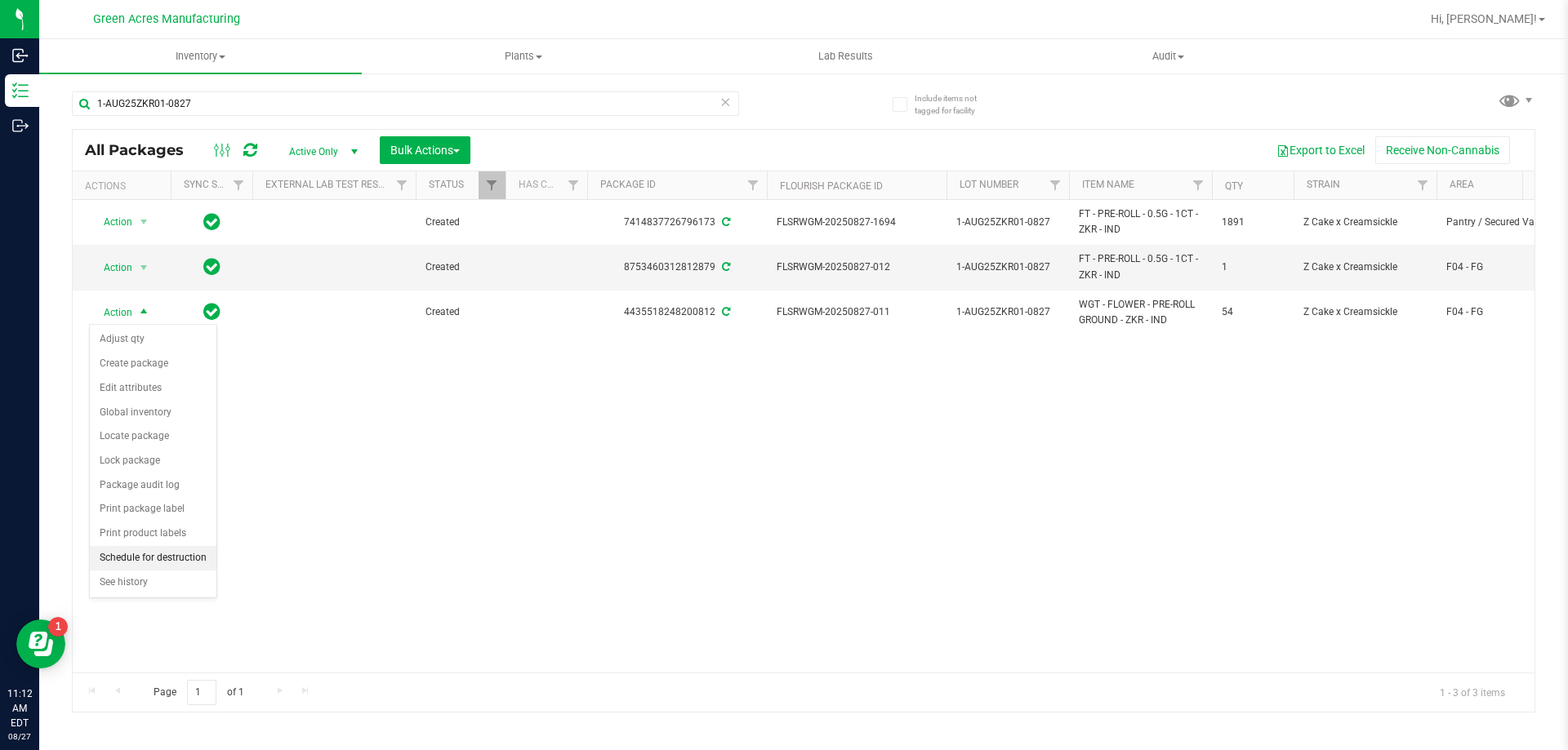
click at [156, 558] on li "Schedule for destruction" at bounding box center [153, 558] width 127 height 25
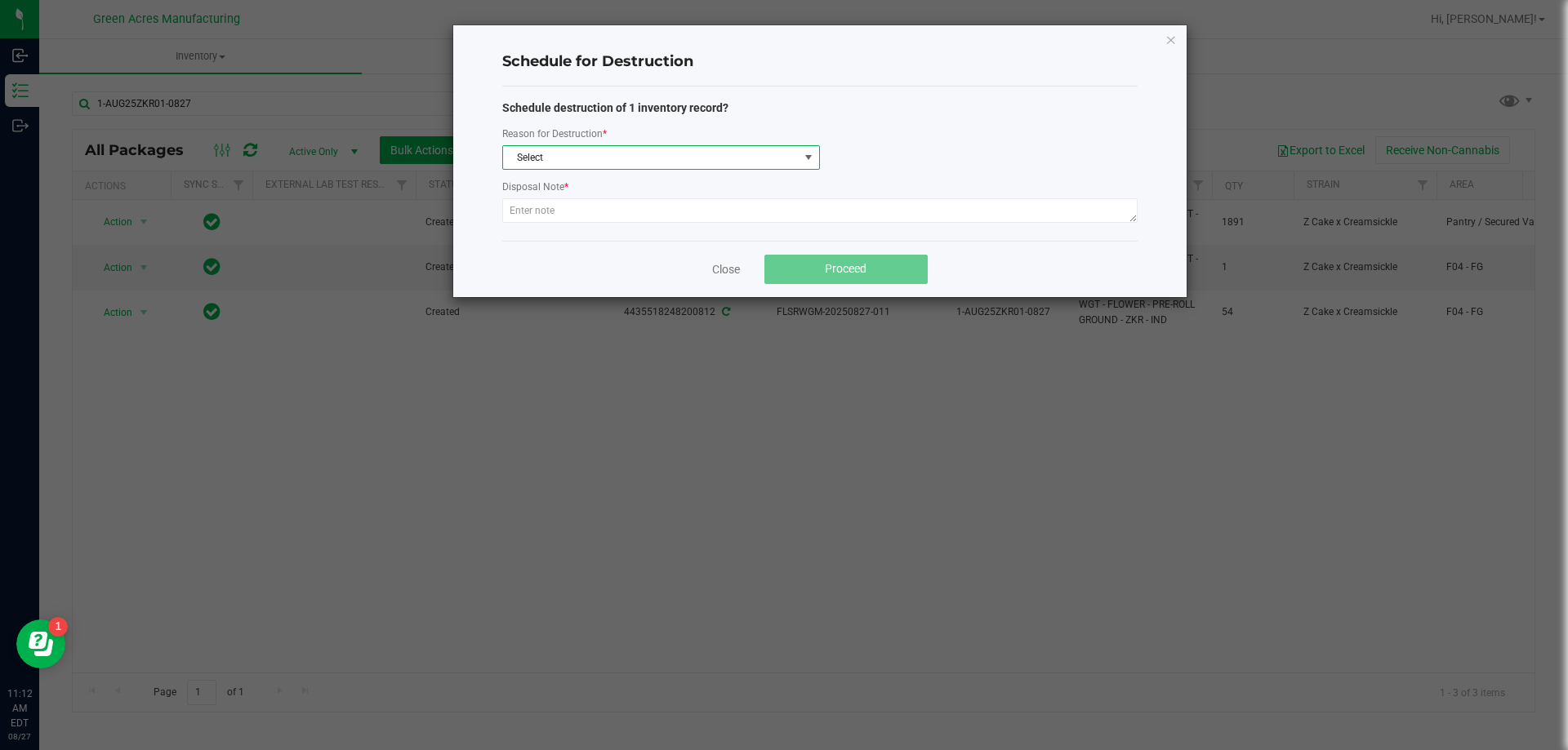
click at [581, 158] on span "Select" at bounding box center [650, 158] width 295 height 23
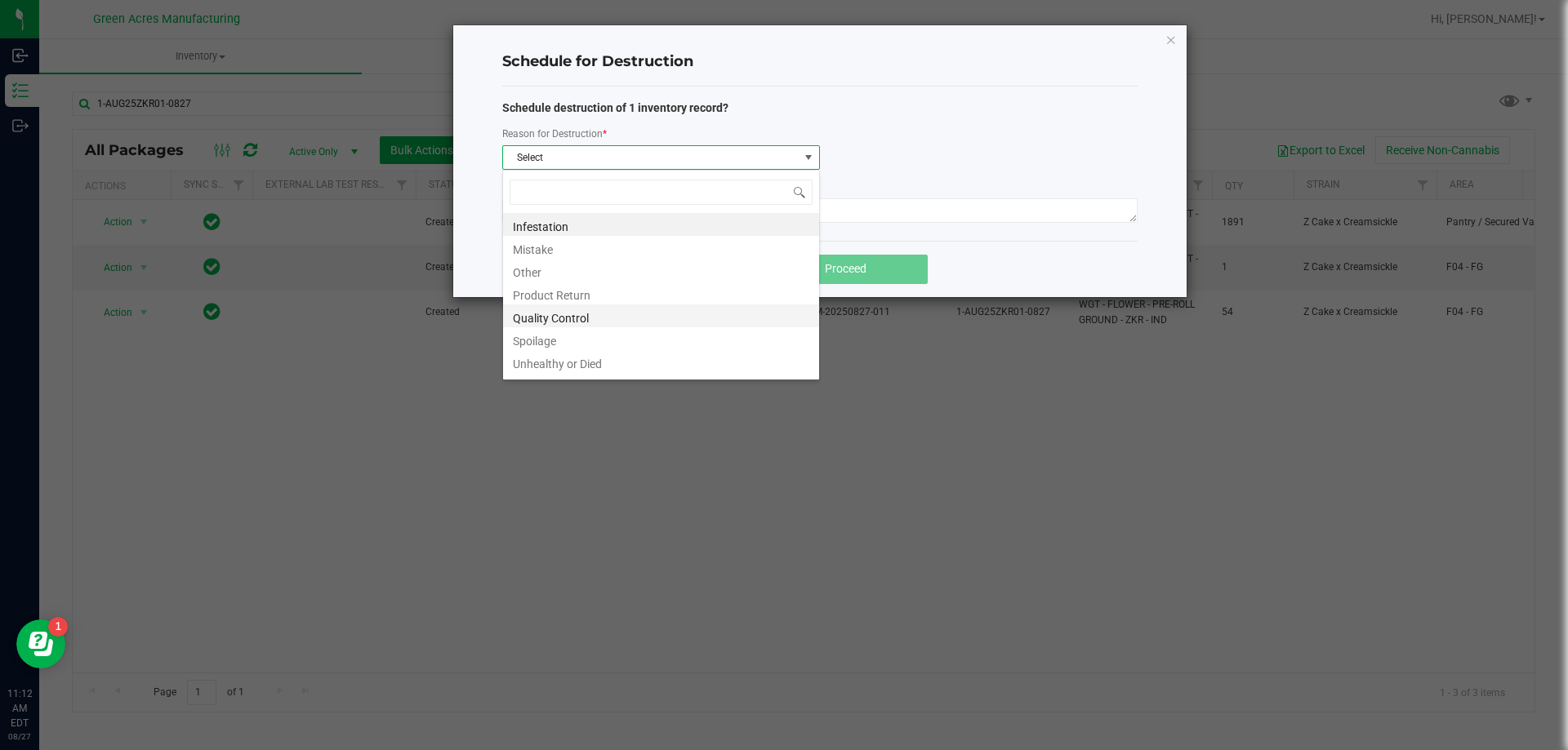
scroll to position [20, 0]
click at [537, 367] on li "Waste" at bounding box center [661, 365] width 316 height 23
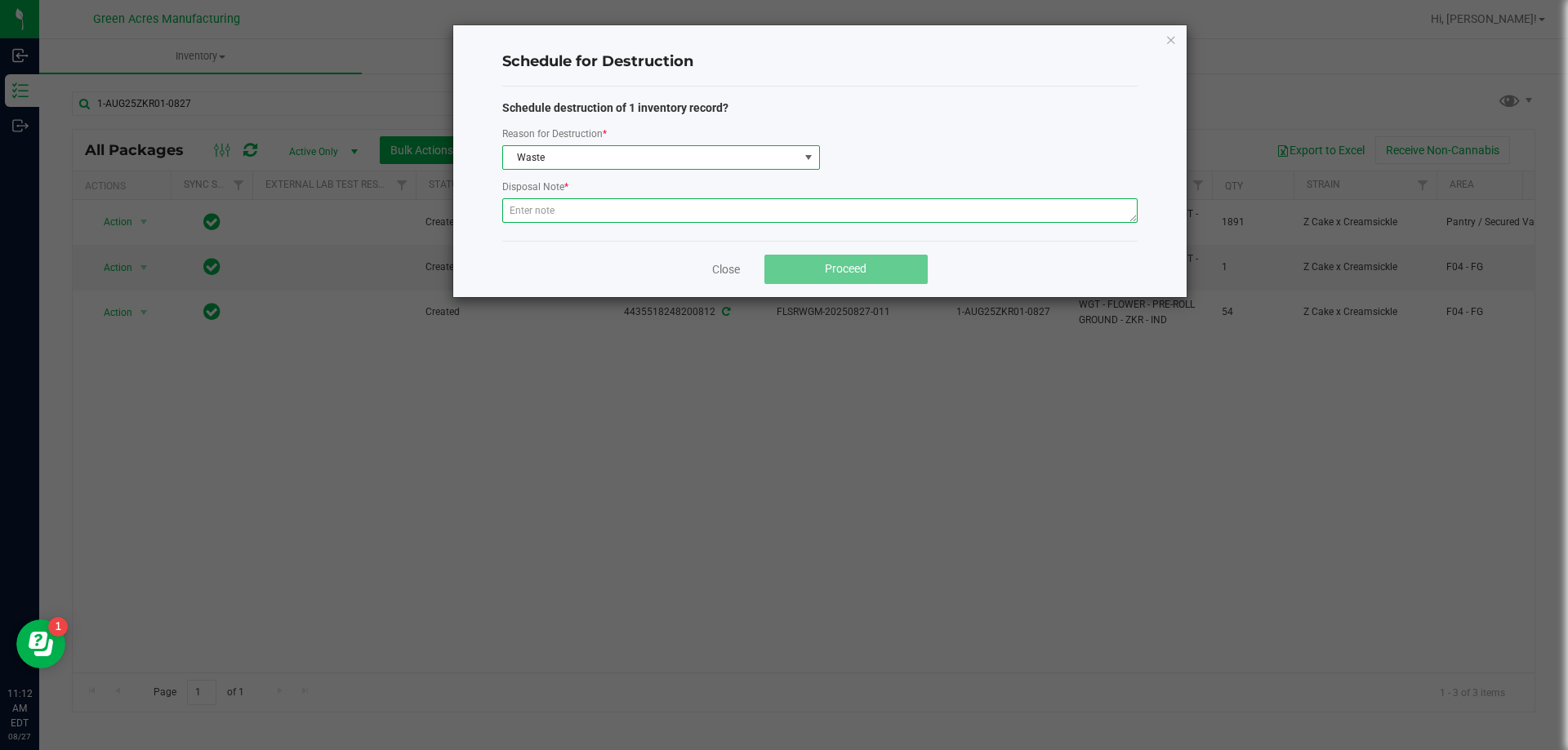
click at [547, 217] on textarea at bounding box center [820, 211] width 635 height 25
paste textarea "WASTE FROM ROLLMASTER PRODUCTION/PACKING PROCESS"
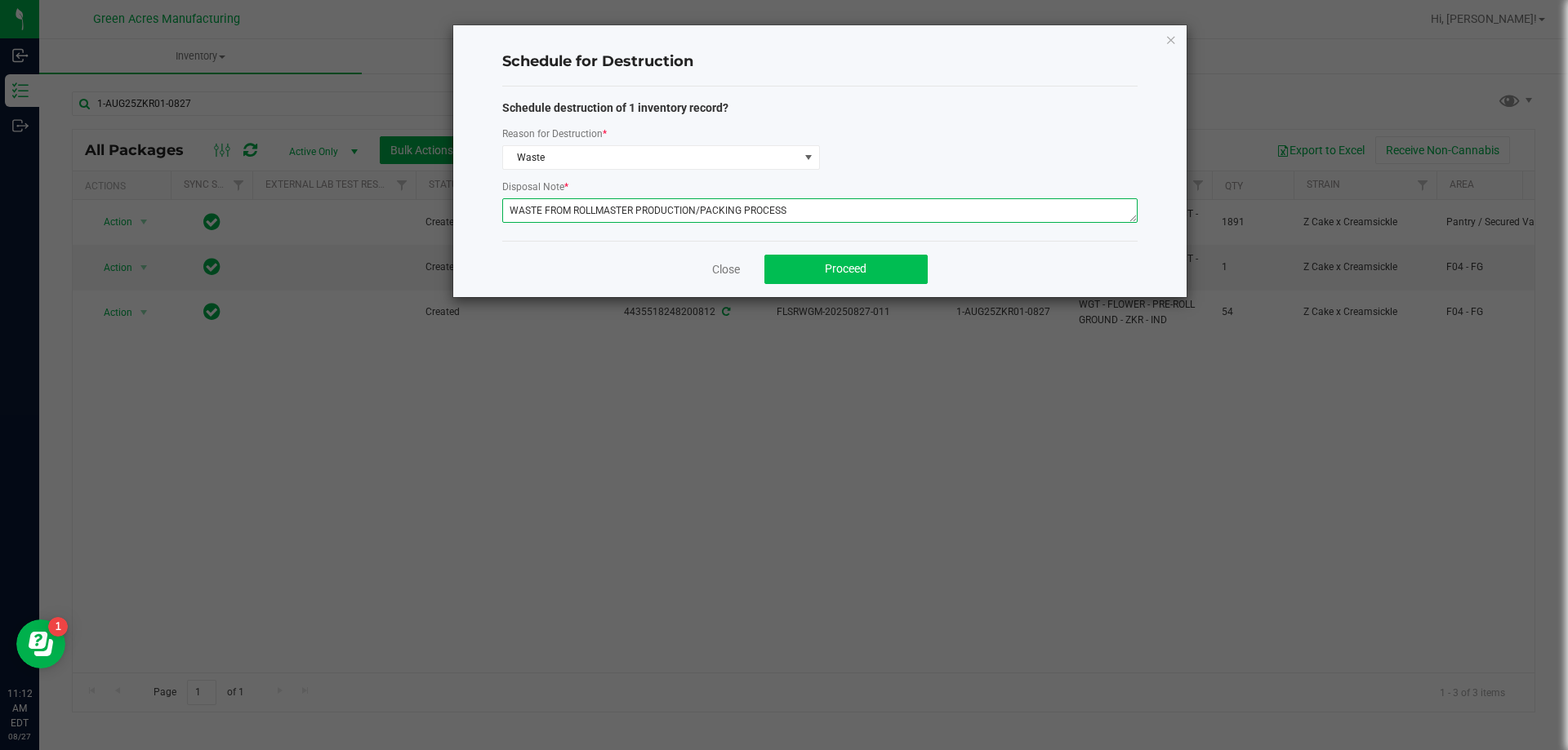
type textarea "WASTE FROM ROLLMASTER PRODUCTION/PACKING PROCESS"
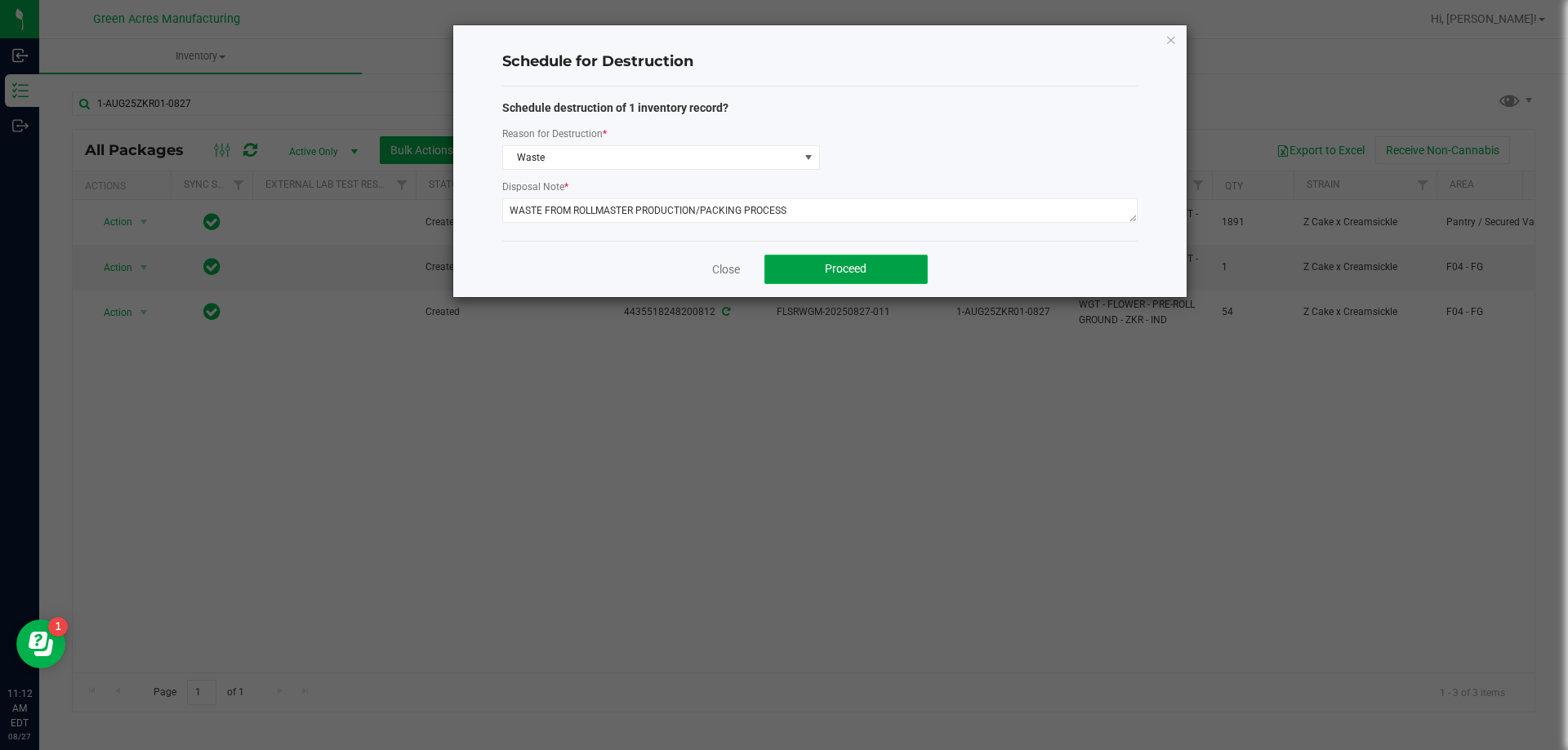
click at [791, 265] on button "Proceed" at bounding box center [846, 270] width 163 height 30
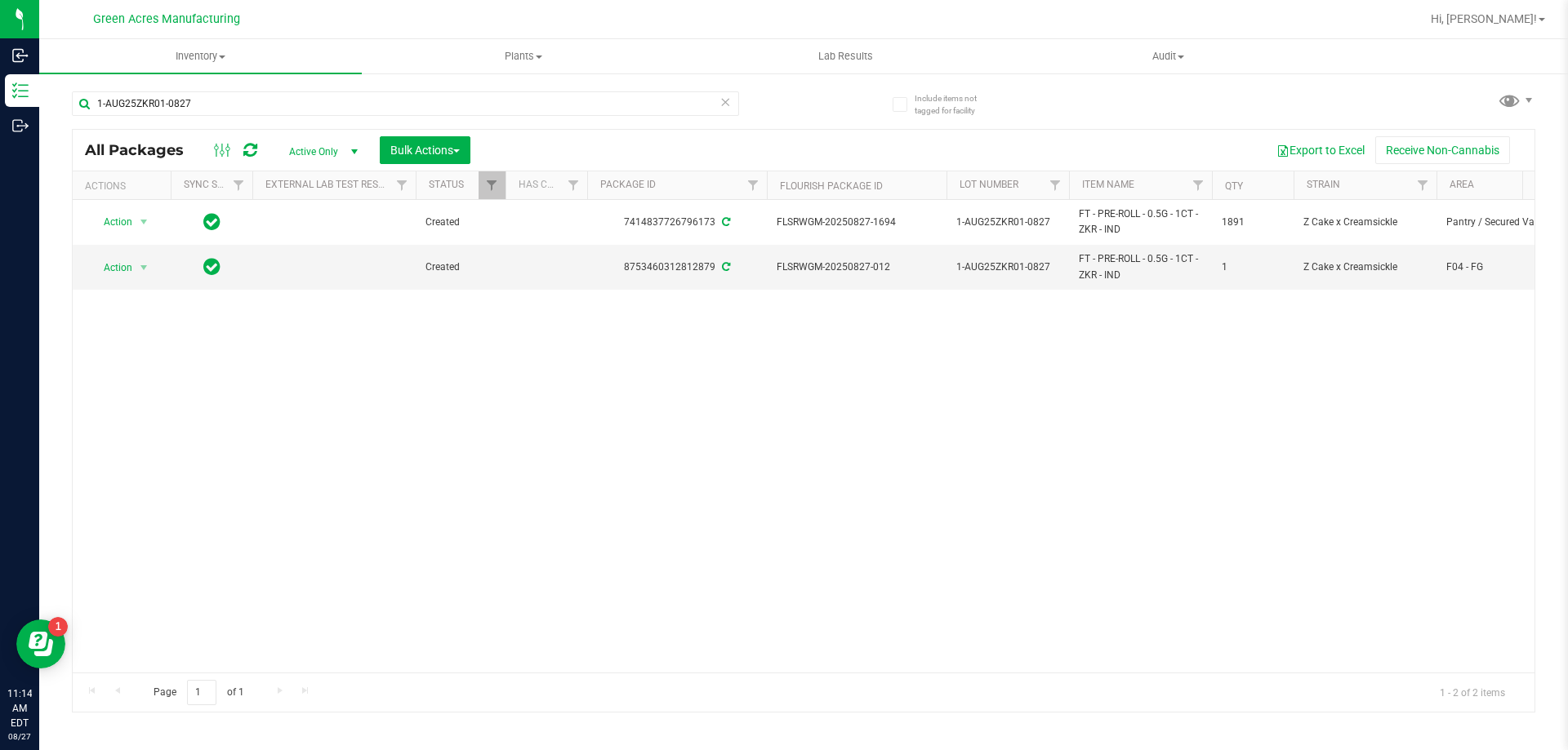
click at [776, 496] on div "Action Action Adjust qty Create package Edit attributes Global inventory Locate…" at bounding box center [803, 437] width 1462 height 473
drag, startPoint x: 888, startPoint y: 265, endPoint x: 779, endPoint y: 275, distance: 109.5
click at [779, 275] on span "FLSRWGM-20250827-012" at bounding box center [856, 267] width 160 height 16
copy span "FLSRWGM-20250827-012"
click at [148, 275] on span "select" at bounding box center [144, 268] width 21 height 23
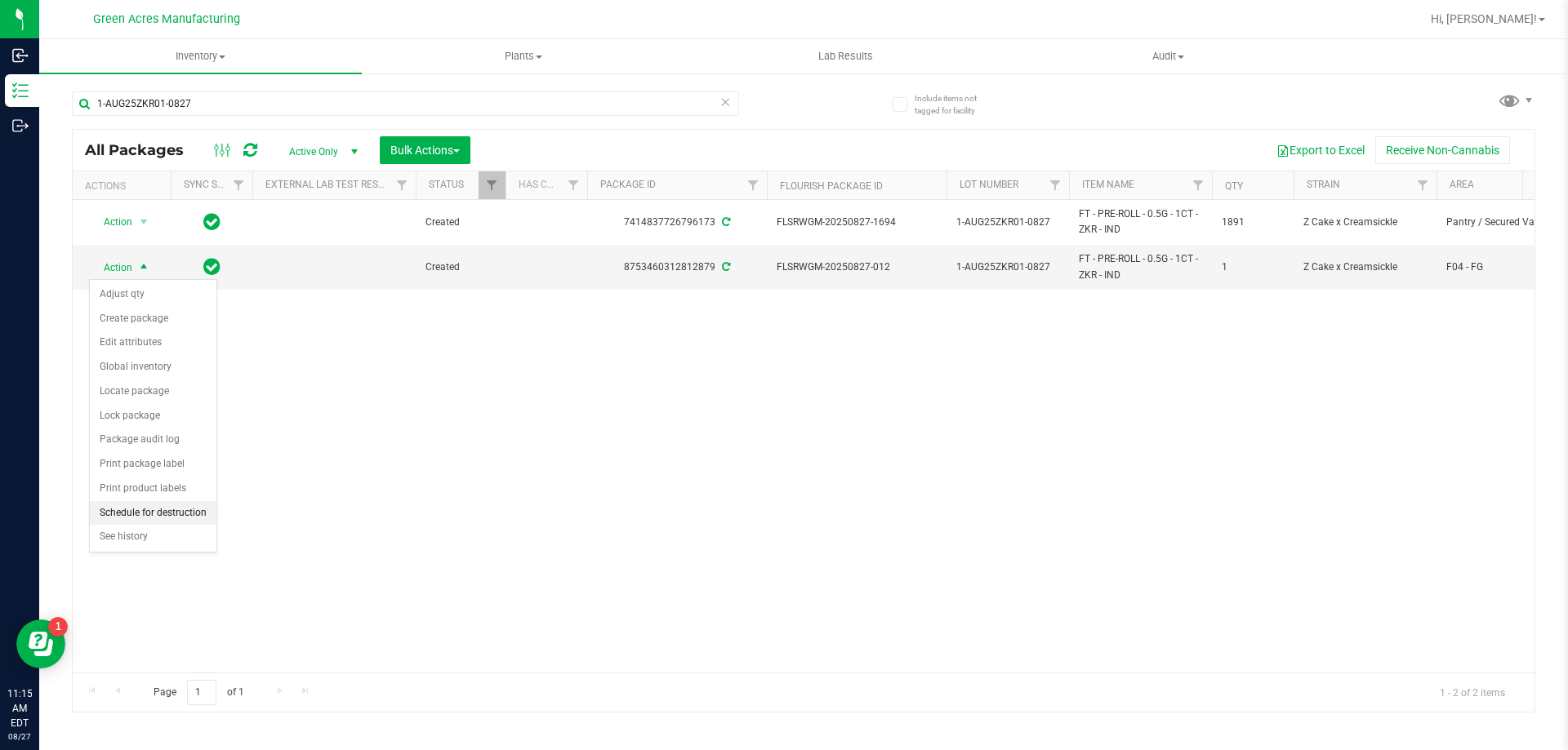
click at [182, 513] on li "Schedule for destruction" at bounding box center [153, 514] width 127 height 25
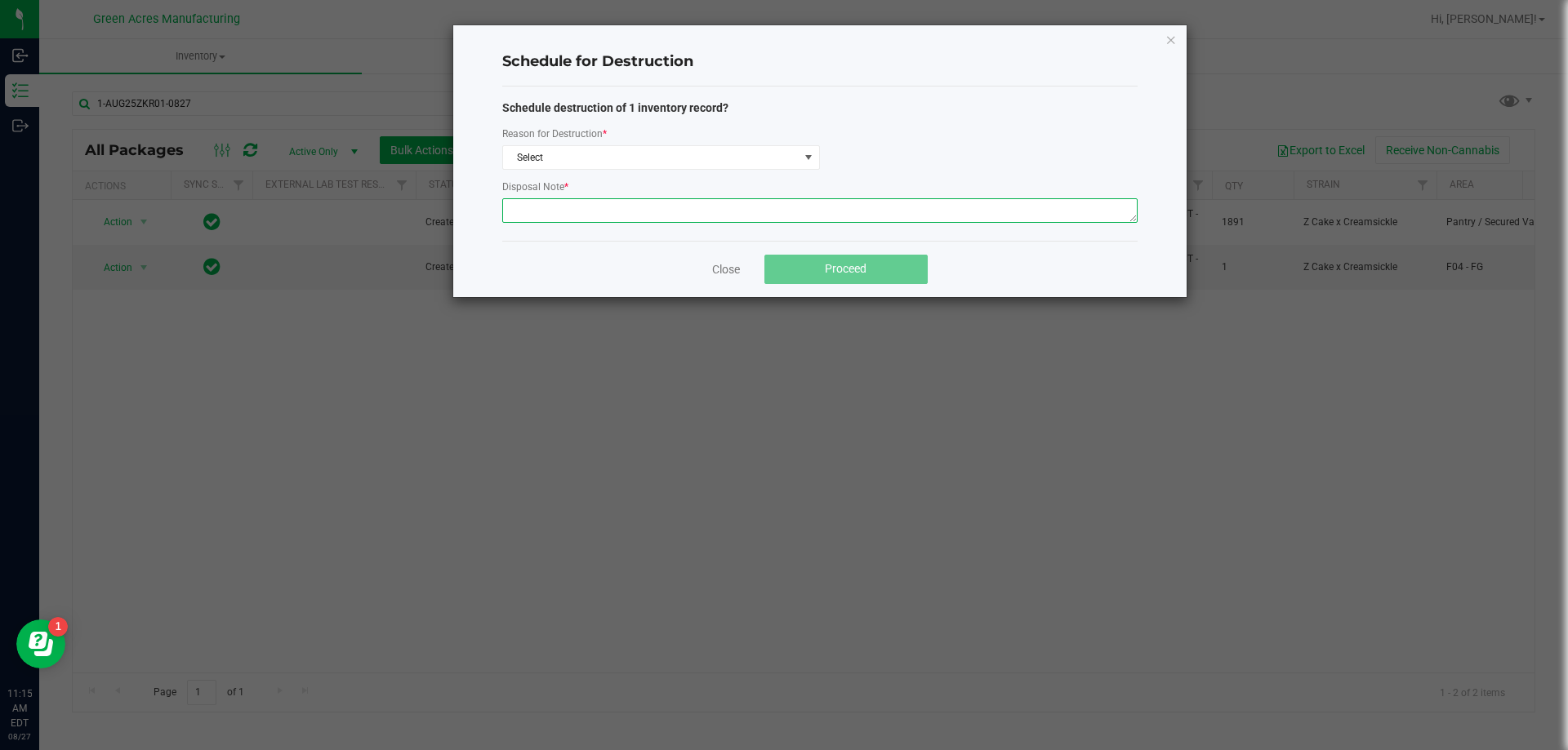
click at [637, 213] on textarea at bounding box center [820, 211] width 635 height 25
paste textarea "WASTE FROM ROLLMASTER PRODUCTION/PACKING PROCESS"
type textarea "WASTE FROM ROLLMASTER PRODUCTION/PACKING PROCESS"
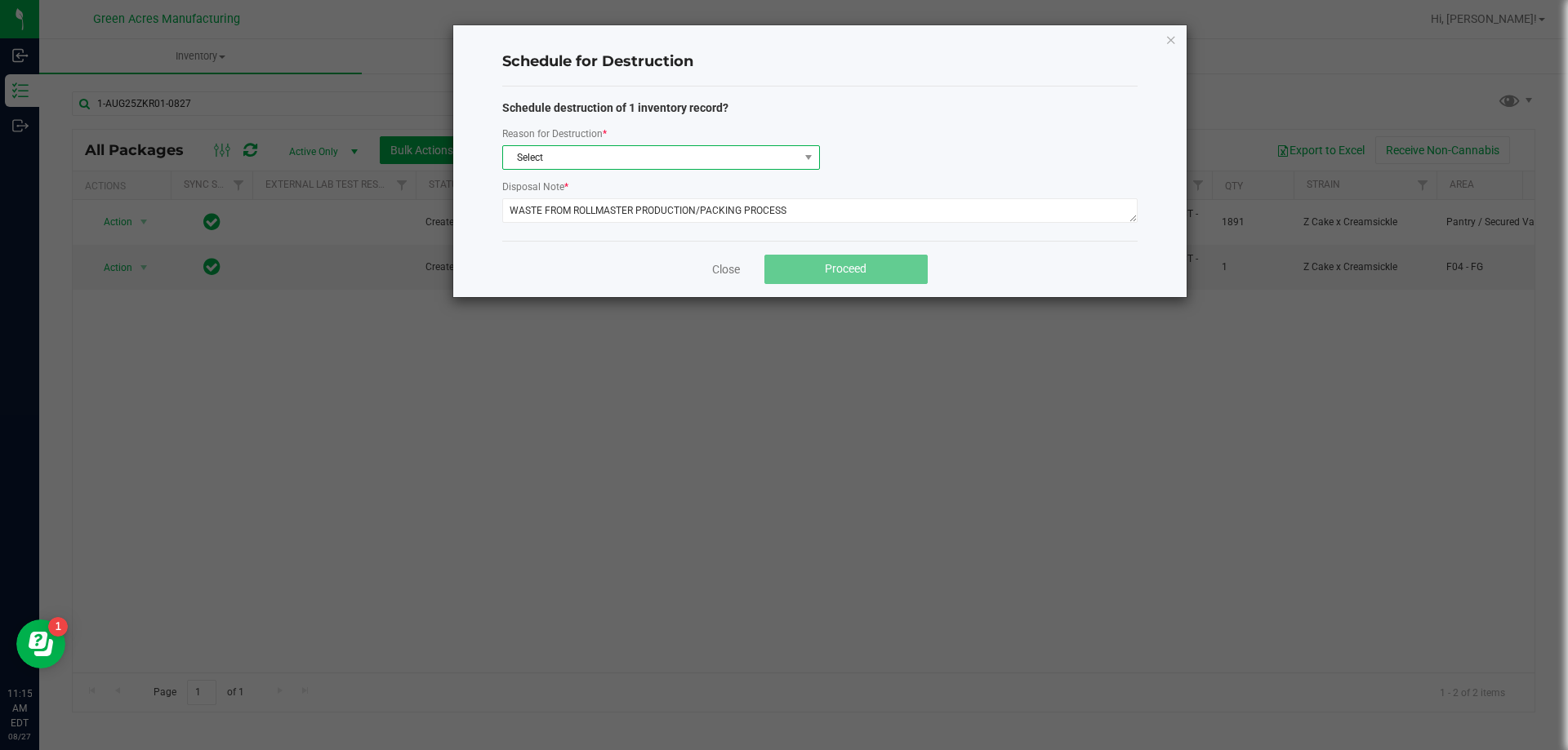
click at [621, 150] on span "Select" at bounding box center [650, 158] width 295 height 23
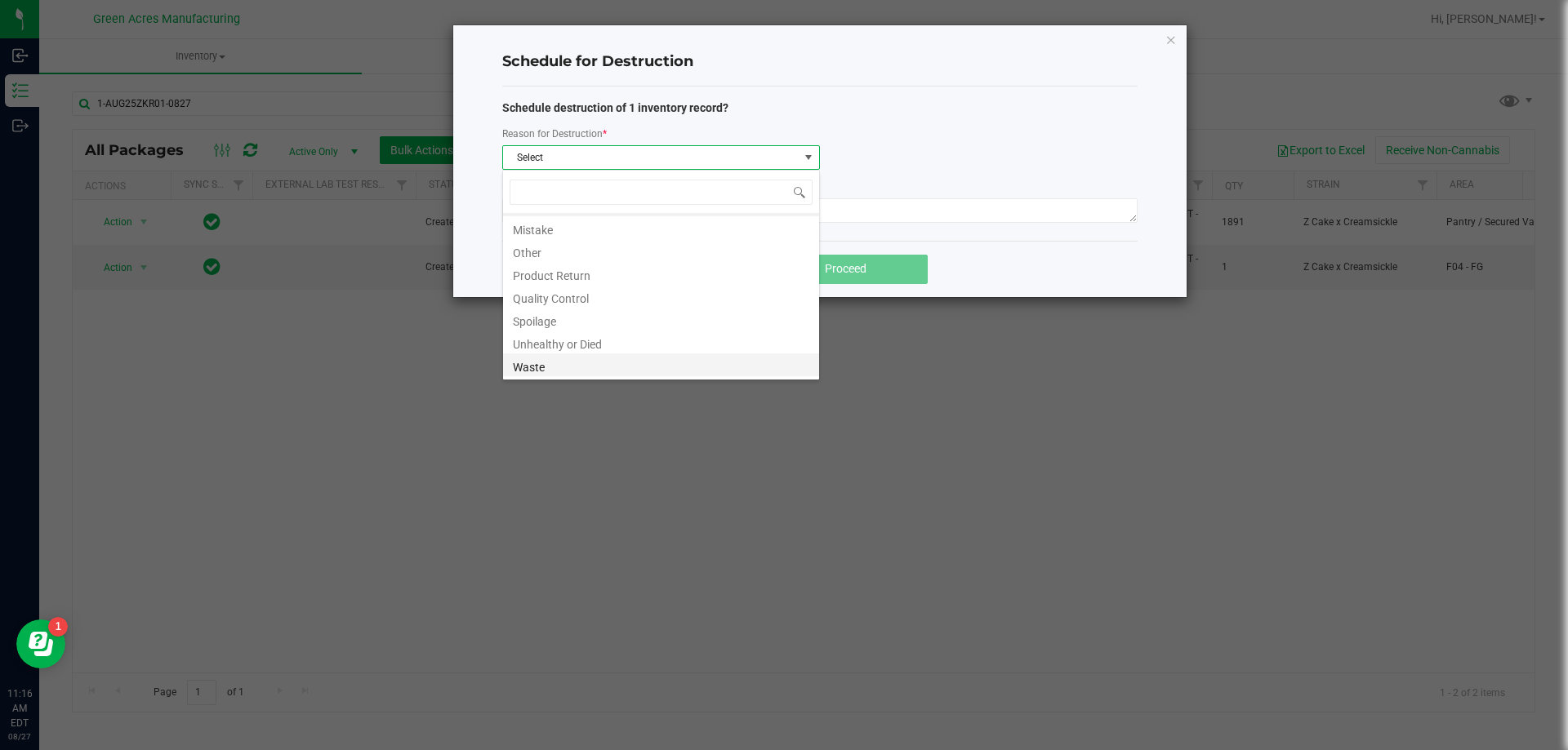
click at [536, 366] on li "Waste" at bounding box center [661, 365] width 316 height 23
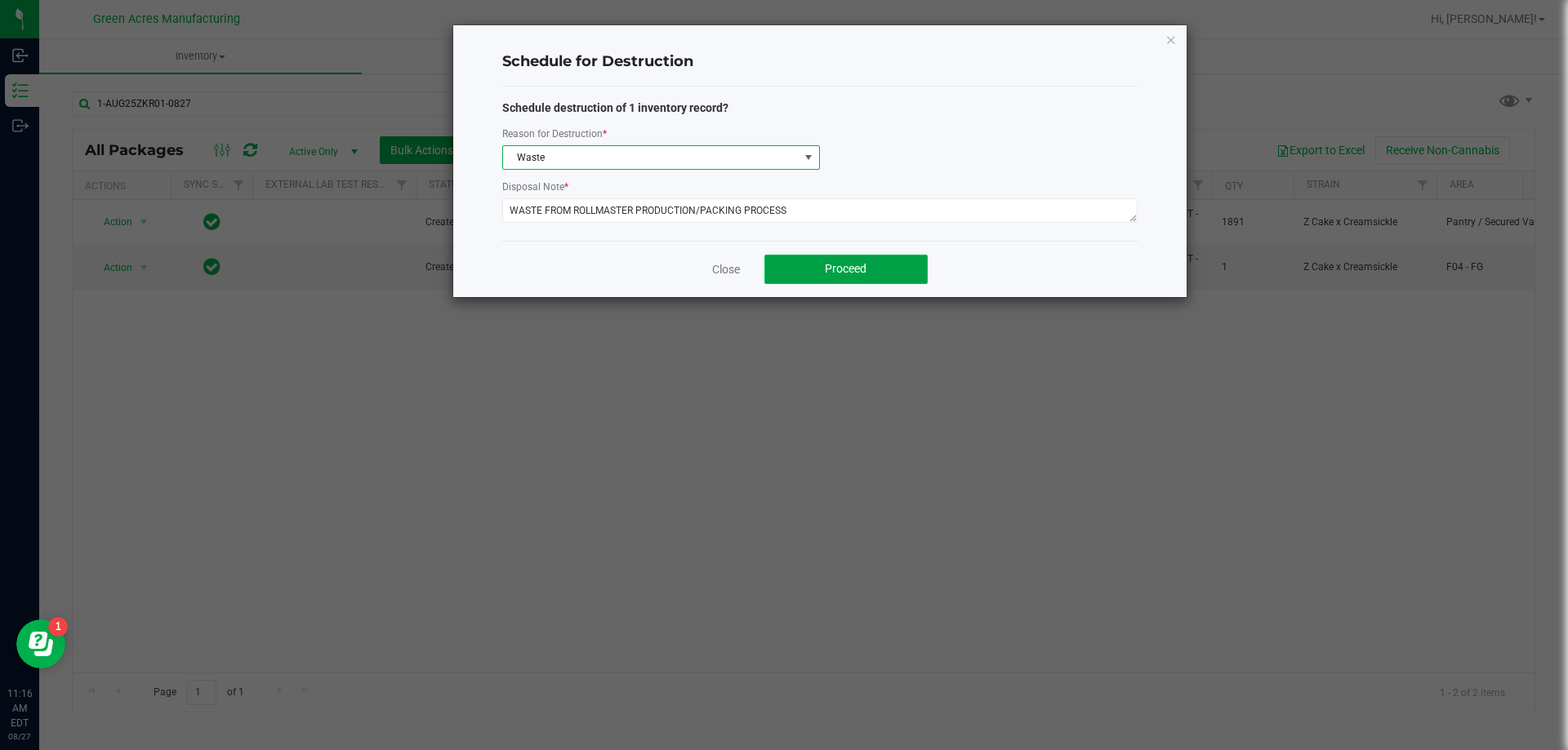
click at [822, 267] on button "Proceed" at bounding box center [846, 270] width 163 height 30
